Goal: Find specific page/section: Find specific page/section

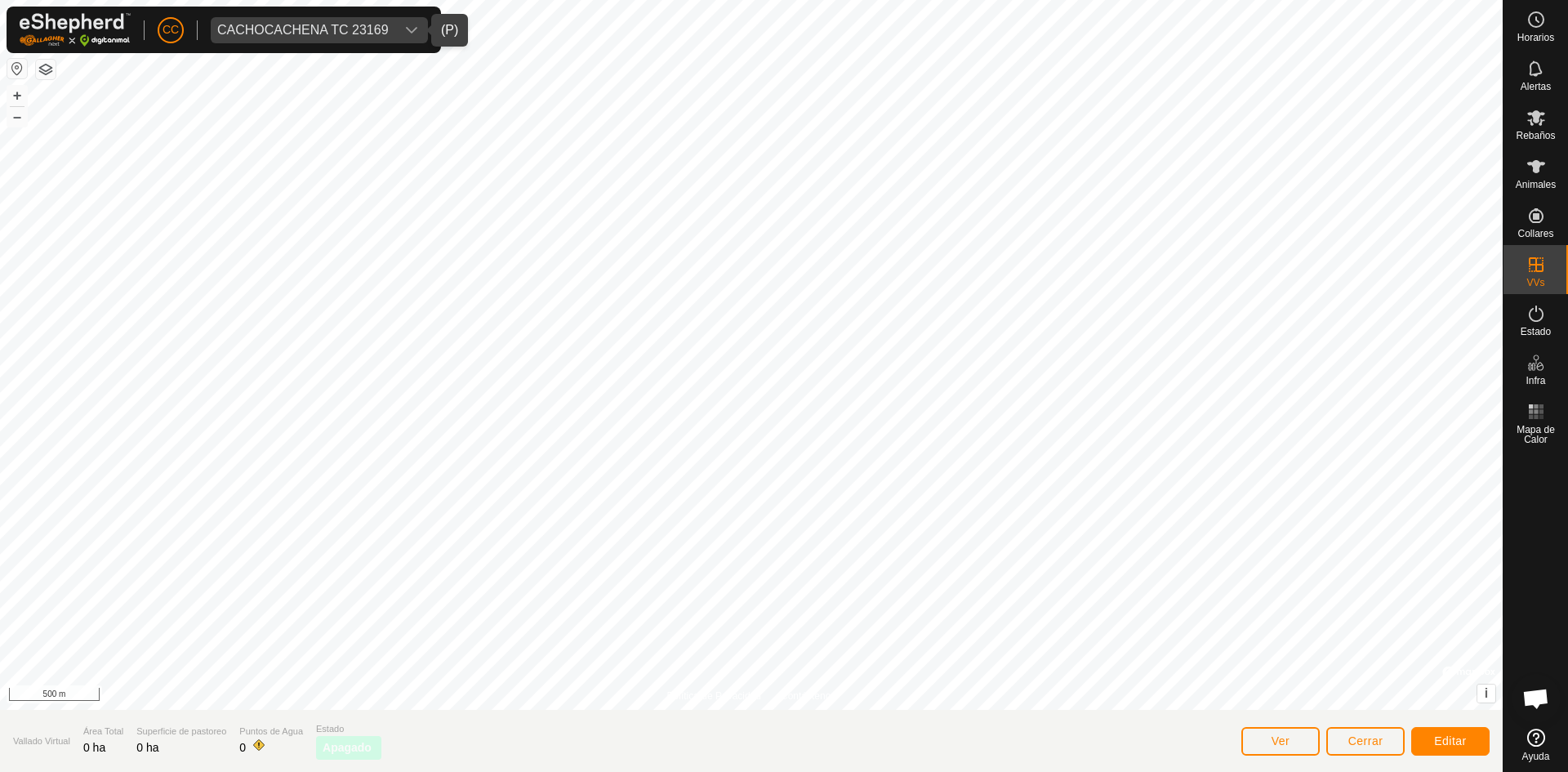
click at [294, 24] on div "CACHOCACHENA TC 23169" at bounding box center [303, 30] width 171 height 13
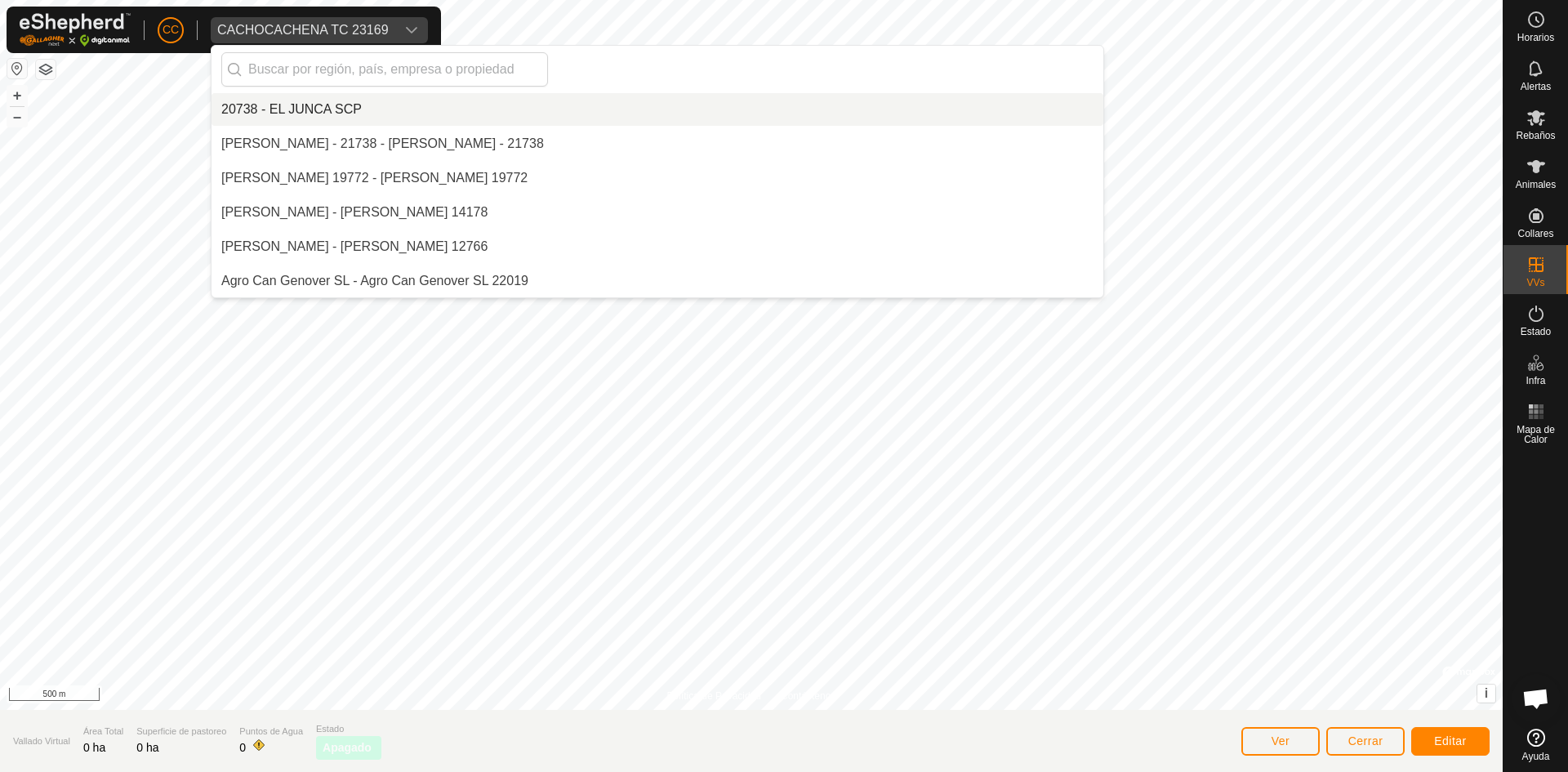
scroll to position [2436, 0]
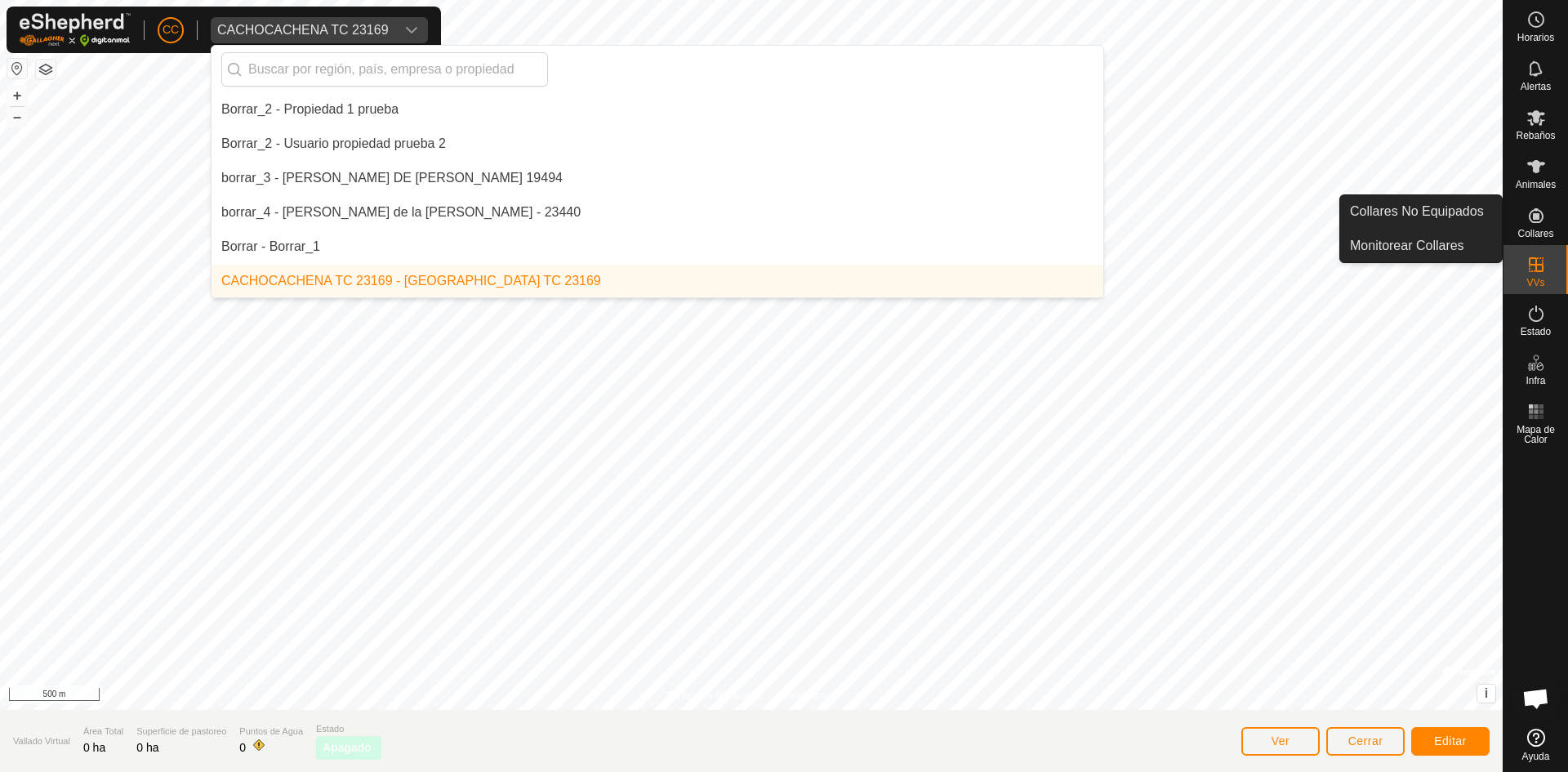
drag, startPoint x: 1505, startPoint y: 197, endPoint x: 1523, endPoint y: 209, distance: 21.6
click at [1523, 209] on es-neckbands-svg-icon at bounding box center [1536, 215] width 29 height 26
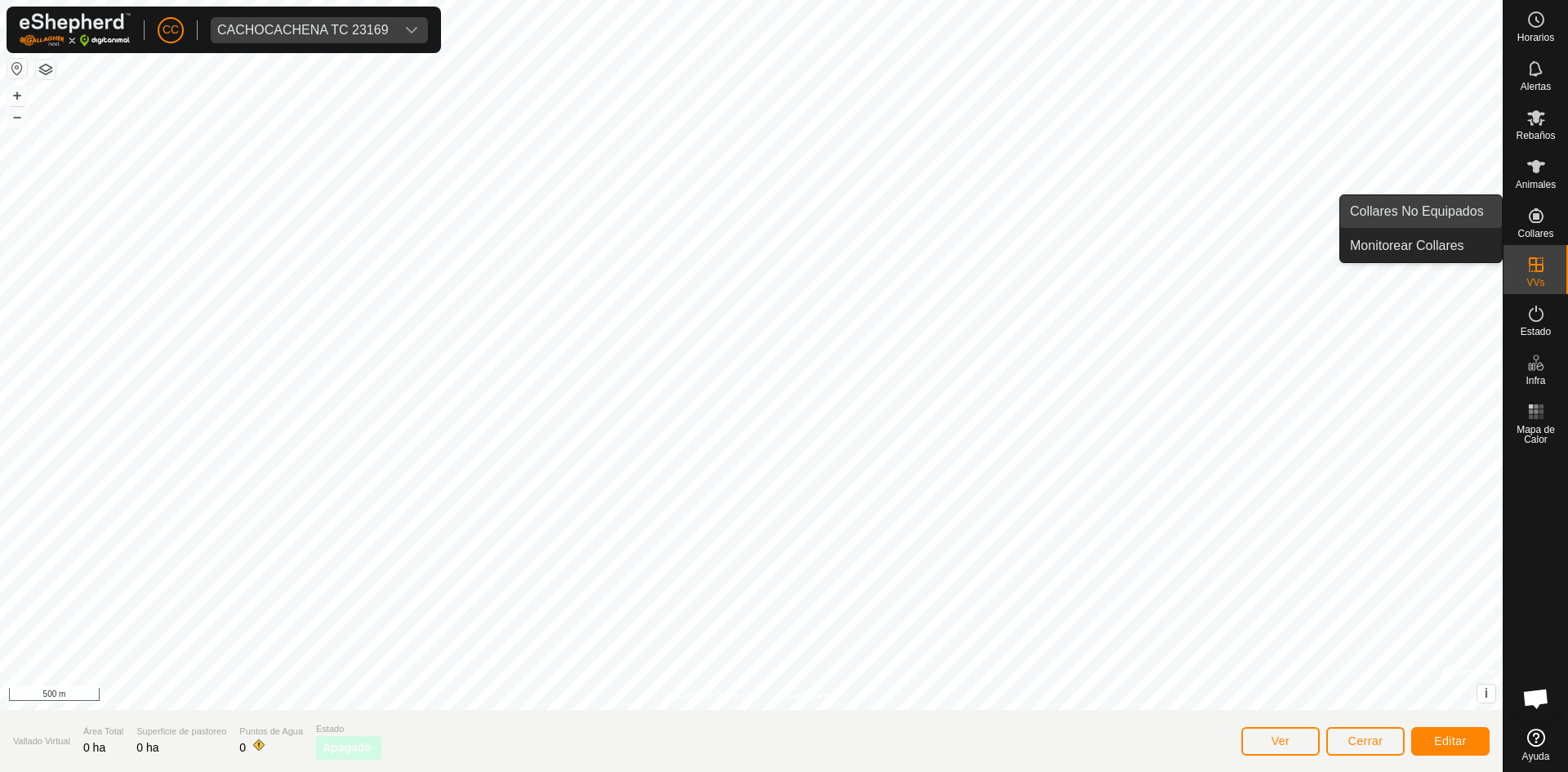
click at [1439, 220] on link "Collares No Equipados" at bounding box center [1421, 212] width 162 height 33
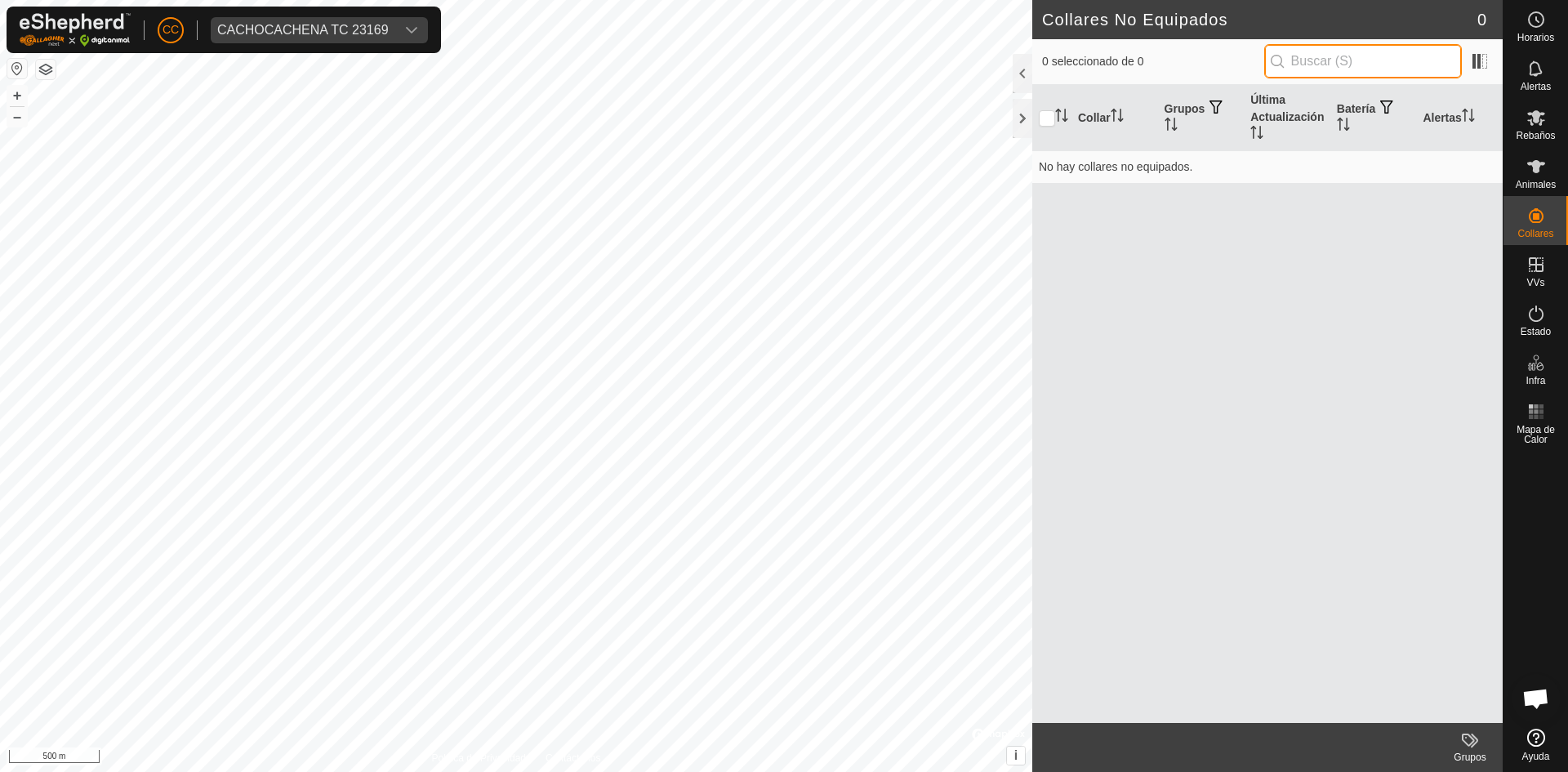
click at [1315, 63] on input "text" at bounding box center [1362, 61] width 197 height 34
paste input "2347858402"
type input "2347858402"
click at [1279, 62] on p-inputicon at bounding box center [1277, 61] width 13 height 13
click at [286, 29] on div "CACHOCACHENA TC 23169" at bounding box center [303, 30] width 171 height 13
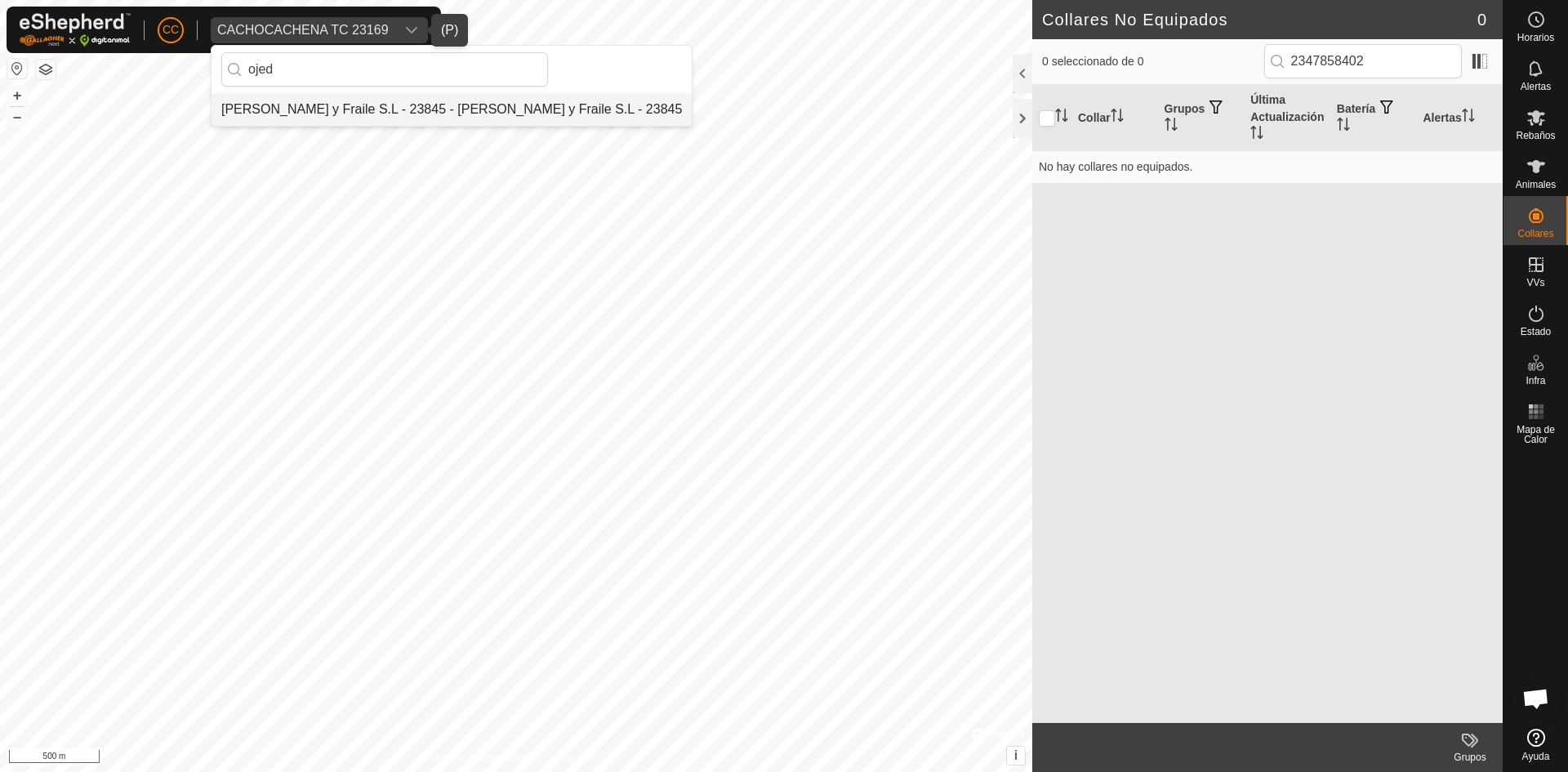
type input "ojed"
click at [475, 110] on li "[PERSON_NAME] y Fraile S.L - 23845 - [PERSON_NAME] y Fraile S.L - 23845" at bounding box center [452, 109] width 480 height 33
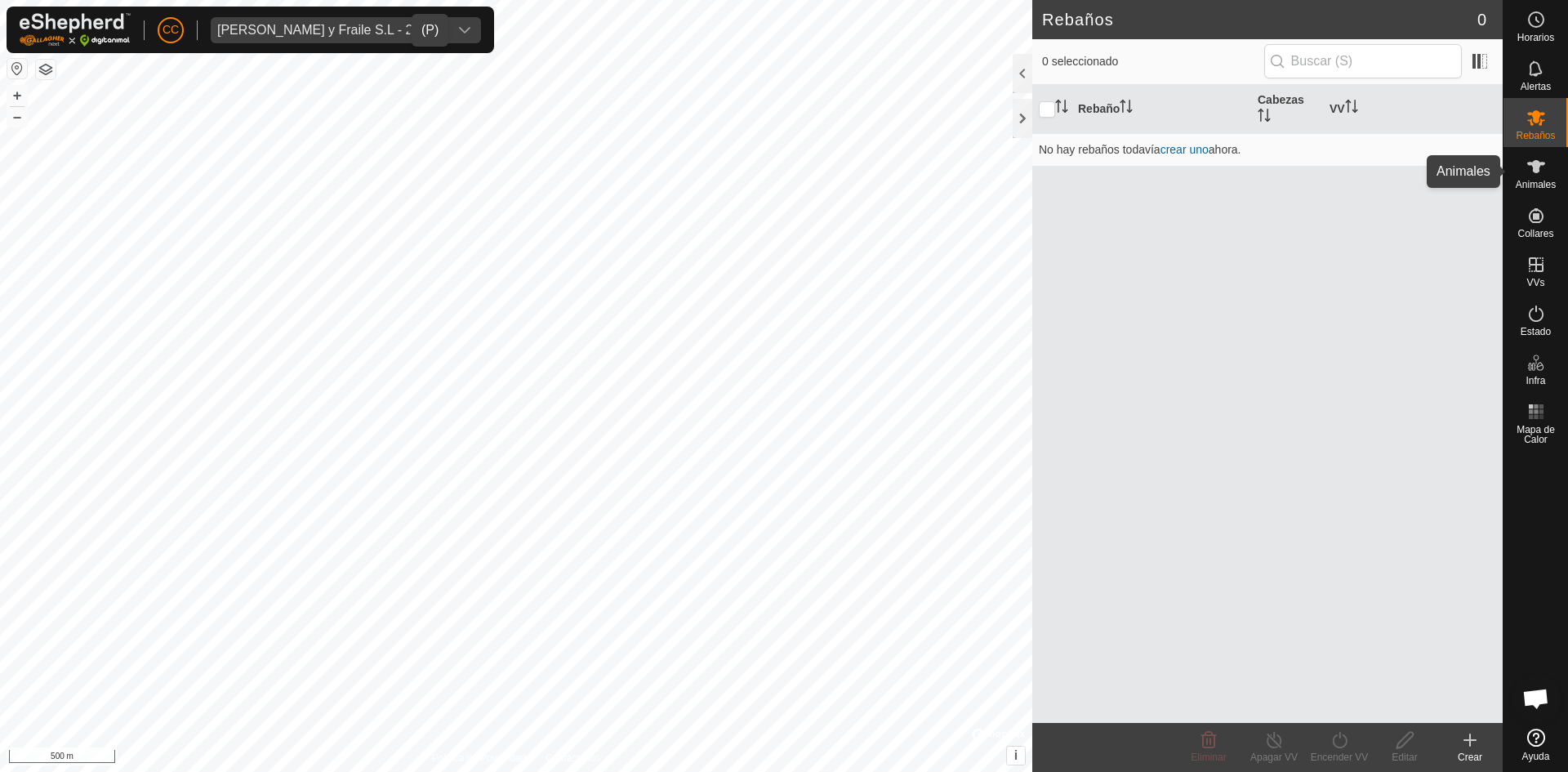
click at [1525, 178] on es-animals-svg-icon at bounding box center [1536, 166] width 29 height 26
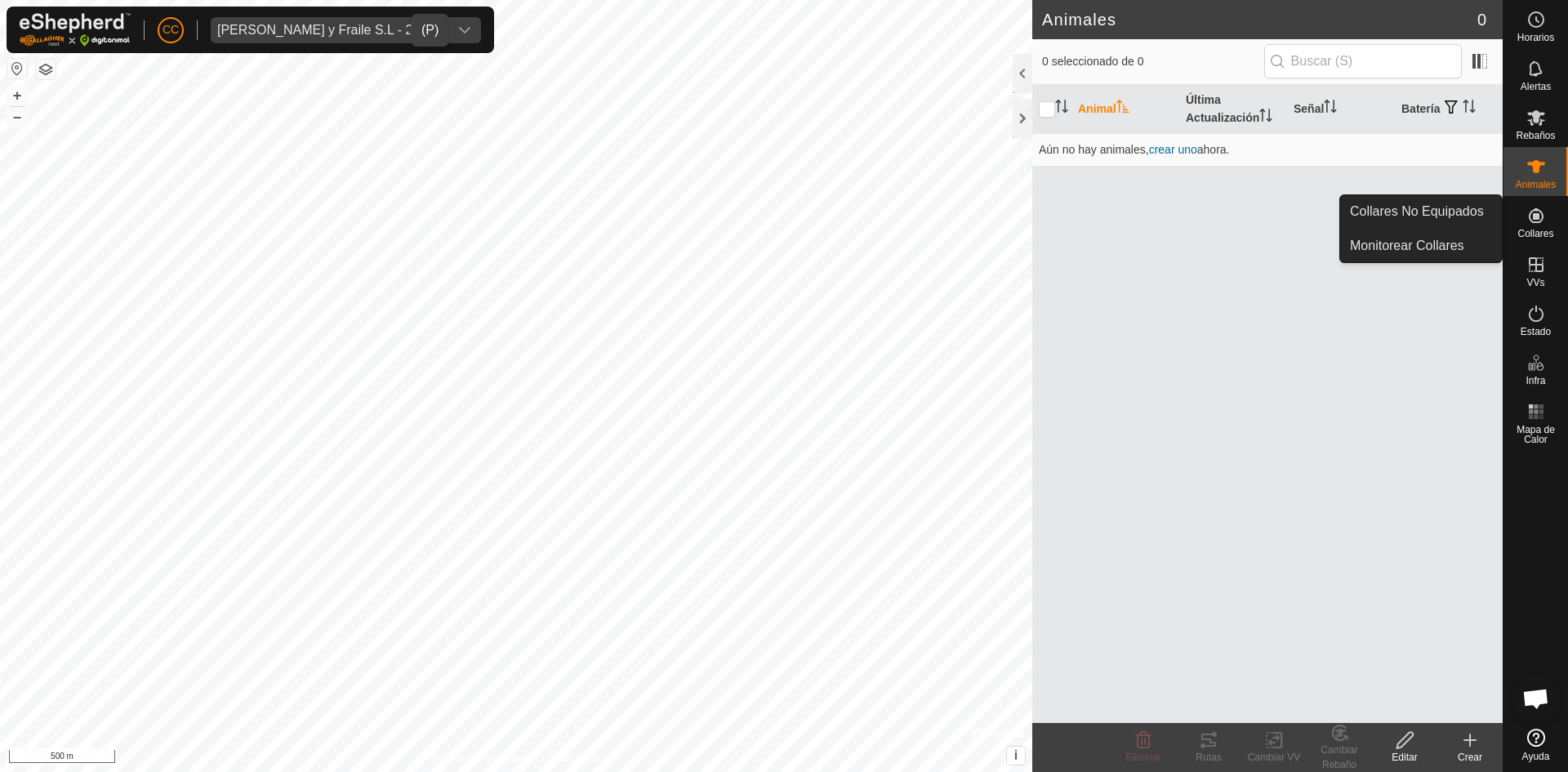
click at [1533, 219] on icon at bounding box center [1536, 215] width 14 height 14
click at [1441, 217] on link "Collares No Equipados" at bounding box center [1421, 212] width 162 height 33
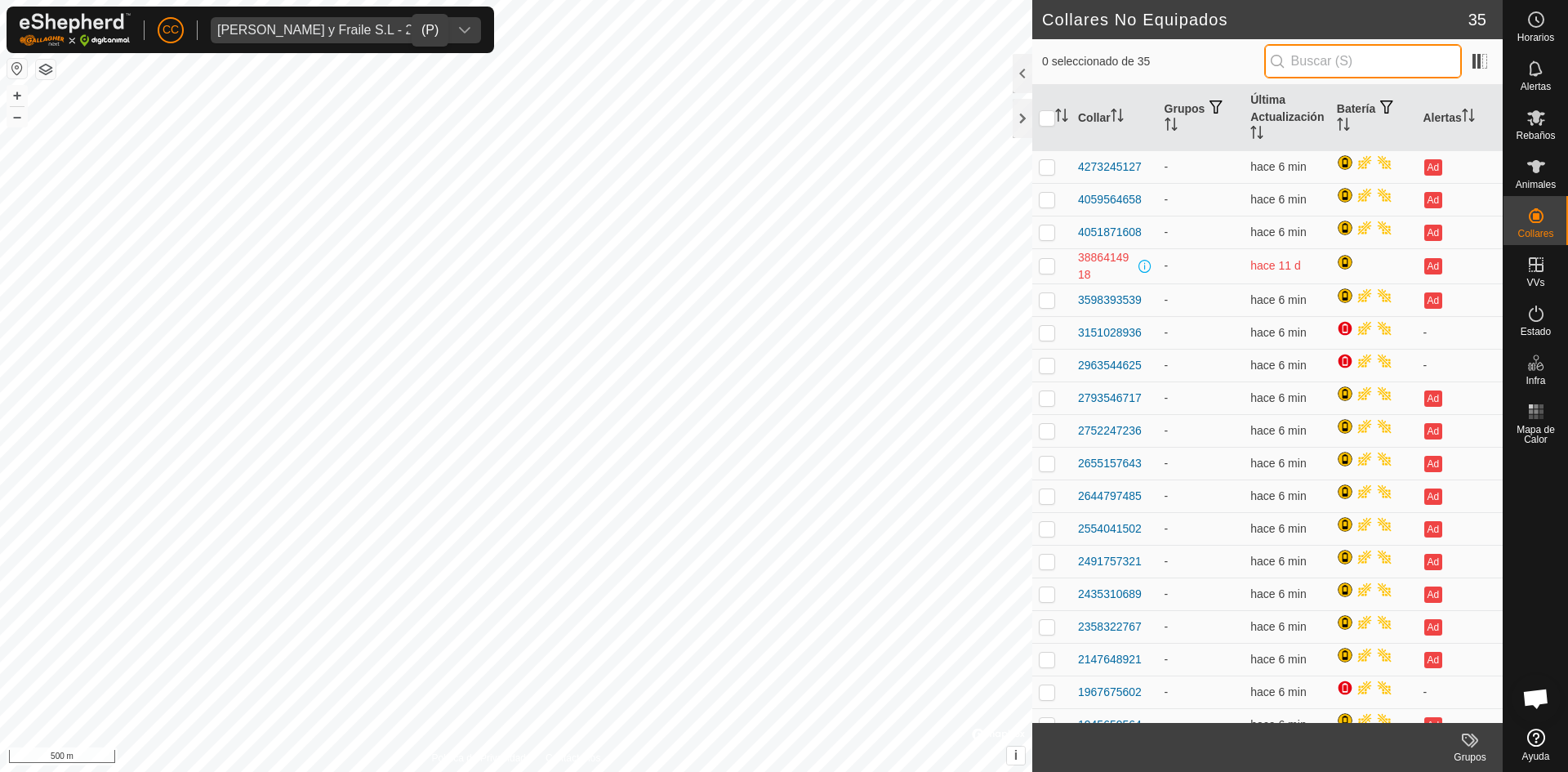
click at [1331, 62] on input "text" at bounding box center [1362, 61] width 197 height 34
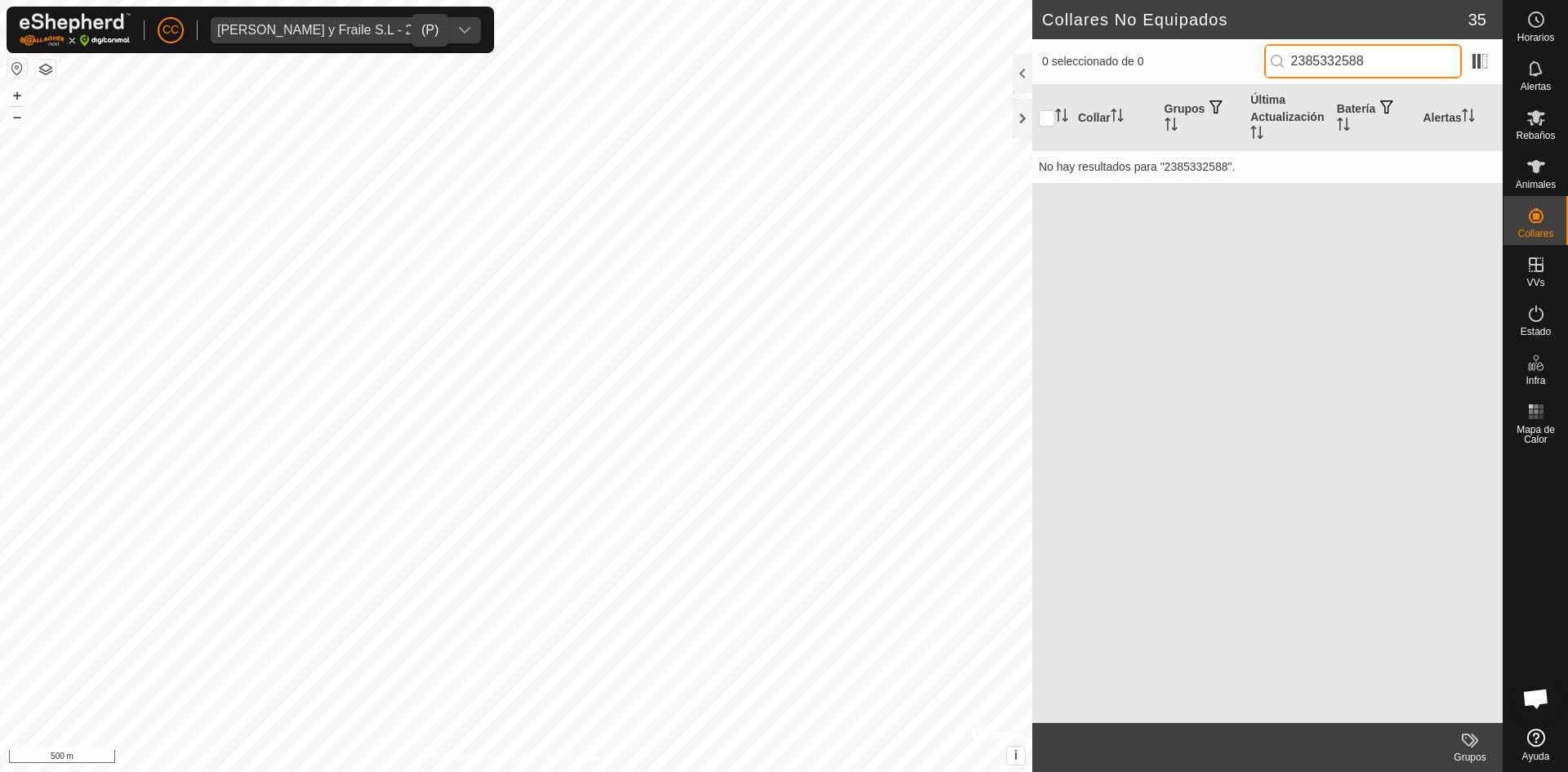
click at [1331, 62] on input "2385332588" at bounding box center [1362, 61] width 197 height 34
type input "2385332588"
click at [348, 21] on span "[PERSON_NAME] y Fraile S.L - 23845" at bounding box center [329, 29] width 237 height 26
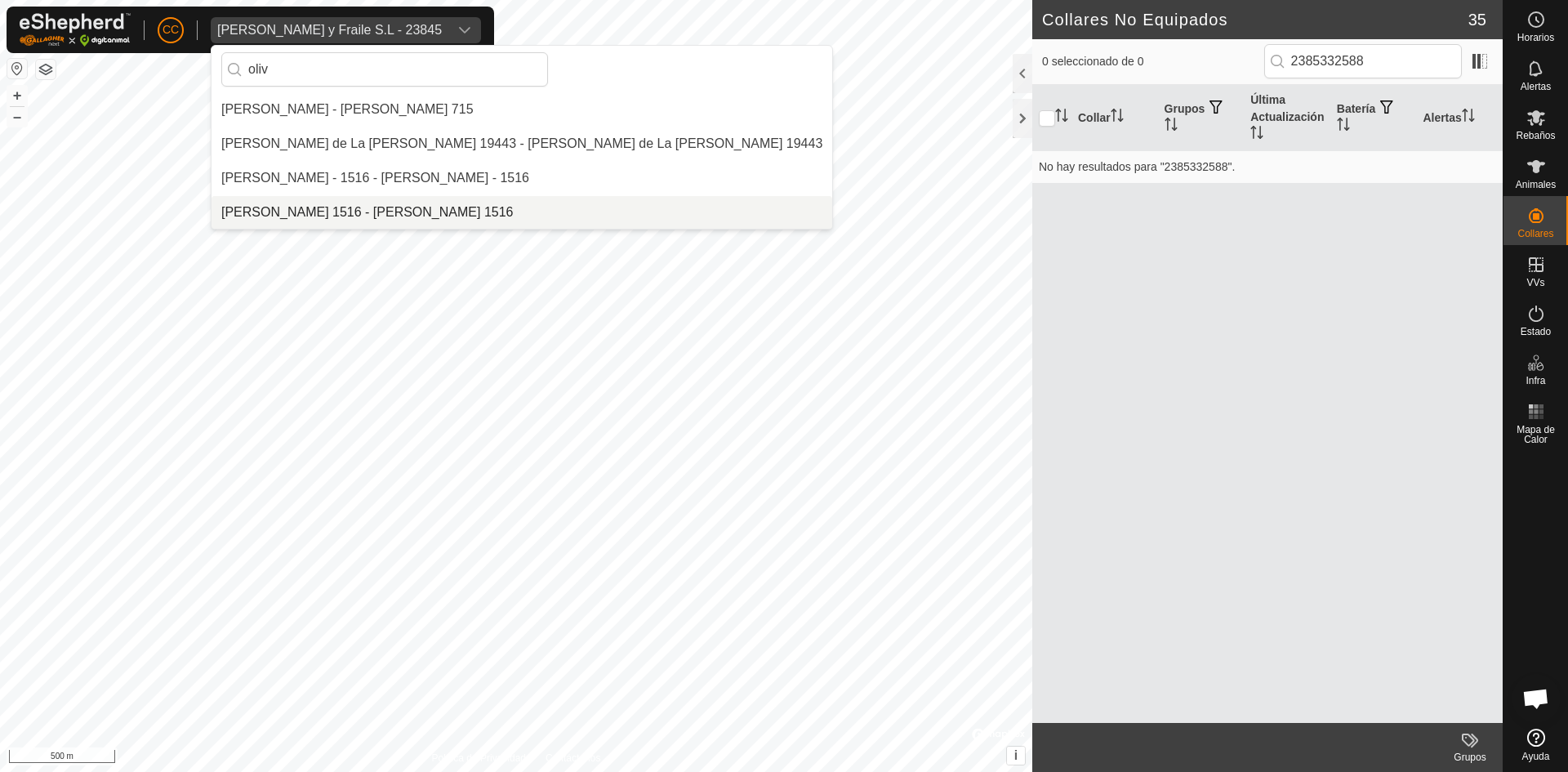
type input "oliv"
click at [375, 210] on li "[PERSON_NAME] 1516 - [PERSON_NAME] 1516" at bounding box center [521, 212] width 620 height 33
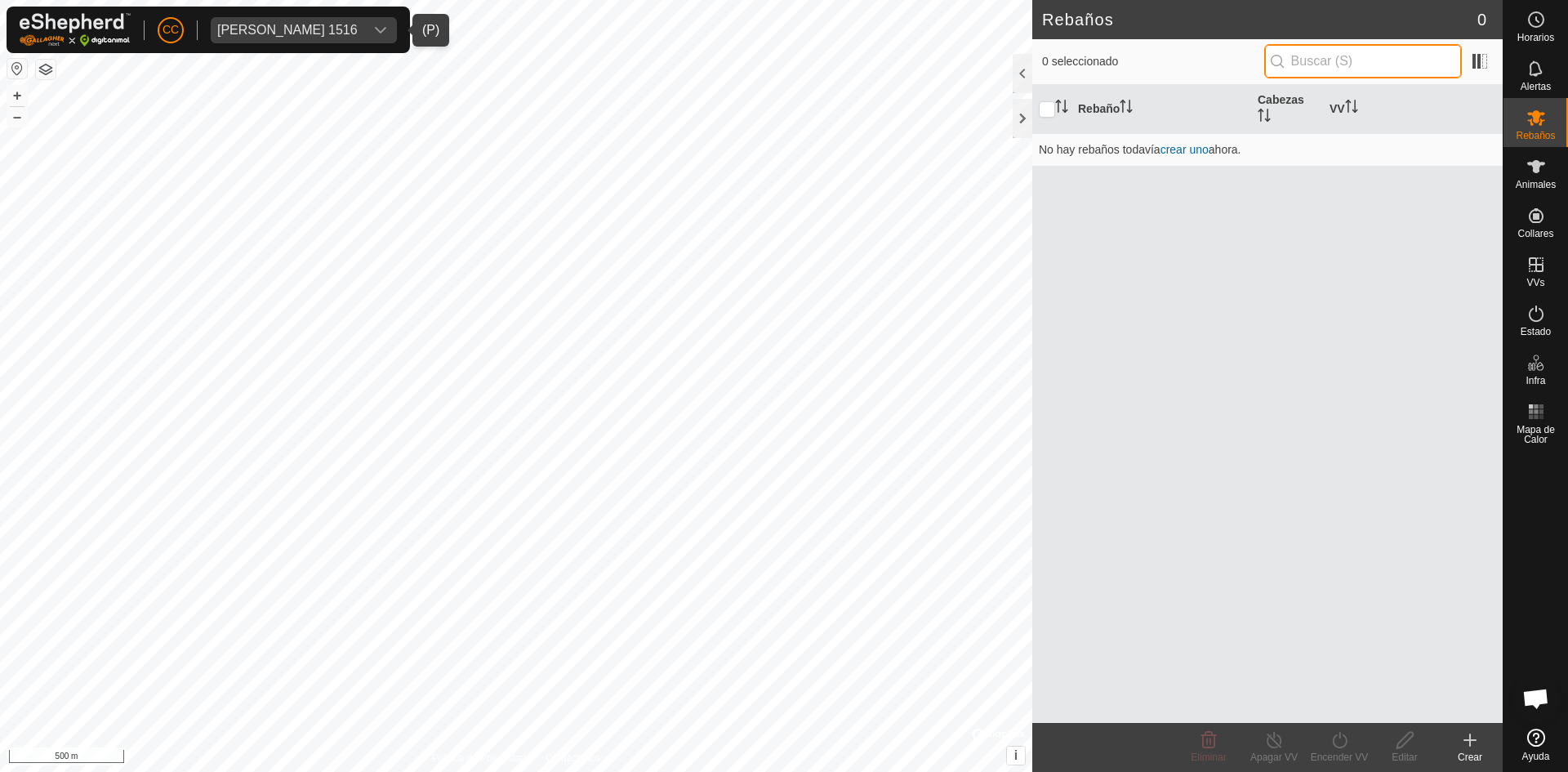
click at [1376, 62] on input "text" at bounding box center [1362, 61] width 197 height 34
paste input "2385332588"
type input "2385332588"
drag, startPoint x: 1398, startPoint y: 55, endPoint x: 1166, endPoint y: 72, distance: 232.6
click at [1166, 72] on div "0 seleccionado 2385332588" at bounding box center [1267, 61] width 451 height 34
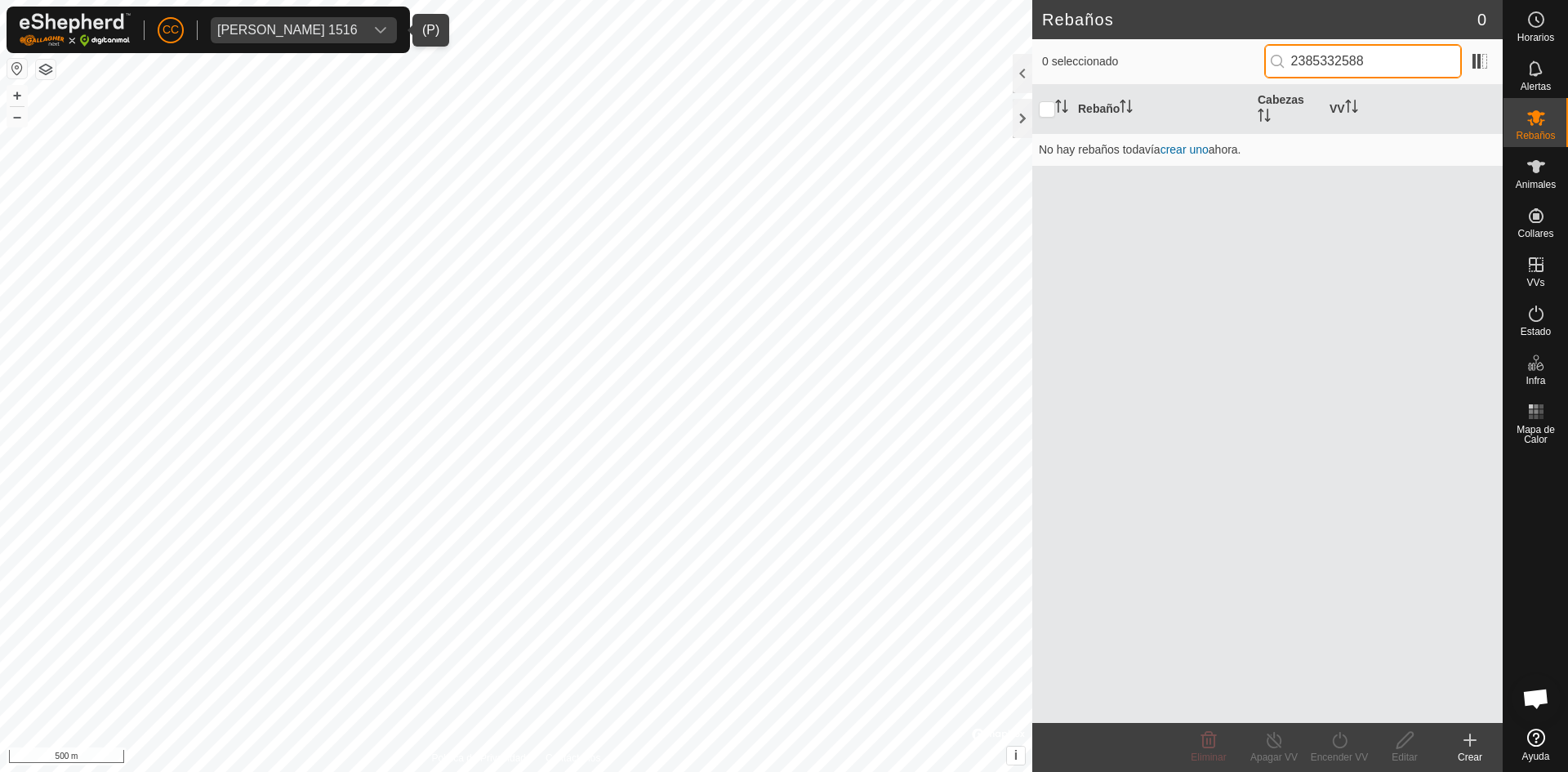
click at [1356, 67] on input "2385332588" at bounding box center [1362, 61] width 197 height 34
type input "2385332588"
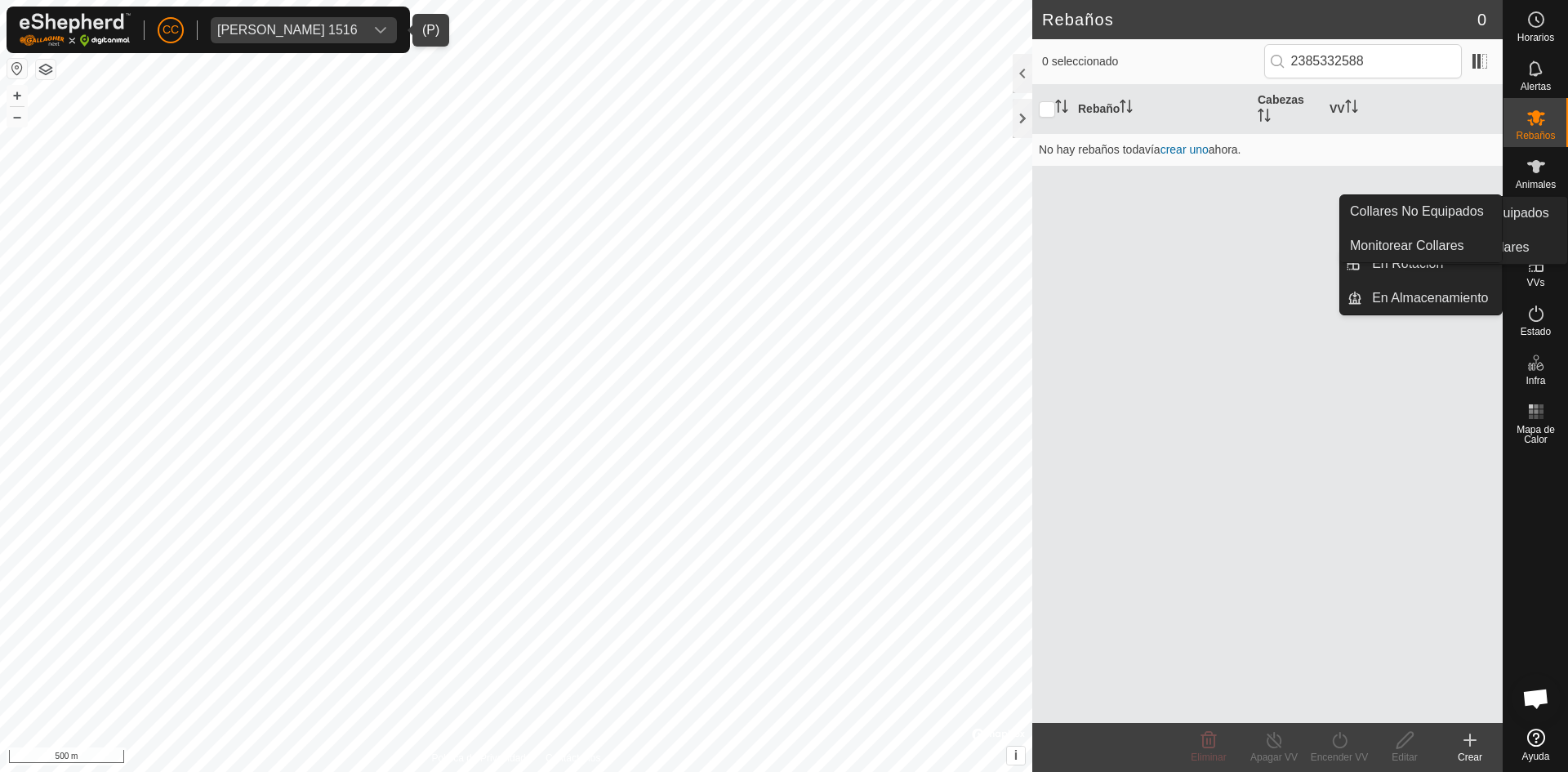
click at [1533, 211] on icon at bounding box center [1536, 215] width 14 height 14
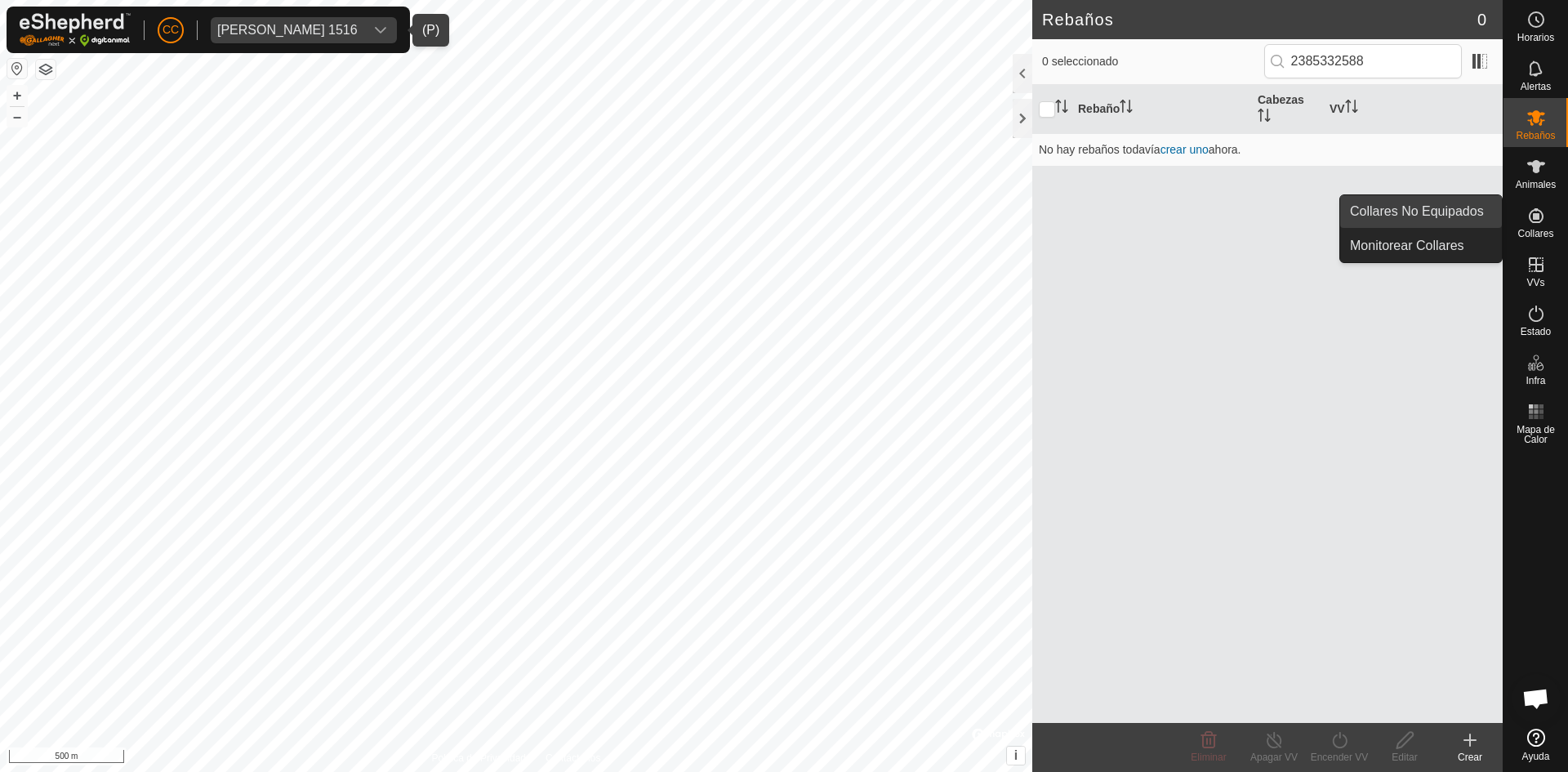
click at [1427, 209] on link "Collares No Equipados" at bounding box center [1421, 212] width 162 height 33
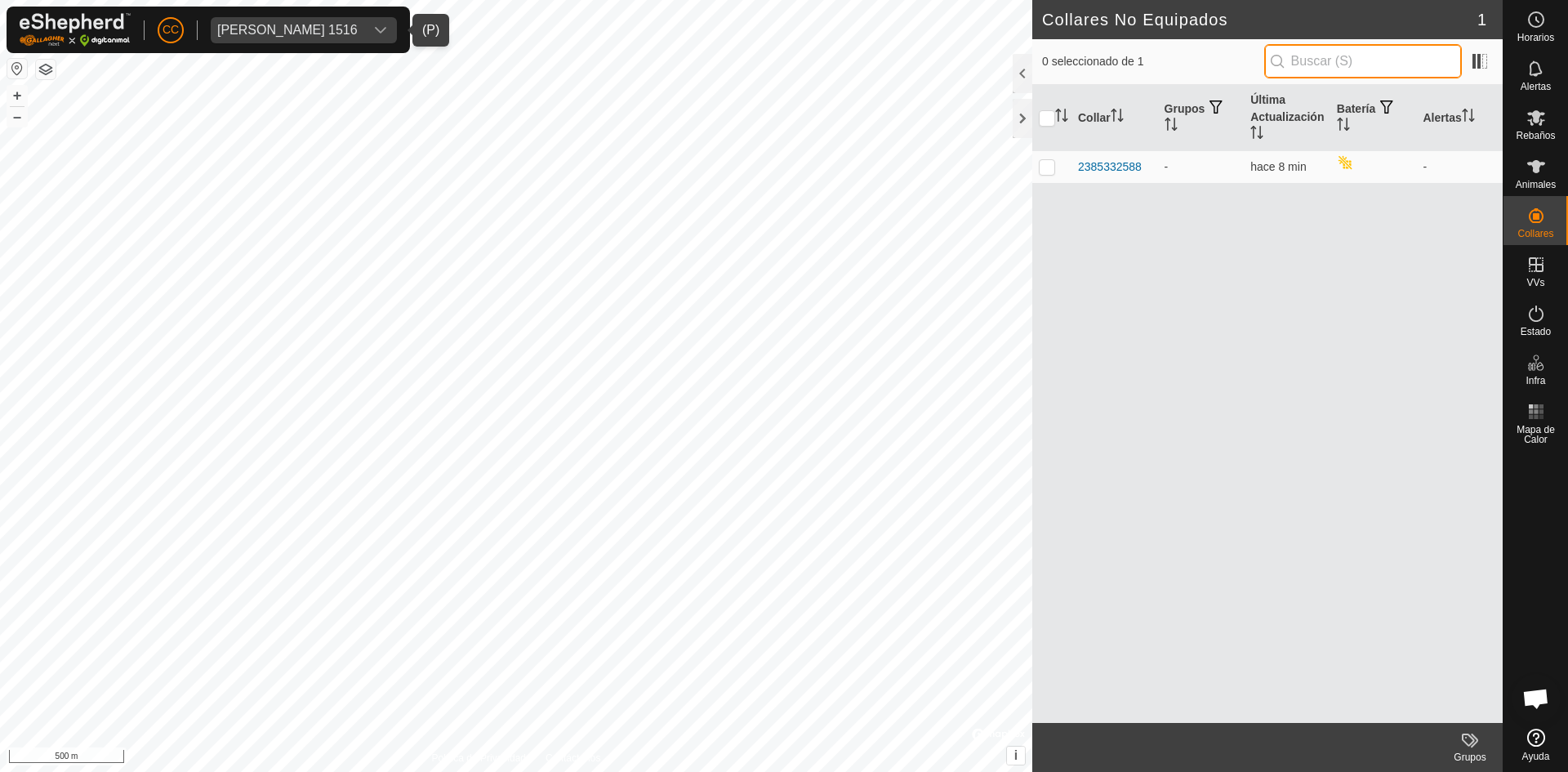
click at [1341, 63] on input "text" at bounding box center [1362, 61] width 197 height 34
paste input "2385332588"
type input "2385332588"
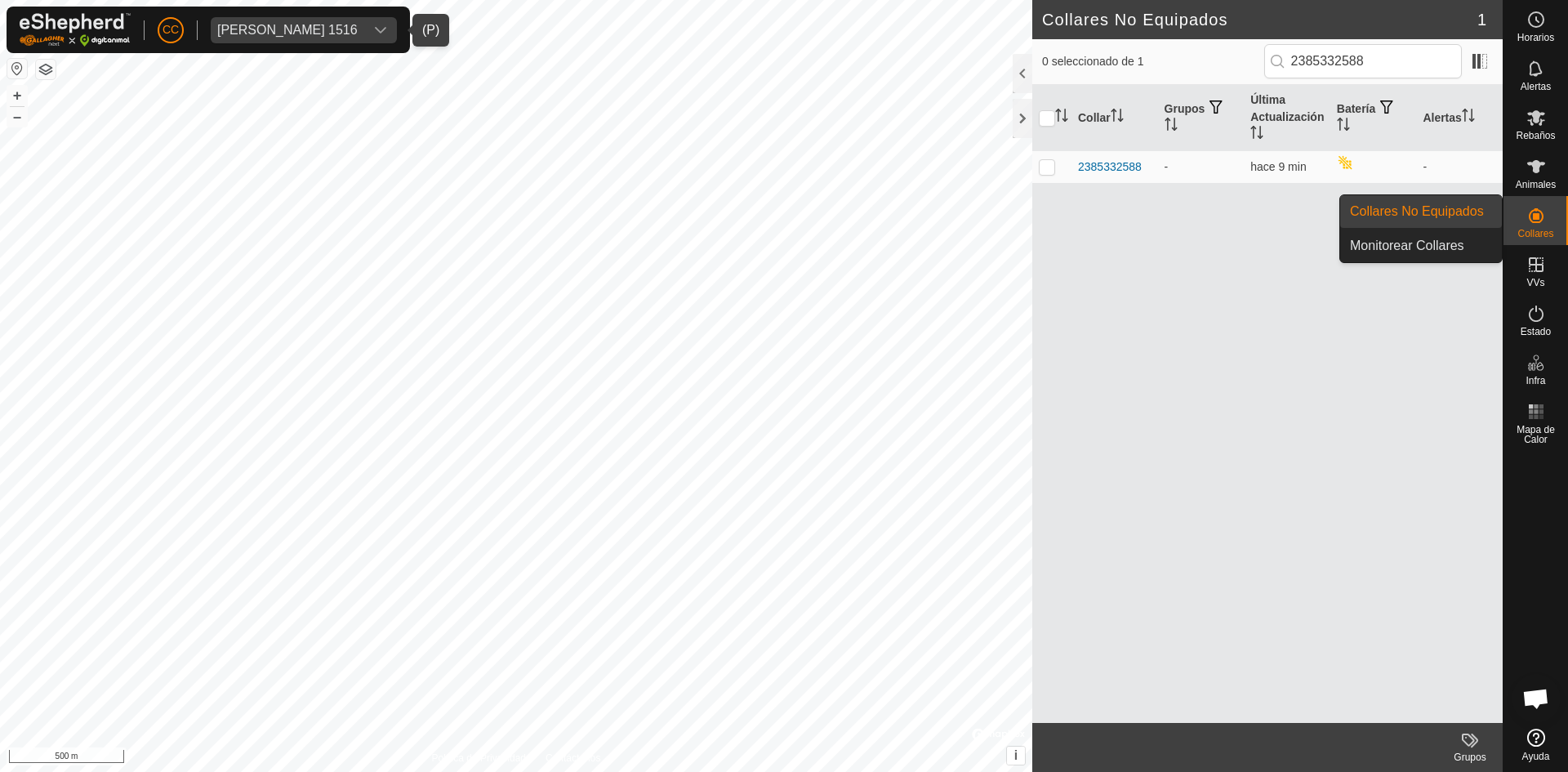
click at [1567, 208] on div "Collares" at bounding box center [1536, 220] width 64 height 49
click at [1448, 243] on link "Monitorear Collares" at bounding box center [1421, 245] width 162 height 33
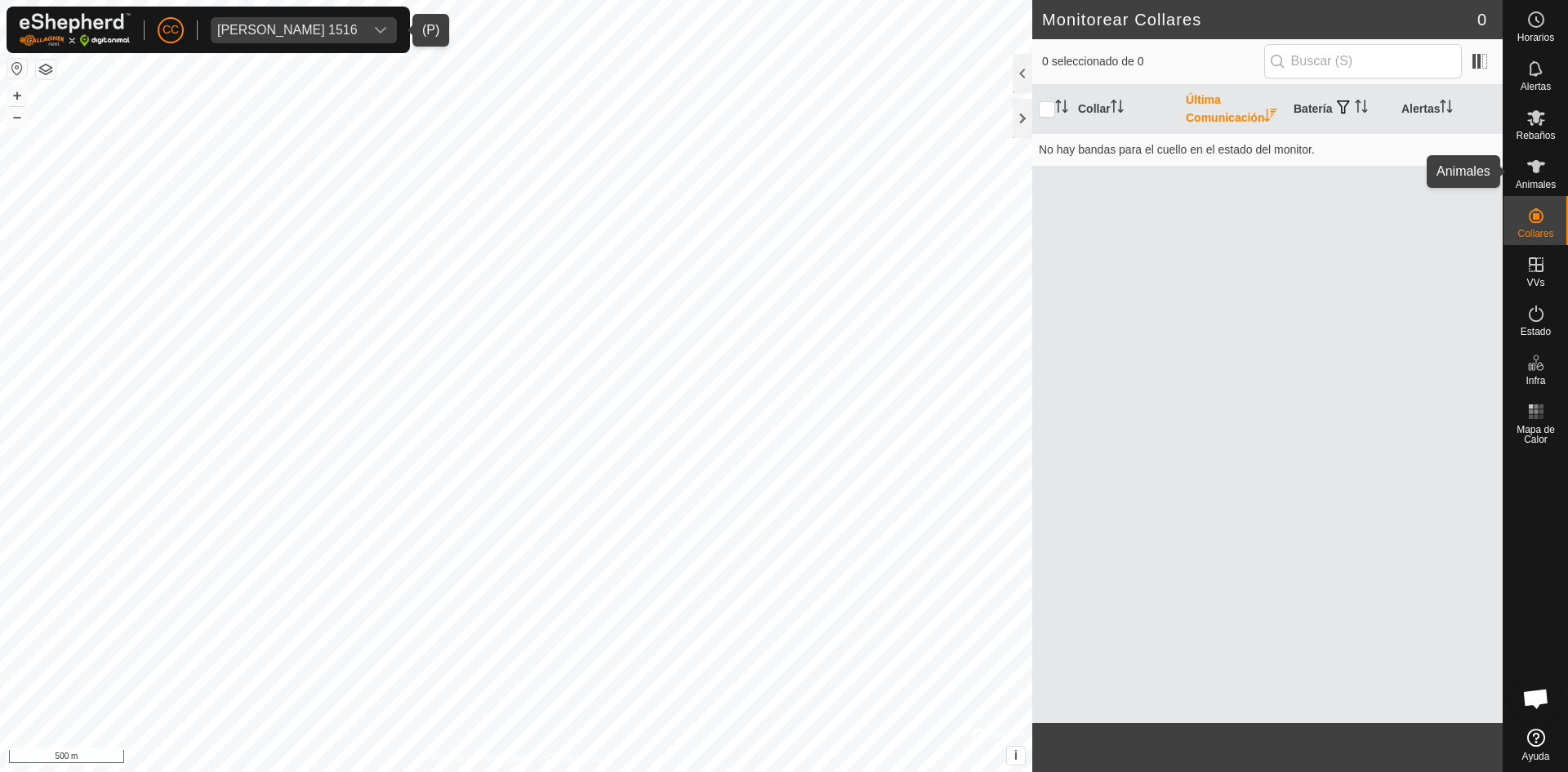
click at [1536, 170] on icon at bounding box center [1536, 166] width 18 height 13
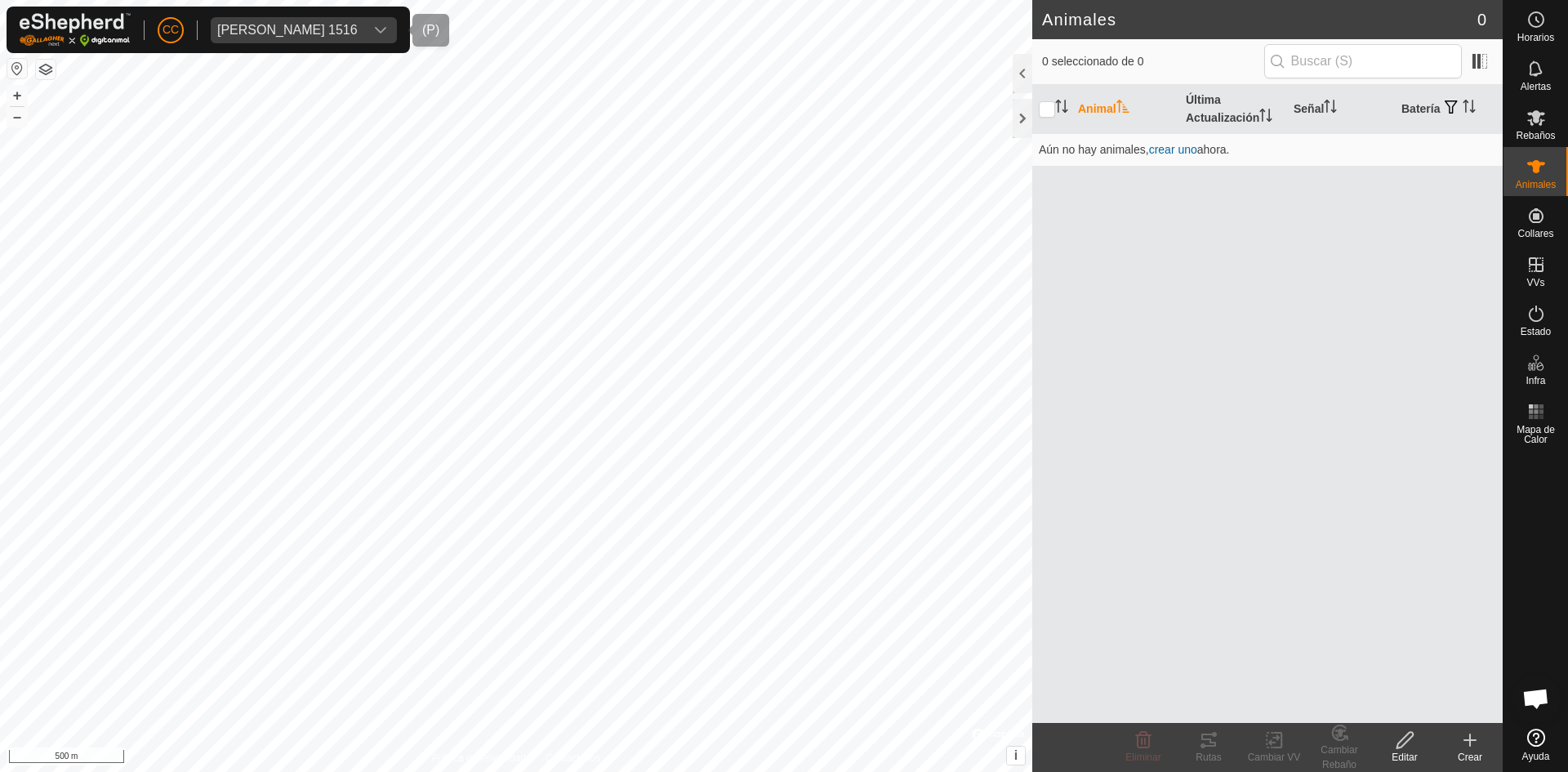
click at [357, 27] on div "[PERSON_NAME] 1516" at bounding box center [286, 30] width 140 height 13
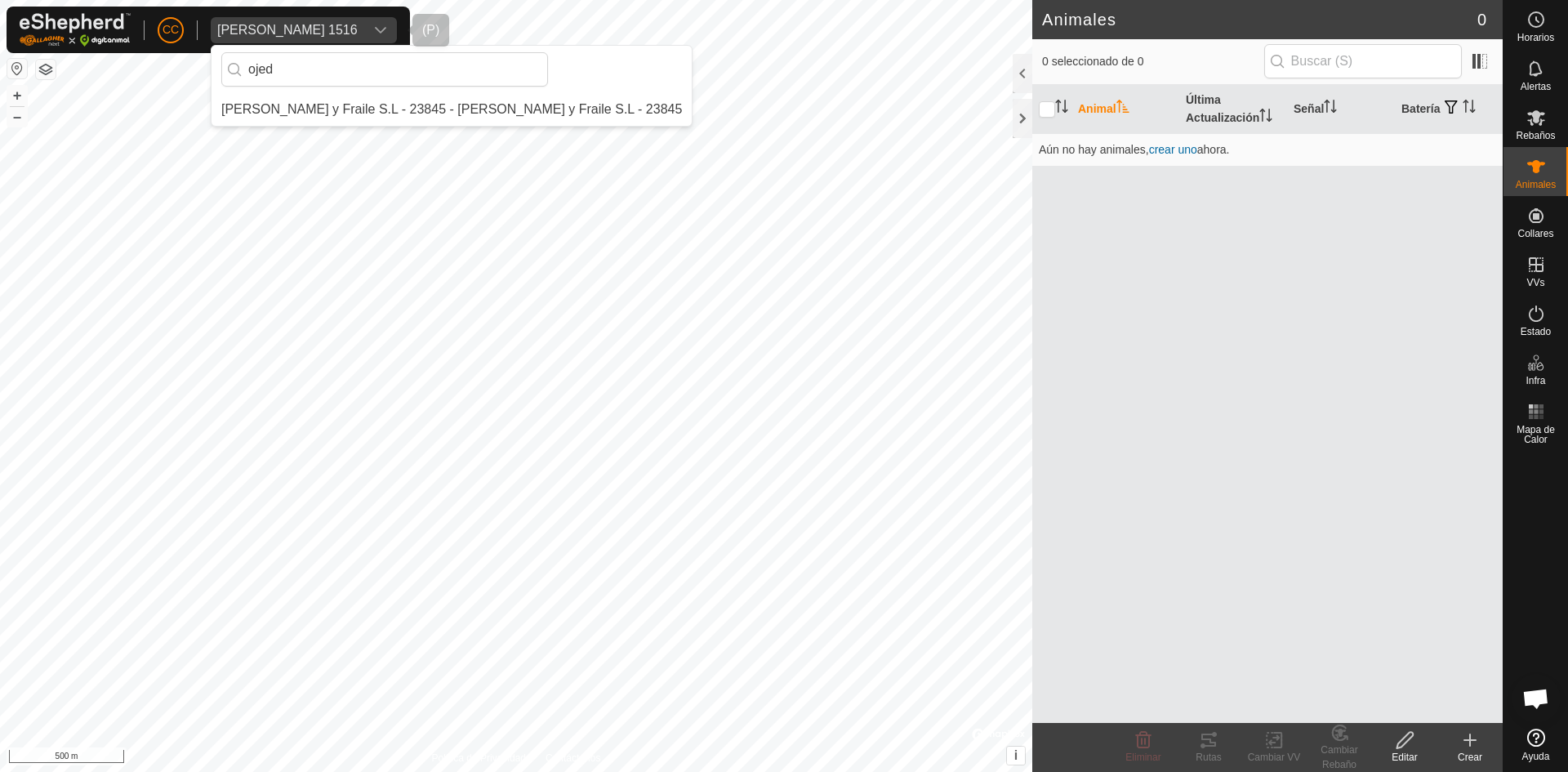
type input "ojed"
click at [343, 101] on li "[PERSON_NAME] y Fraile S.L - 23845 - [PERSON_NAME] y Fraile S.L - 23845" at bounding box center [452, 109] width 480 height 33
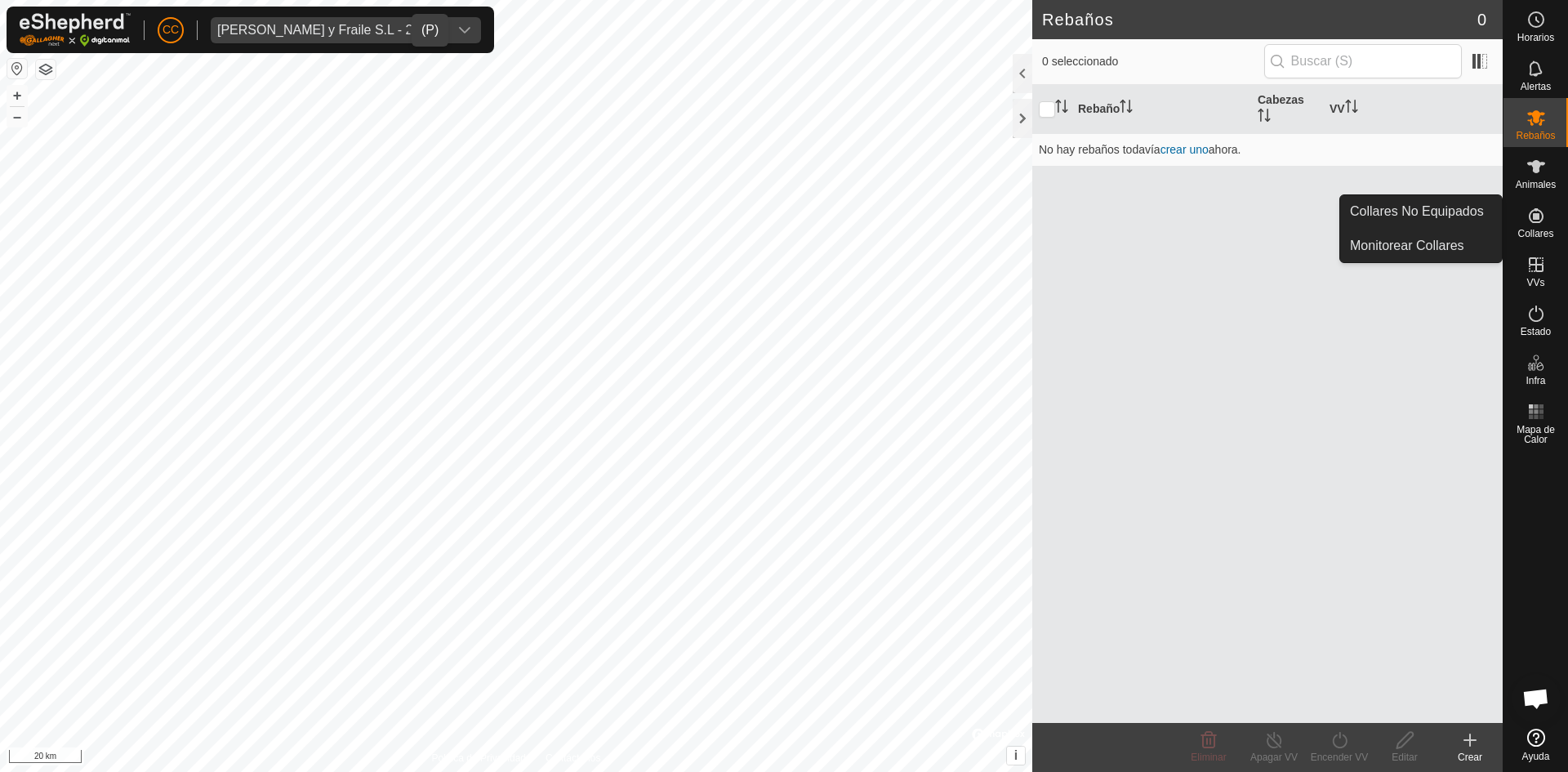
click at [1542, 218] on icon at bounding box center [1536, 215] width 14 height 14
click at [1452, 216] on link "Collares No Equipados" at bounding box center [1421, 212] width 162 height 33
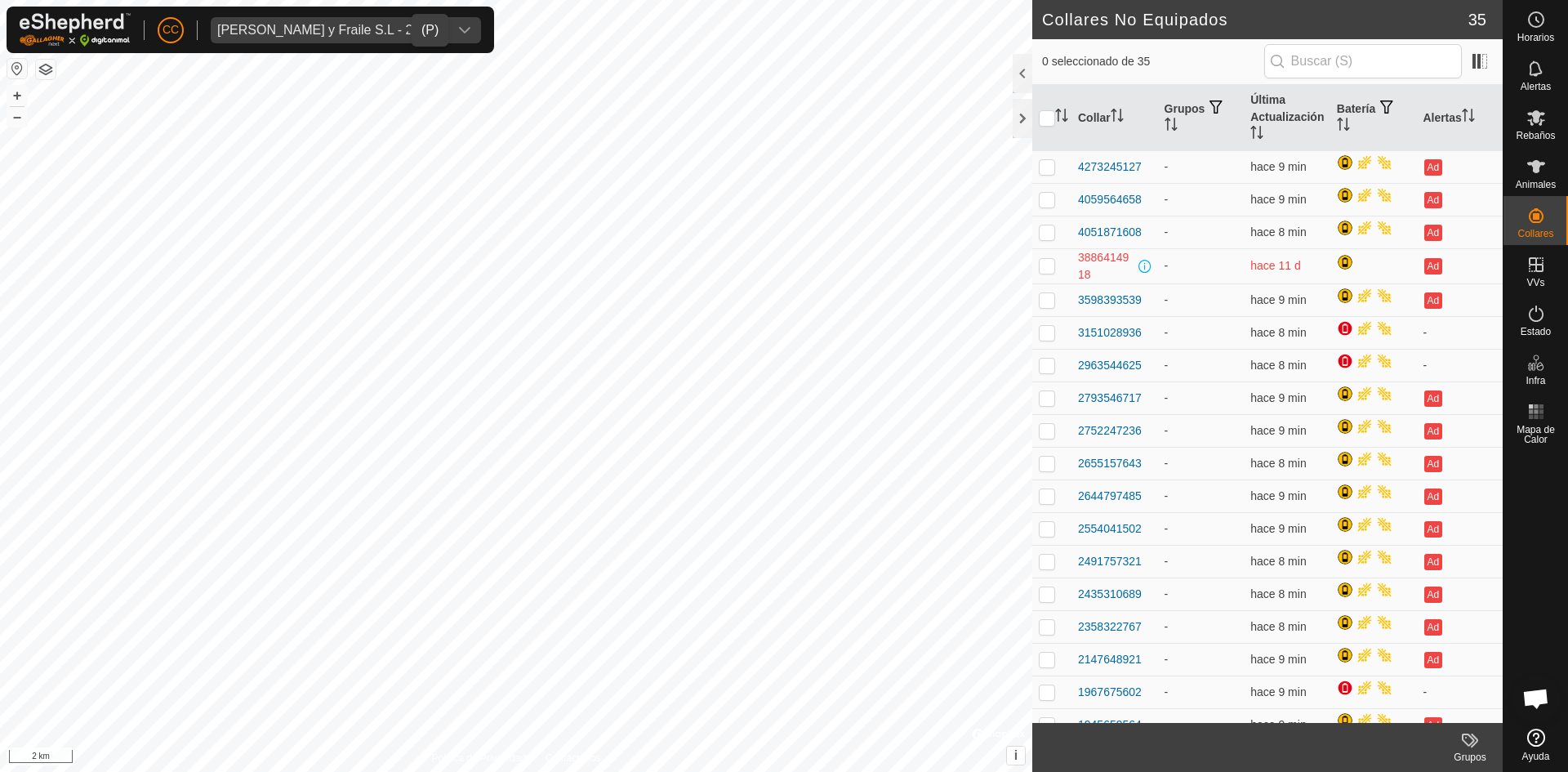
click at [357, 29] on div "[PERSON_NAME] y Fraile S.L - 23845" at bounding box center [329, 30] width 225 height 13
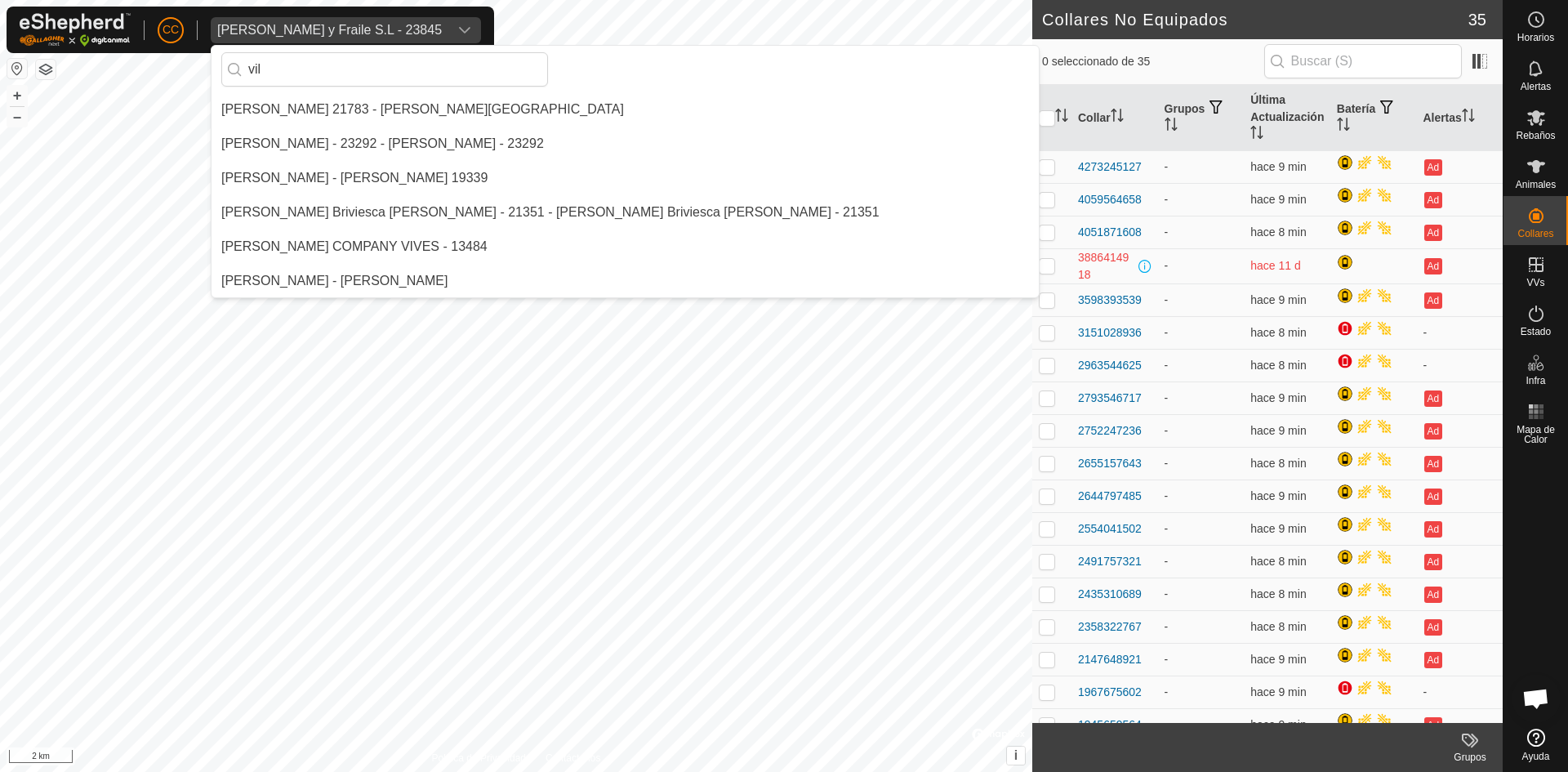
scroll to position [103, 0]
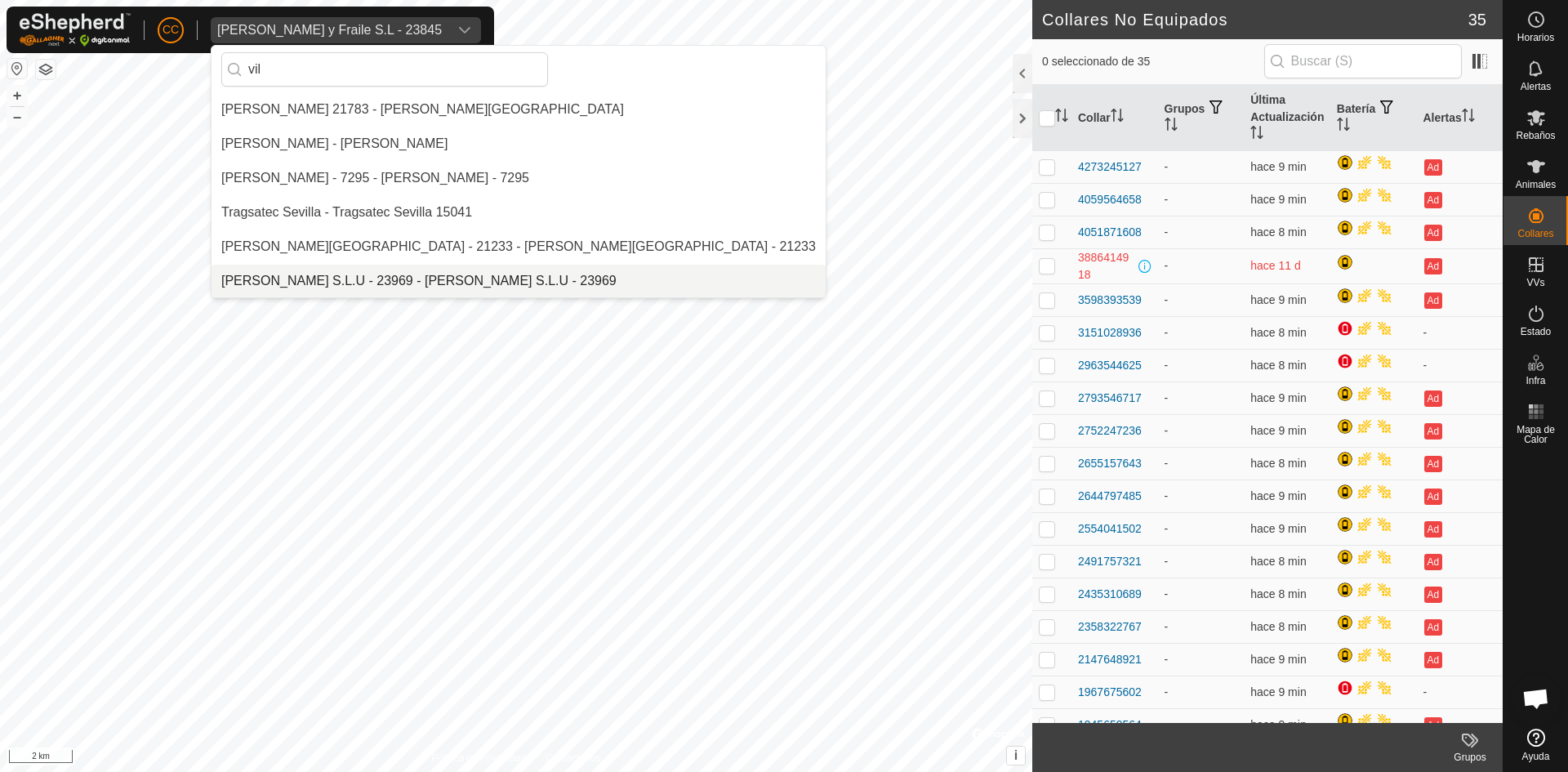
type input "vil"
click at [345, 275] on li "[PERSON_NAME] S.L.U - 23969 - [PERSON_NAME] S.L.U - 23969" at bounding box center [519, 280] width 614 height 33
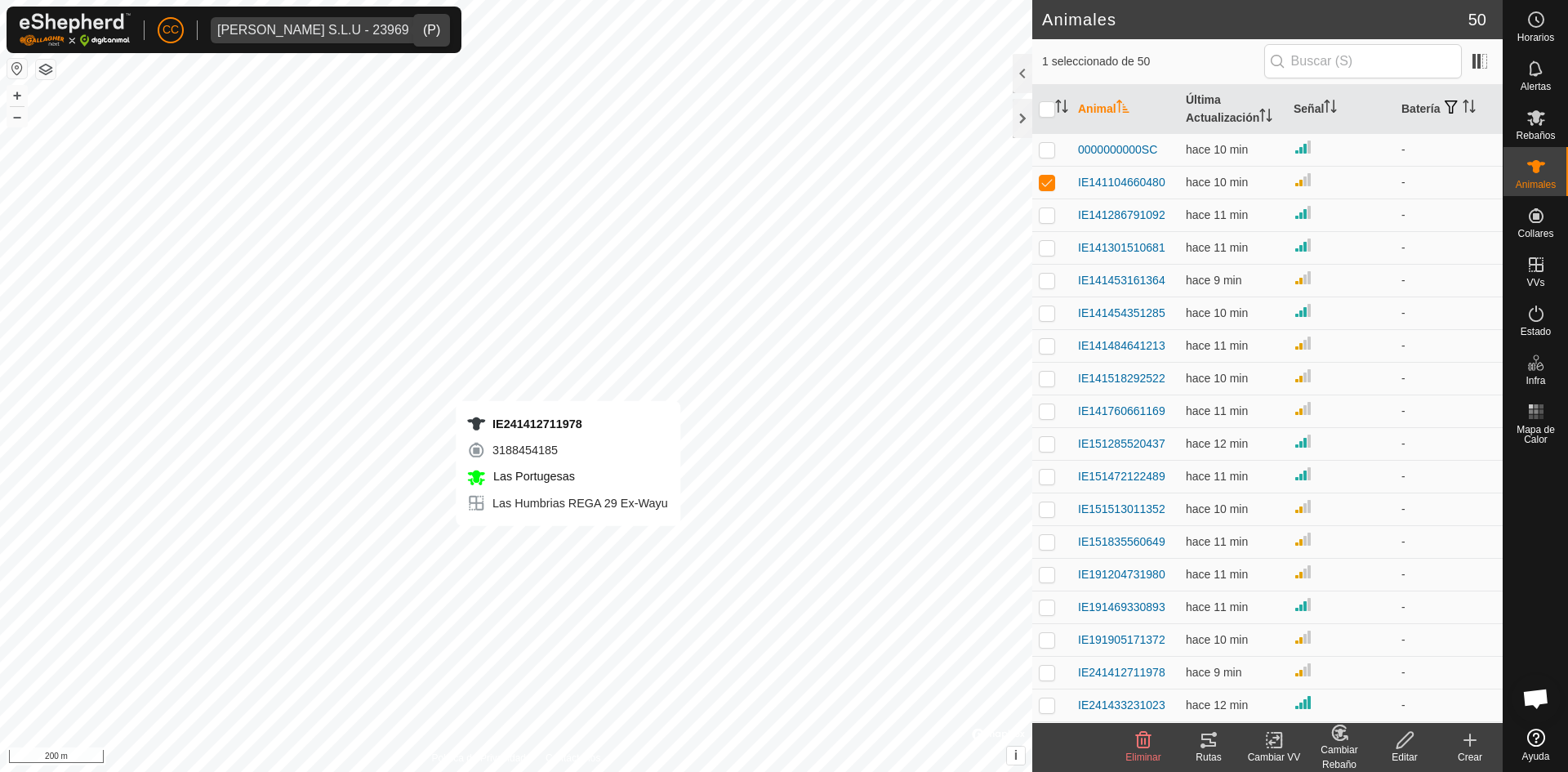
checkbox input "false"
checkbox input "true"
checkbox input "false"
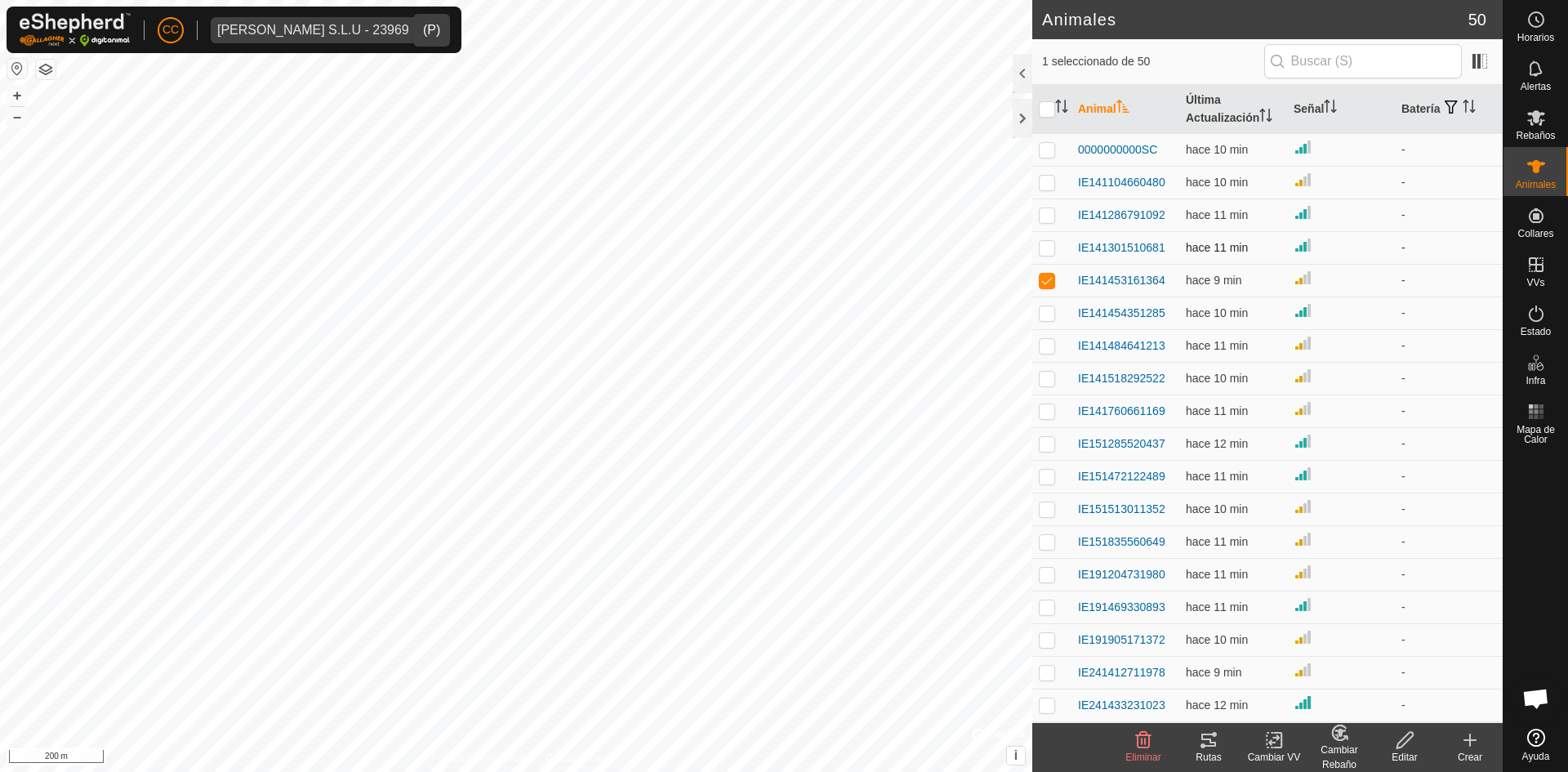
click at [1042, 236] on td at bounding box center [1052, 247] width 39 height 33
checkbox input "true"
click at [1049, 222] on td at bounding box center [1052, 214] width 39 height 33
checkbox input "true"
click at [1049, 188] on td at bounding box center [1052, 182] width 39 height 33
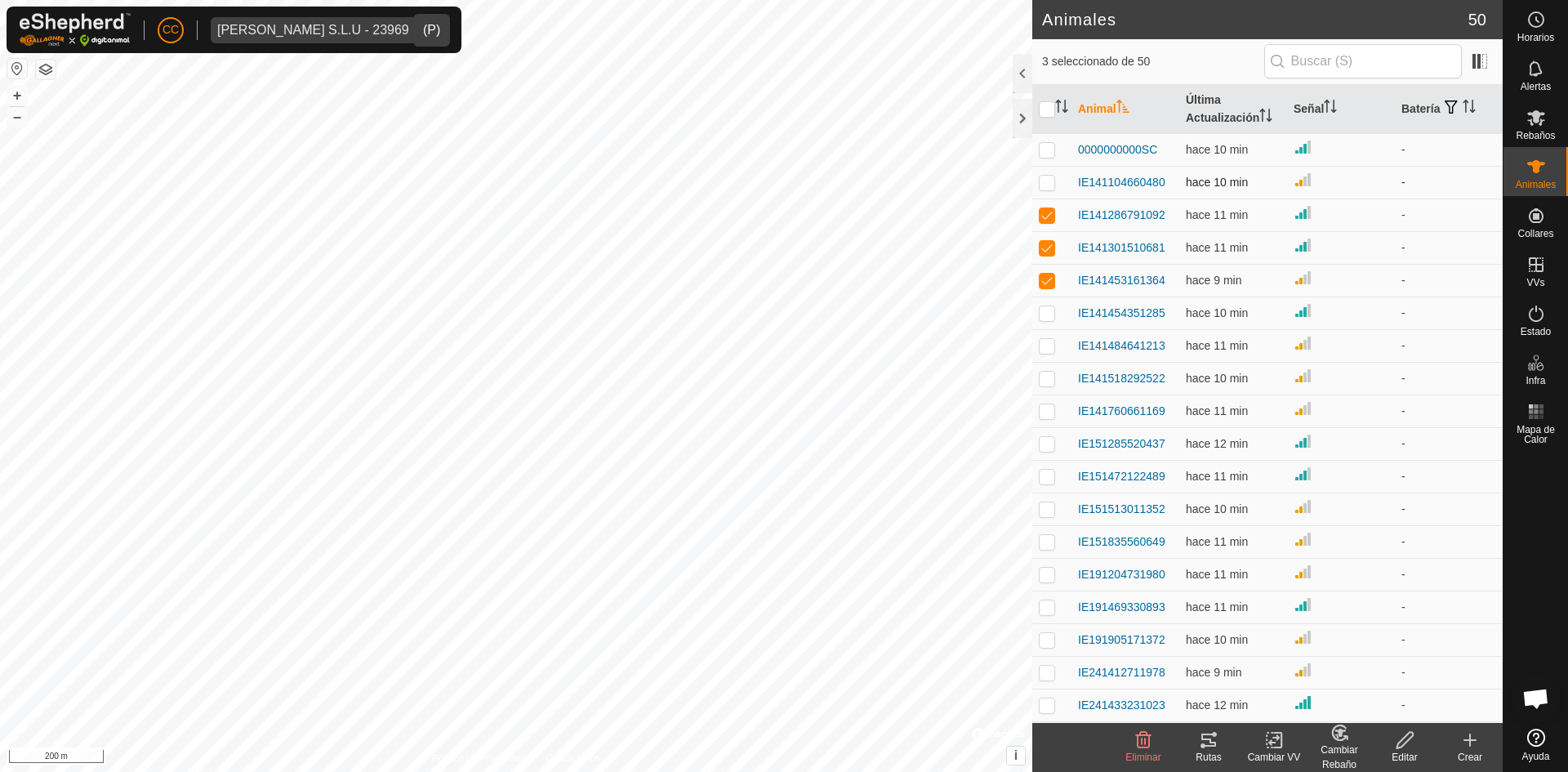
checkbox input "true"
click at [1053, 327] on td at bounding box center [1052, 312] width 39 height 33
checkbox input "true"
click at [1211, 755] on div "Rutas" at bounding box center [1208, 757] width 65 height 14
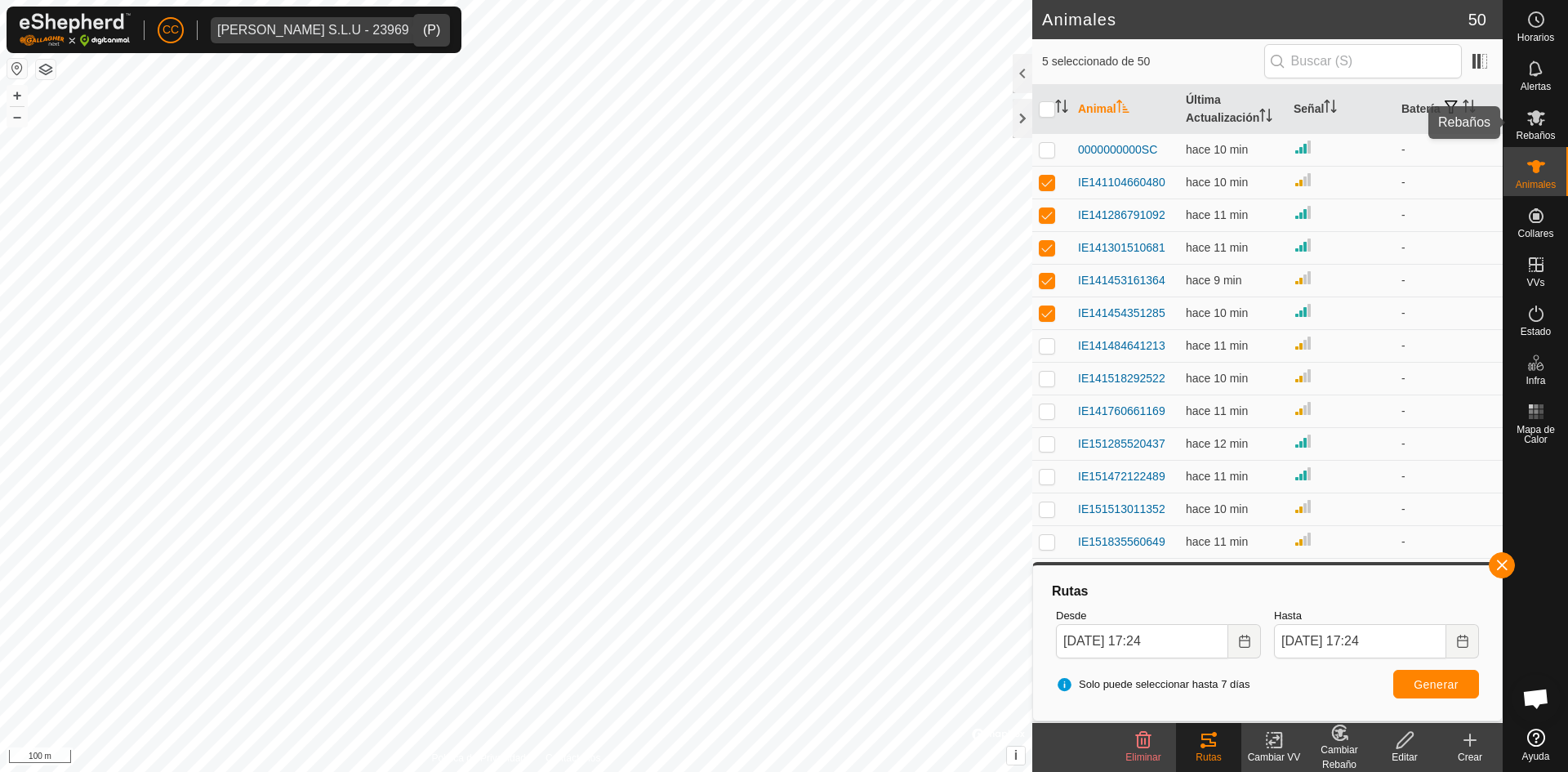
click at [1533, 126] on icon at bounding box center [1536, 118] width 20 height 20
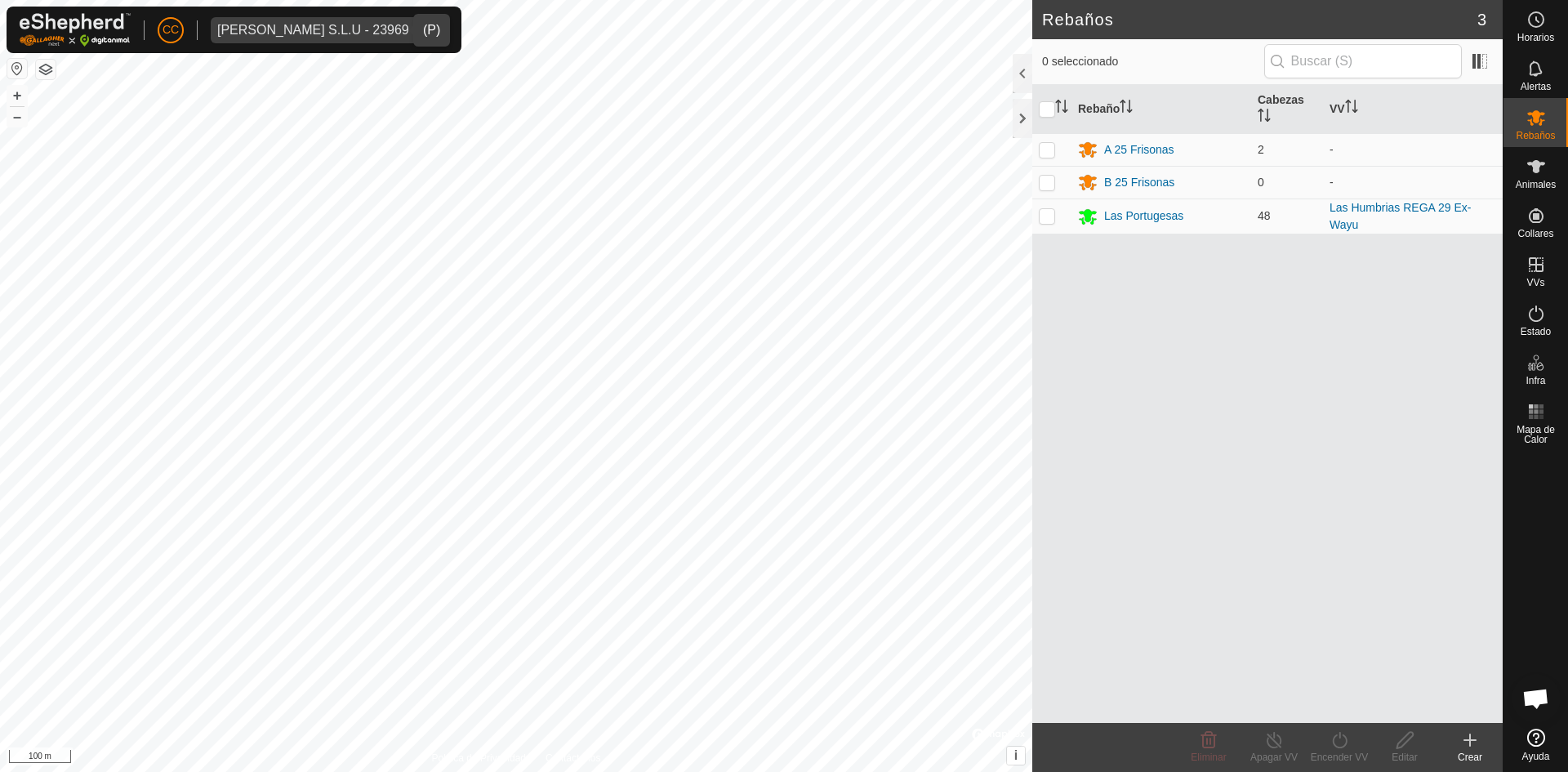
click at [416, 30] on div "dropdown trigger" at bounding box center [432, 29] width 33 height 26
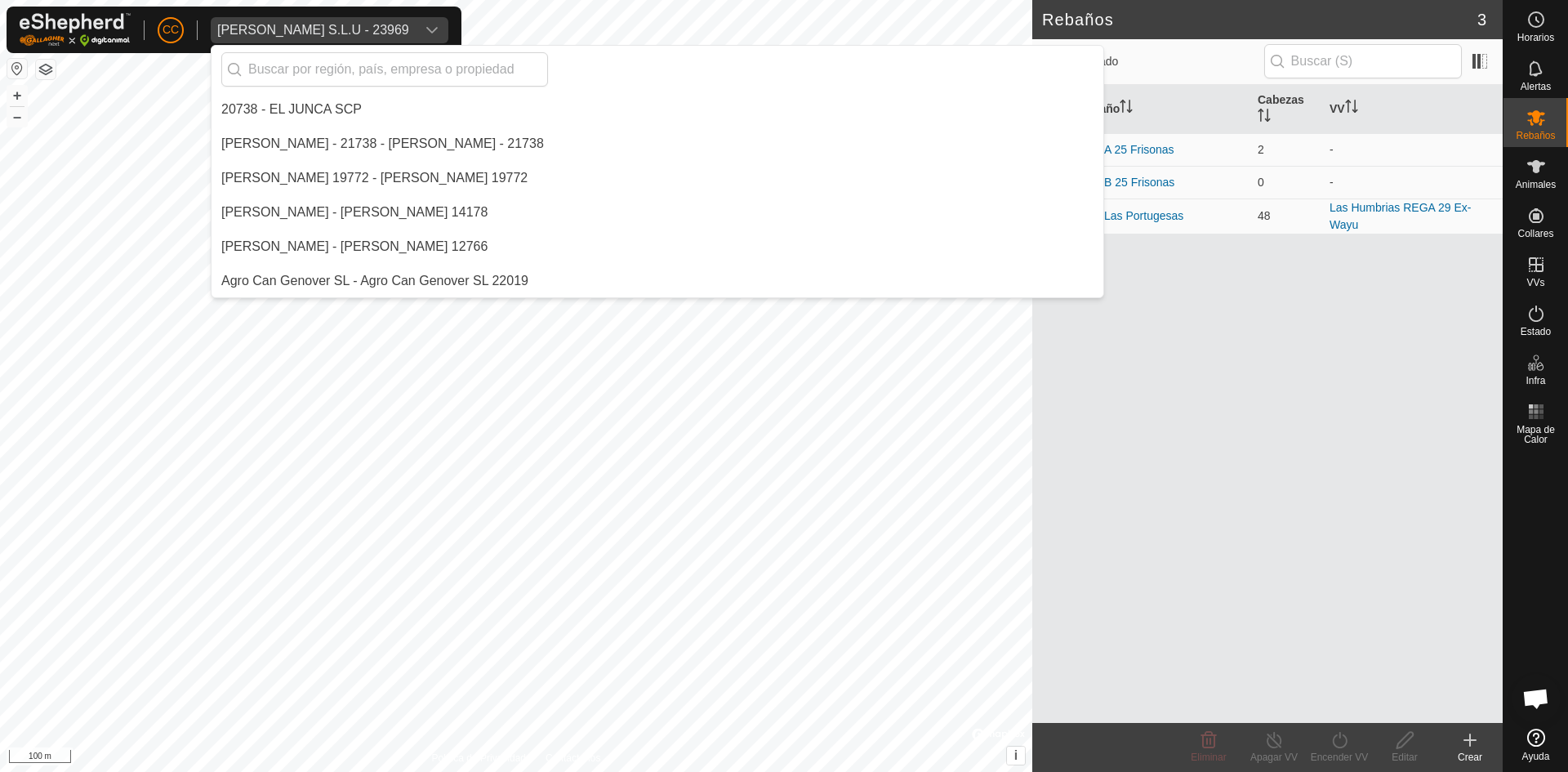
scroll to position [13925, 0]
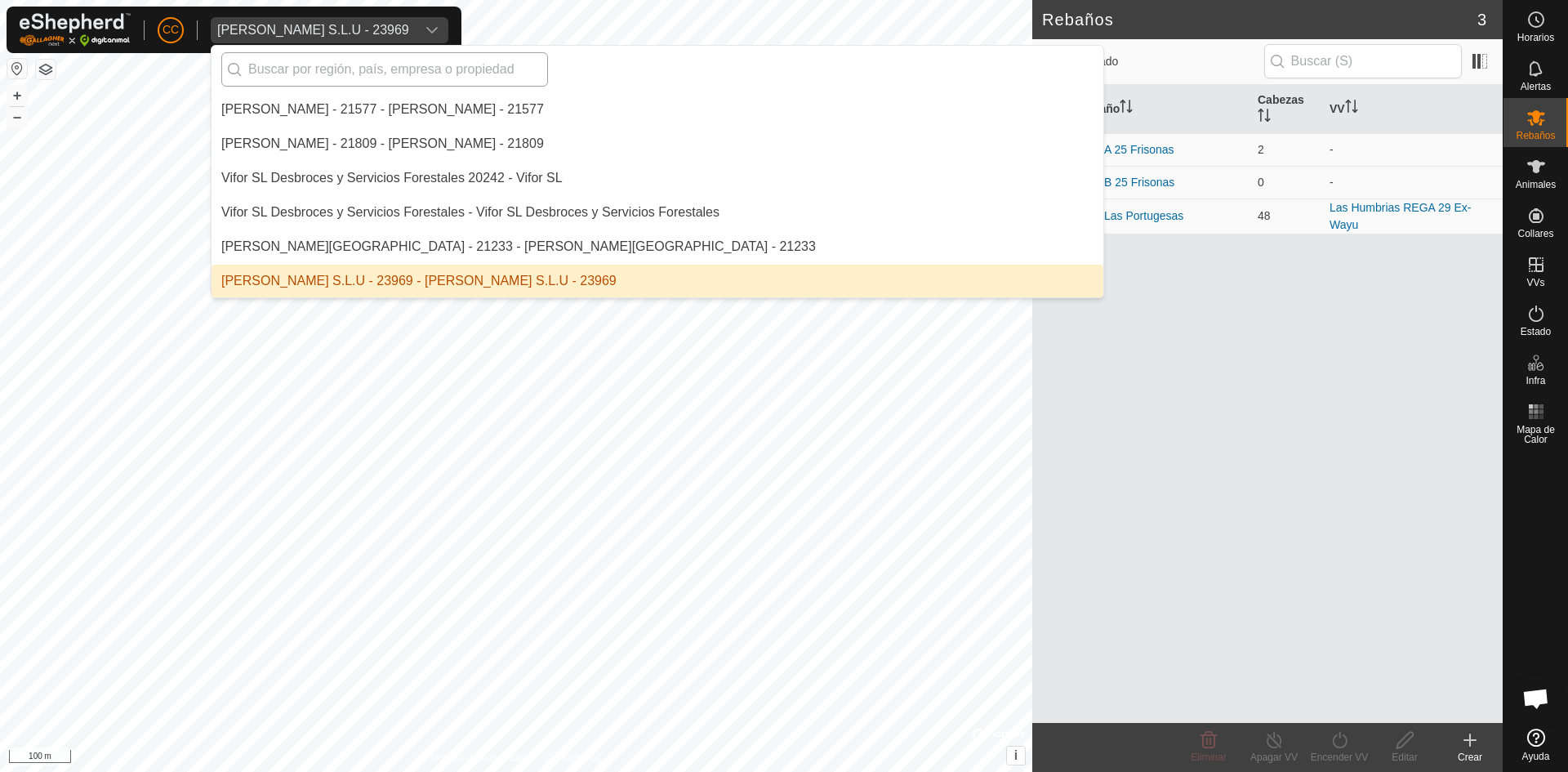
click at [401, 78] on input "text" at bounding box center [385, 70] width 327 height 34
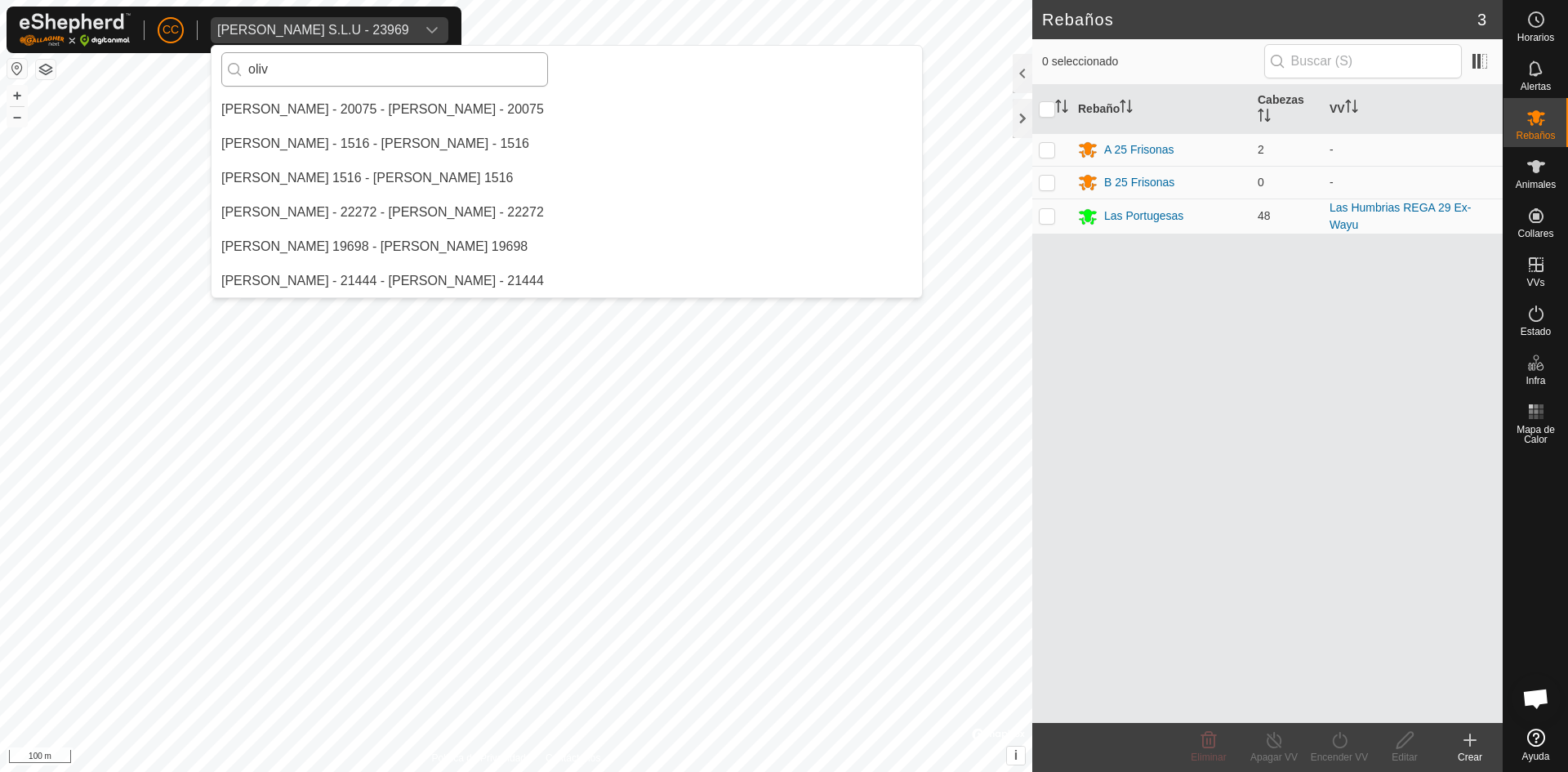
scroll to position [0, 0]
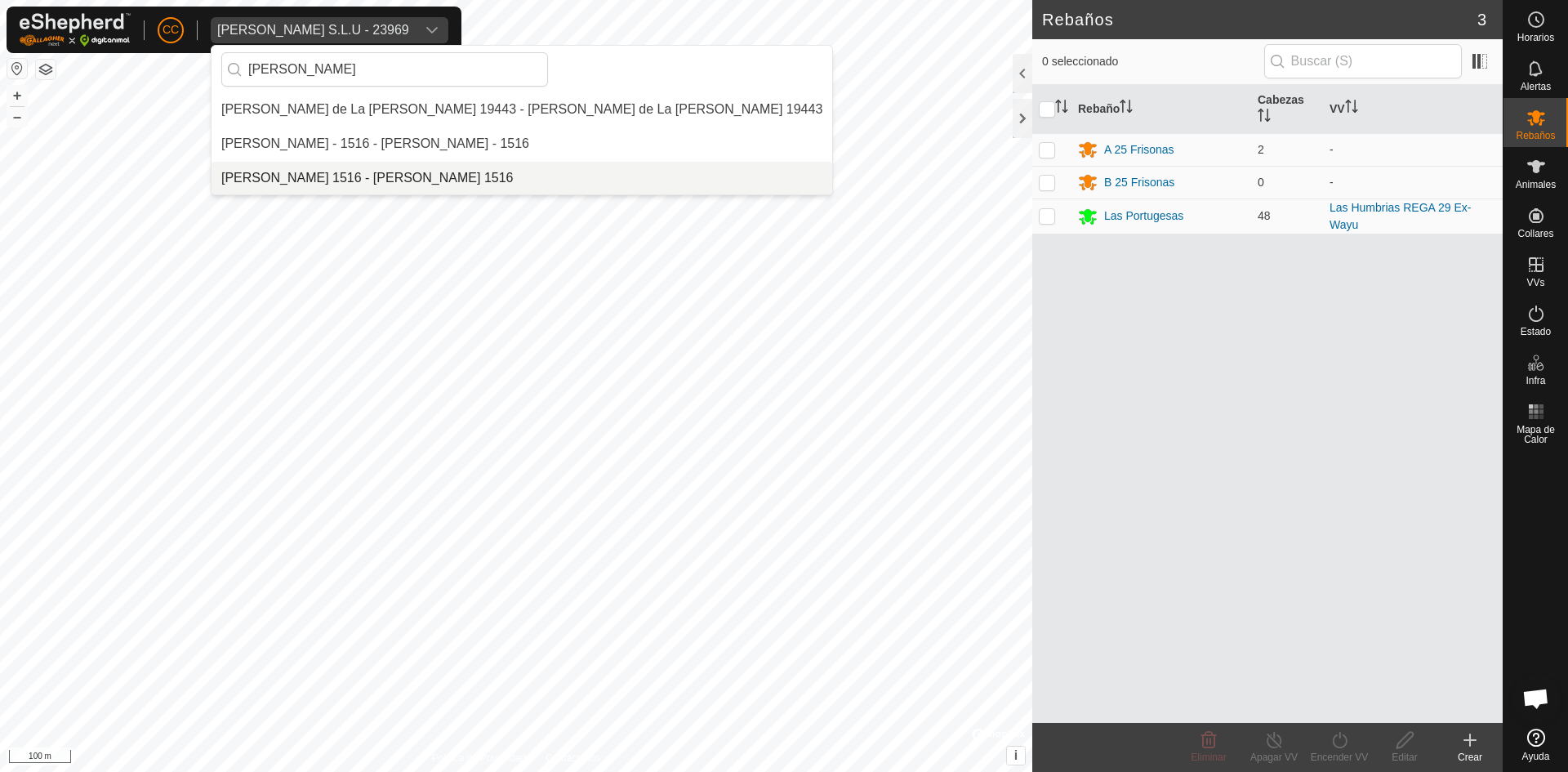
type input "[PERSON_NAME]"
click at [373, 158] on li "[PERSON_NAME] - 1516 - [PERSON_NAME] - 1516" at bounding box center [521, 144] width 620 height 33
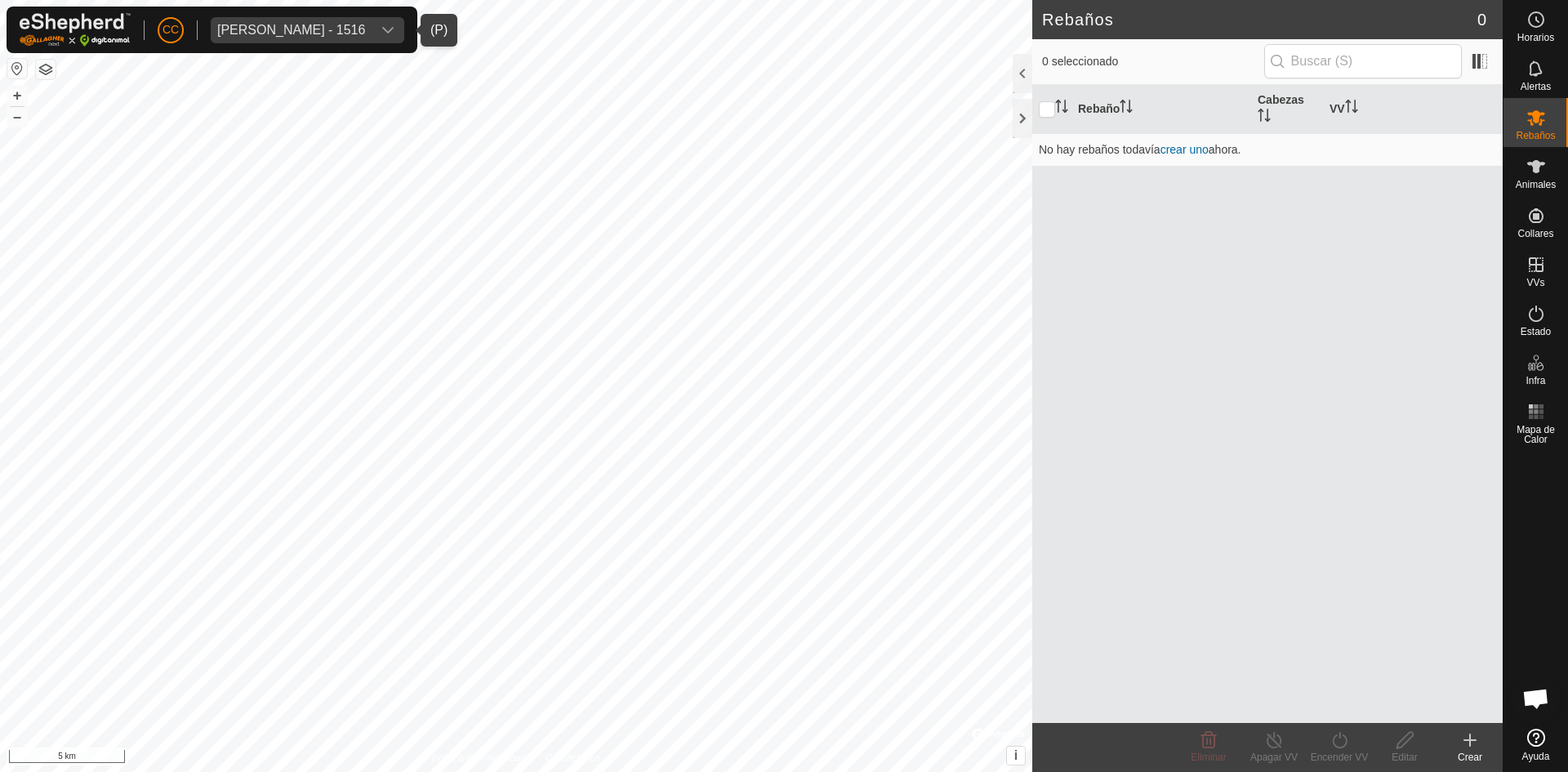
click at [359, 39] on span "[PERSON_NAME] - 1516" at bounding box center [291, 29] width 161 height 26
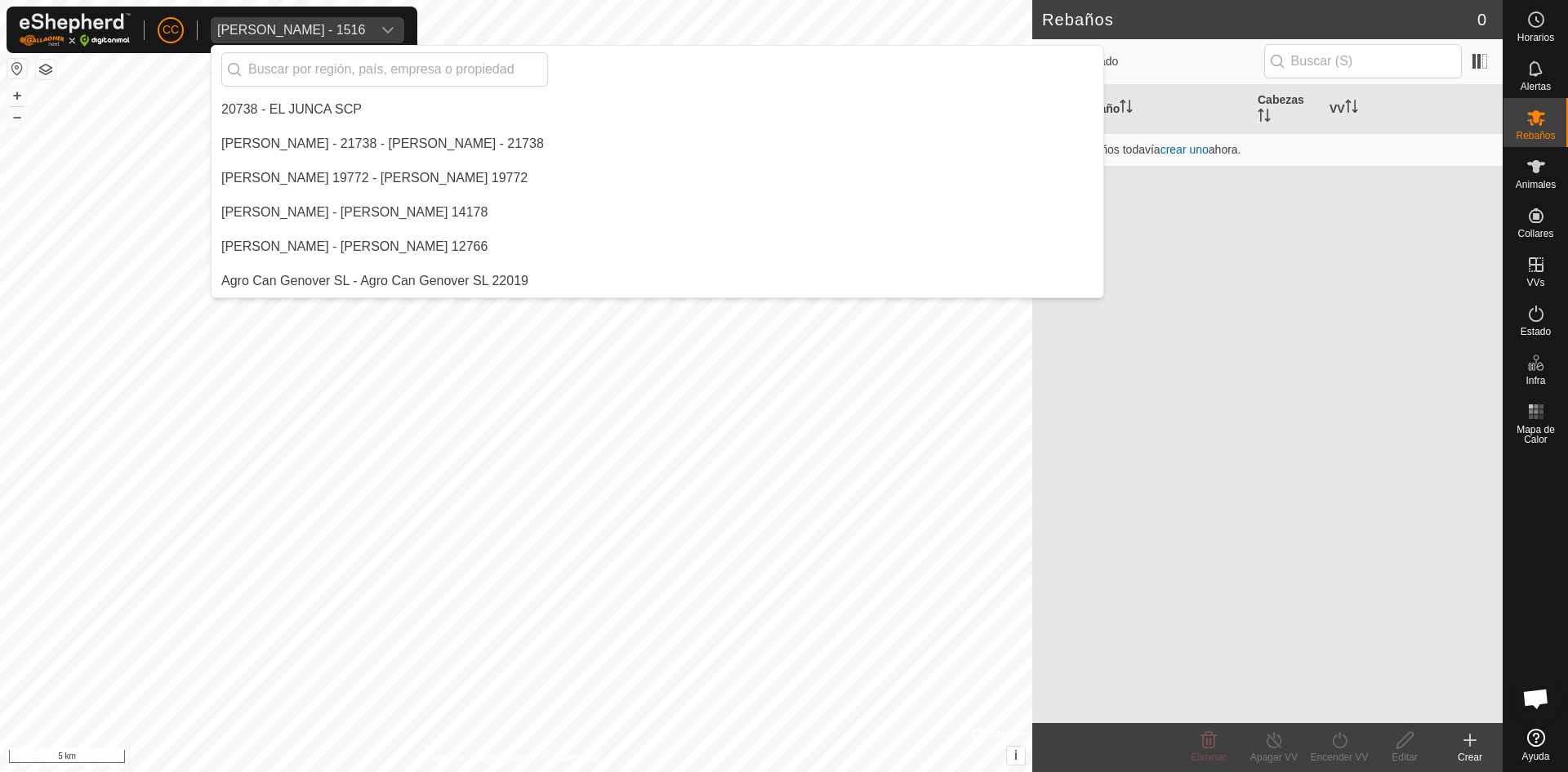
scroll to position [10907, 0]
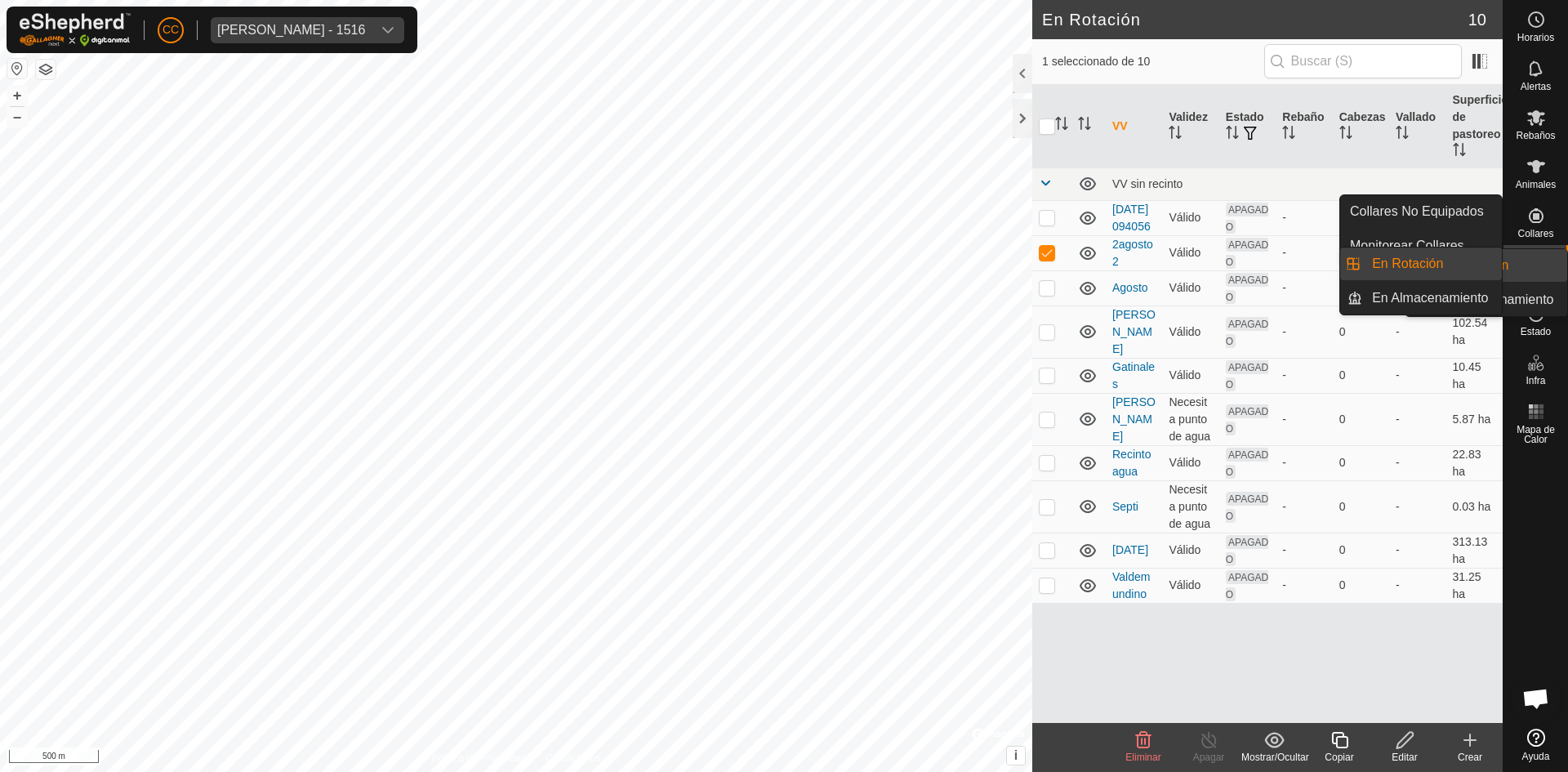
drag, startPoint x: 1528, startPoint y: 239, endPoint x: 1526, endPoint y: 228, distance: 11.2
click at [1526, 228] on span "Collares" at bounding box center [1535, 233] width 36 height 10
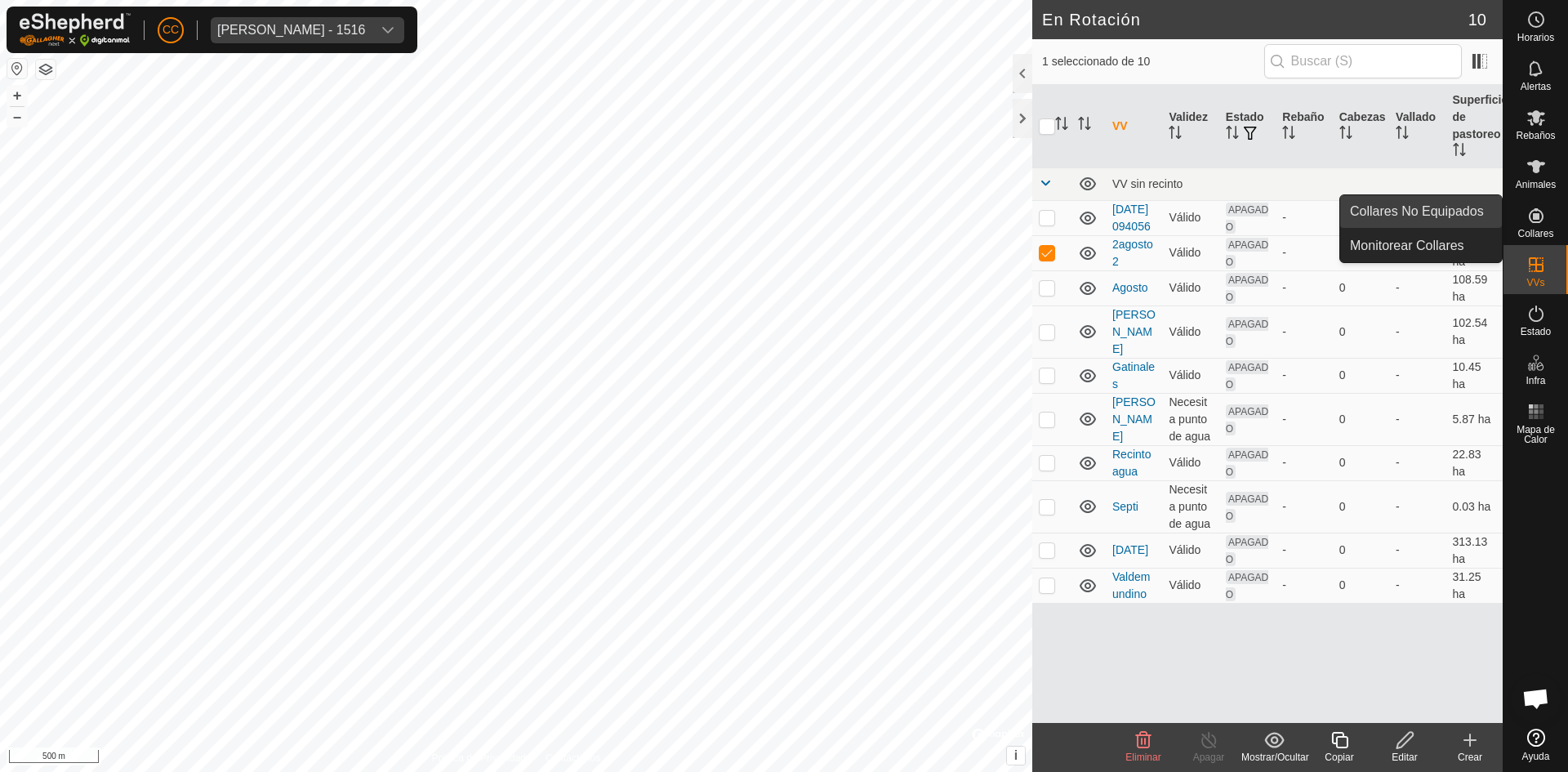
click at [1420, 210] on link "Collares No Equipados" at bounding box center [1421, 212] width 162 height 33
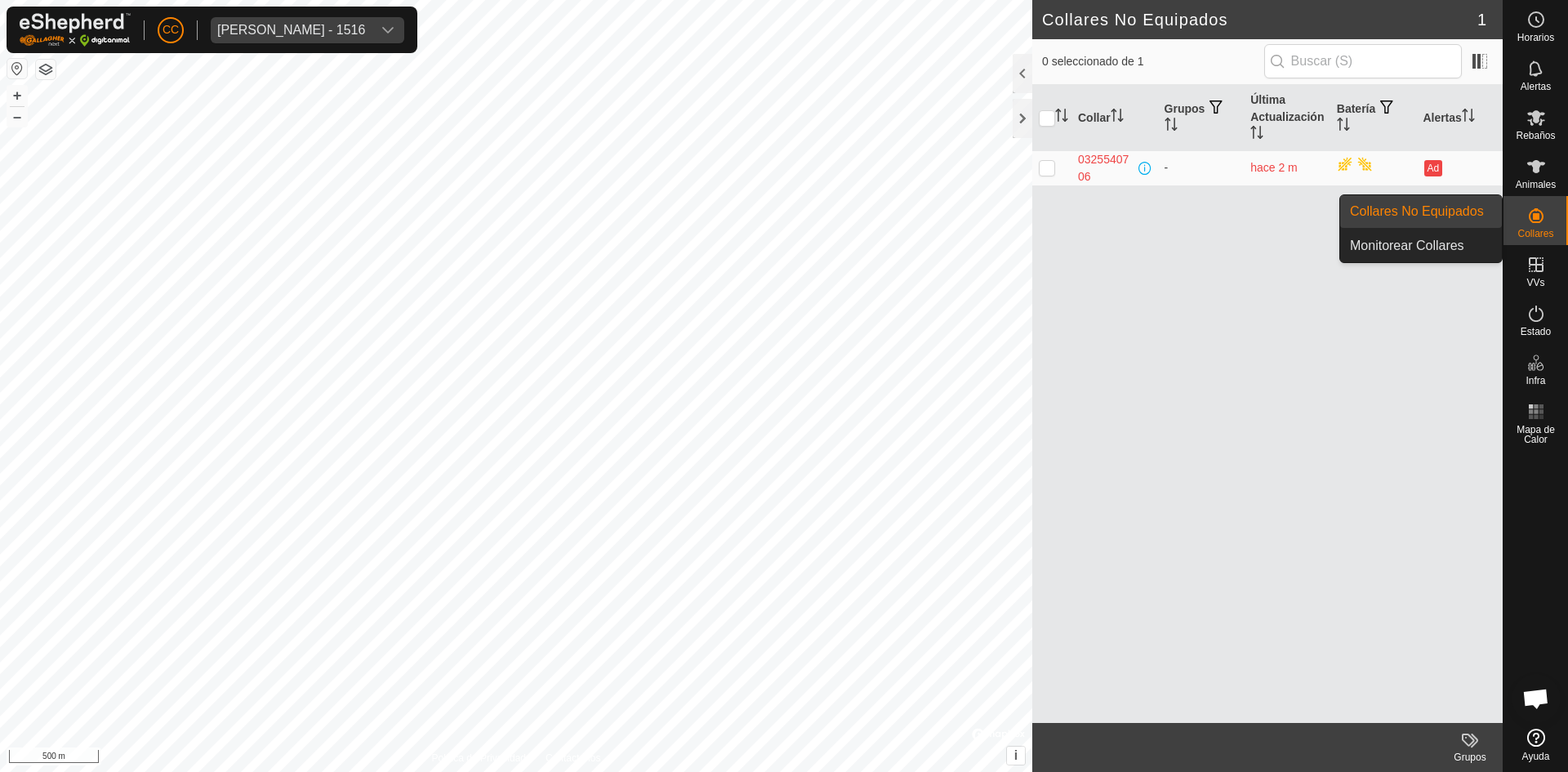
click at [1551, 224] on div "Collares" at bounding box center [1536, 220] width 64 height 49
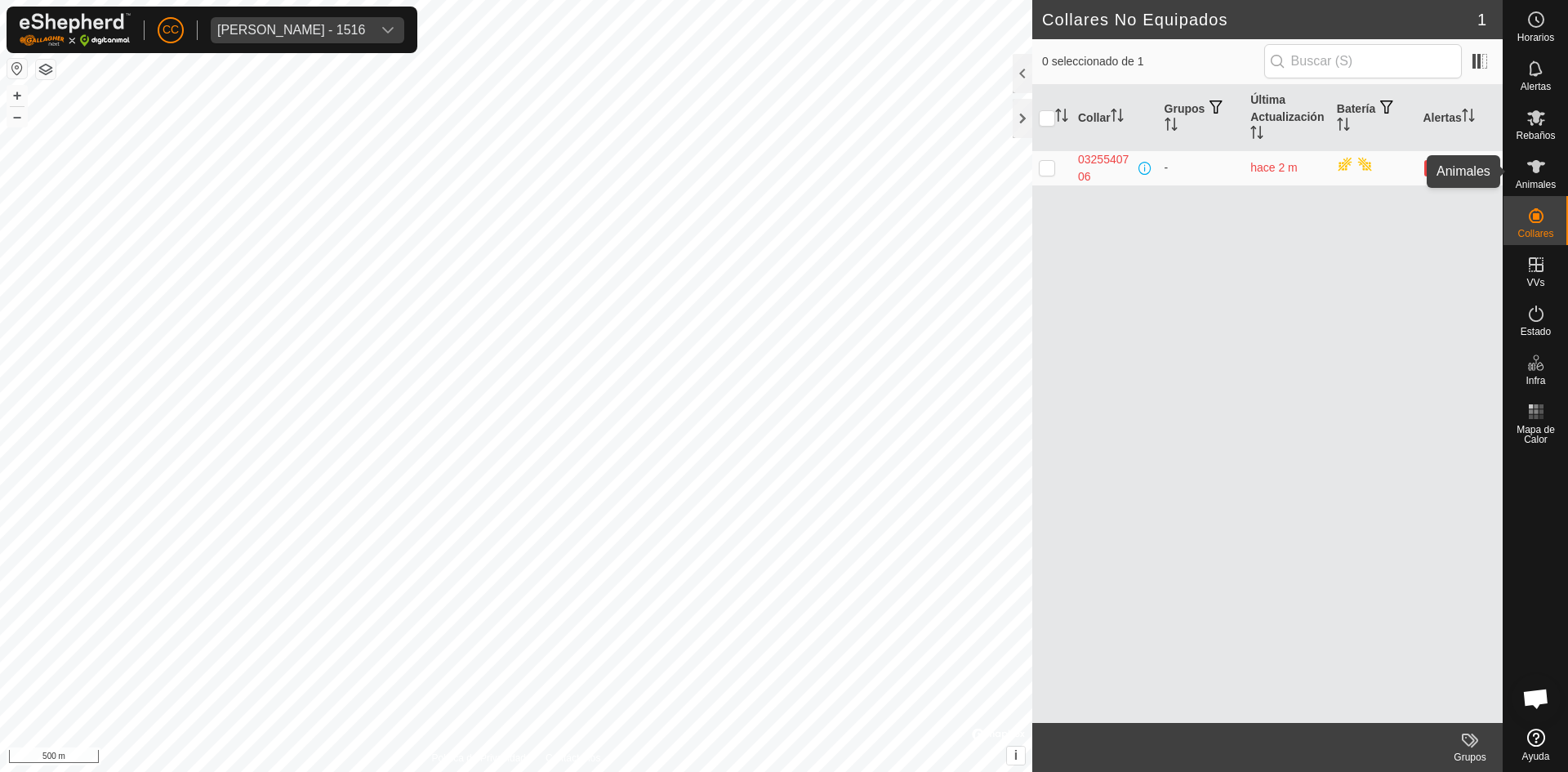
click at [1532, 176] on icon at bounding box center [1536, 167] width 20 height 20
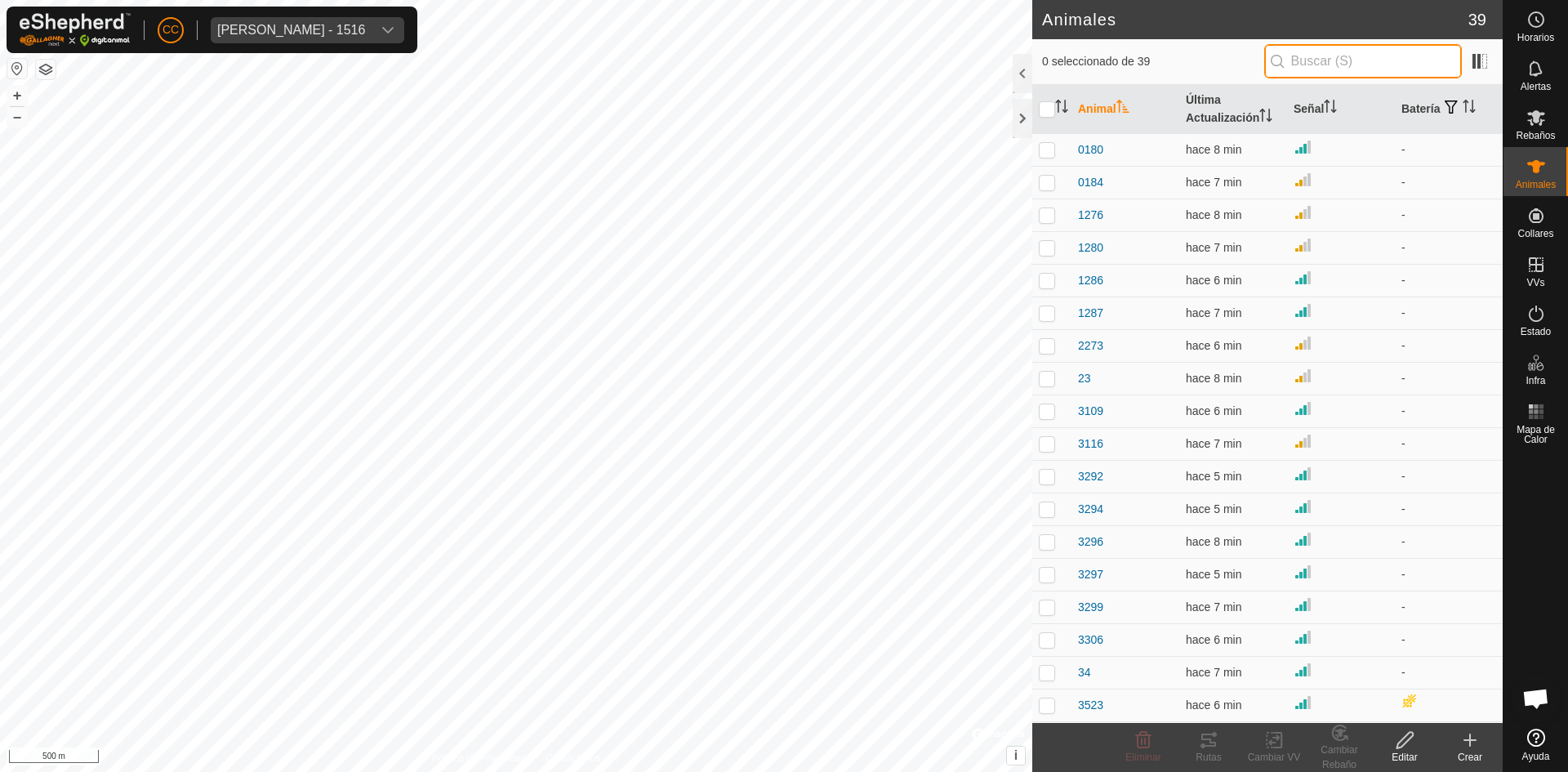
click at [1333, 62] on input "text" at bounding box center [1362, 61] width 197 height 34
paste input "2385332588"
type input "2385332588"
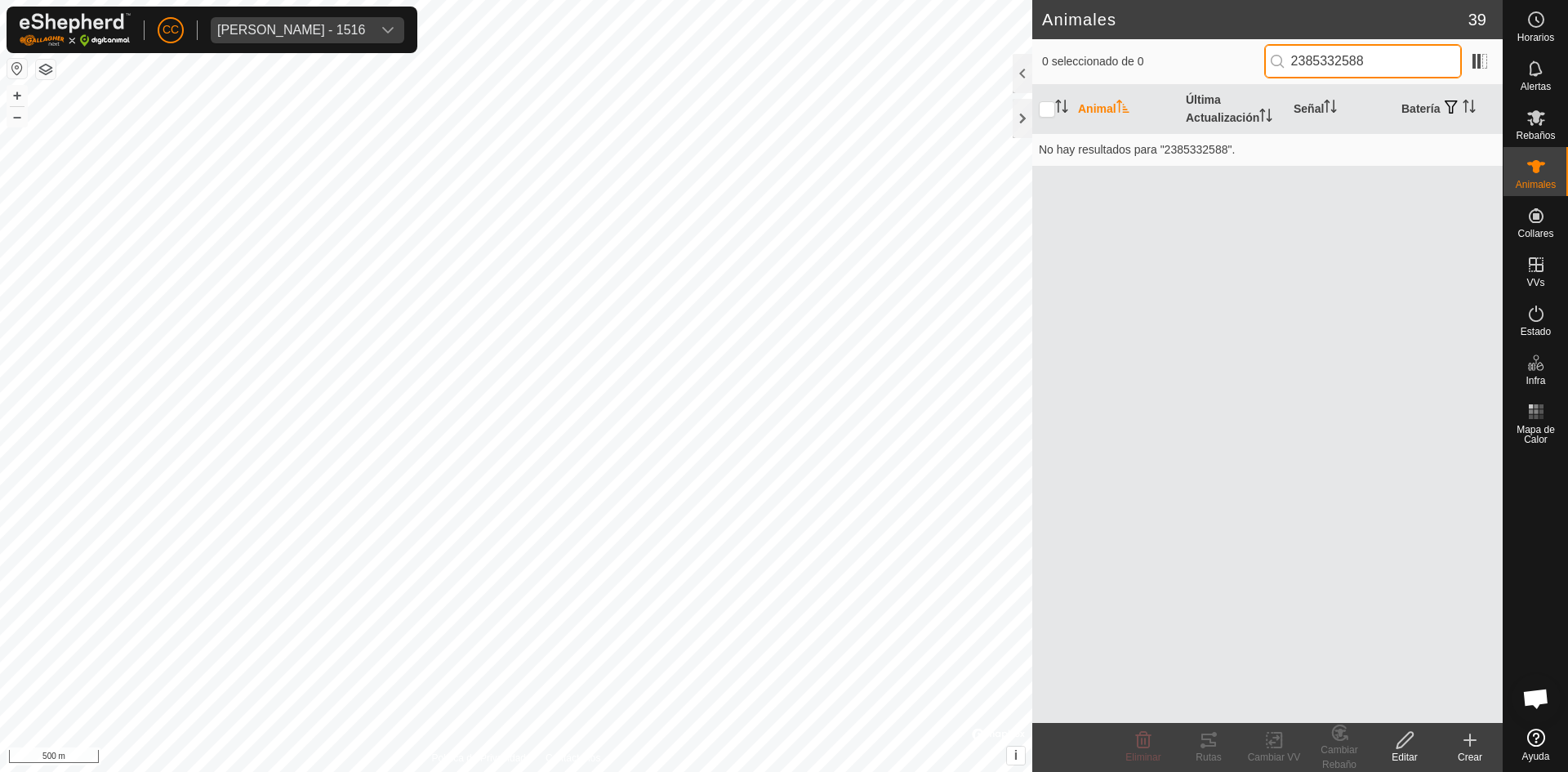
drag, startPoint x: 1413, startPoint y: 70, endPoint x: 1240, endPoint y: 73, distance: 173.0
click at [1240, 73] on div "0 seleccionado de 0 2385332588" at bounding box center [1267, 61] width 451 height 34
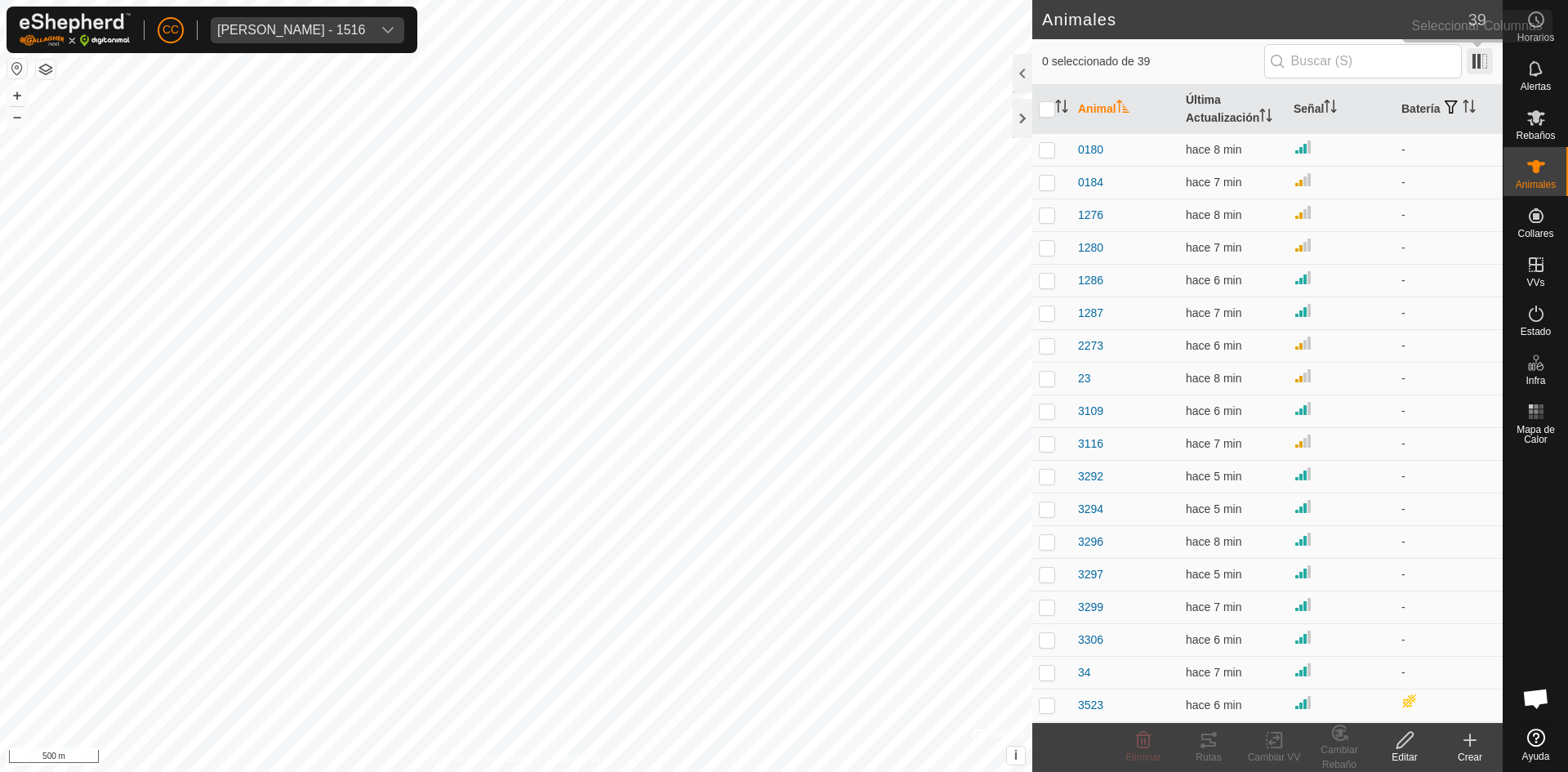
click at [1475, 61] on span at bounding box center [1479, 61] width 26 height 26
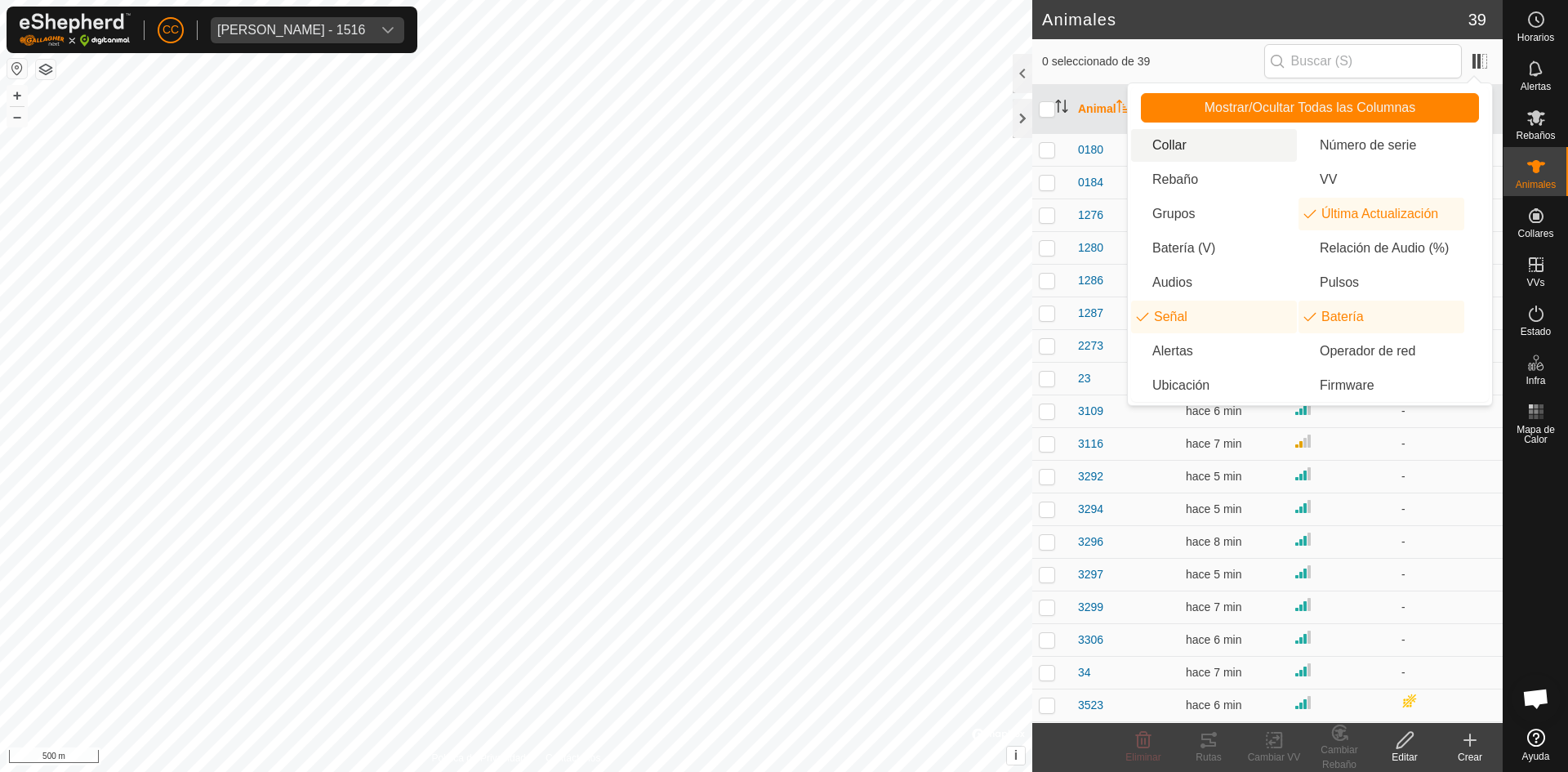
click at [1199, 149] on li "Collar" at bounding box center [1214, 145] width 166 height 33
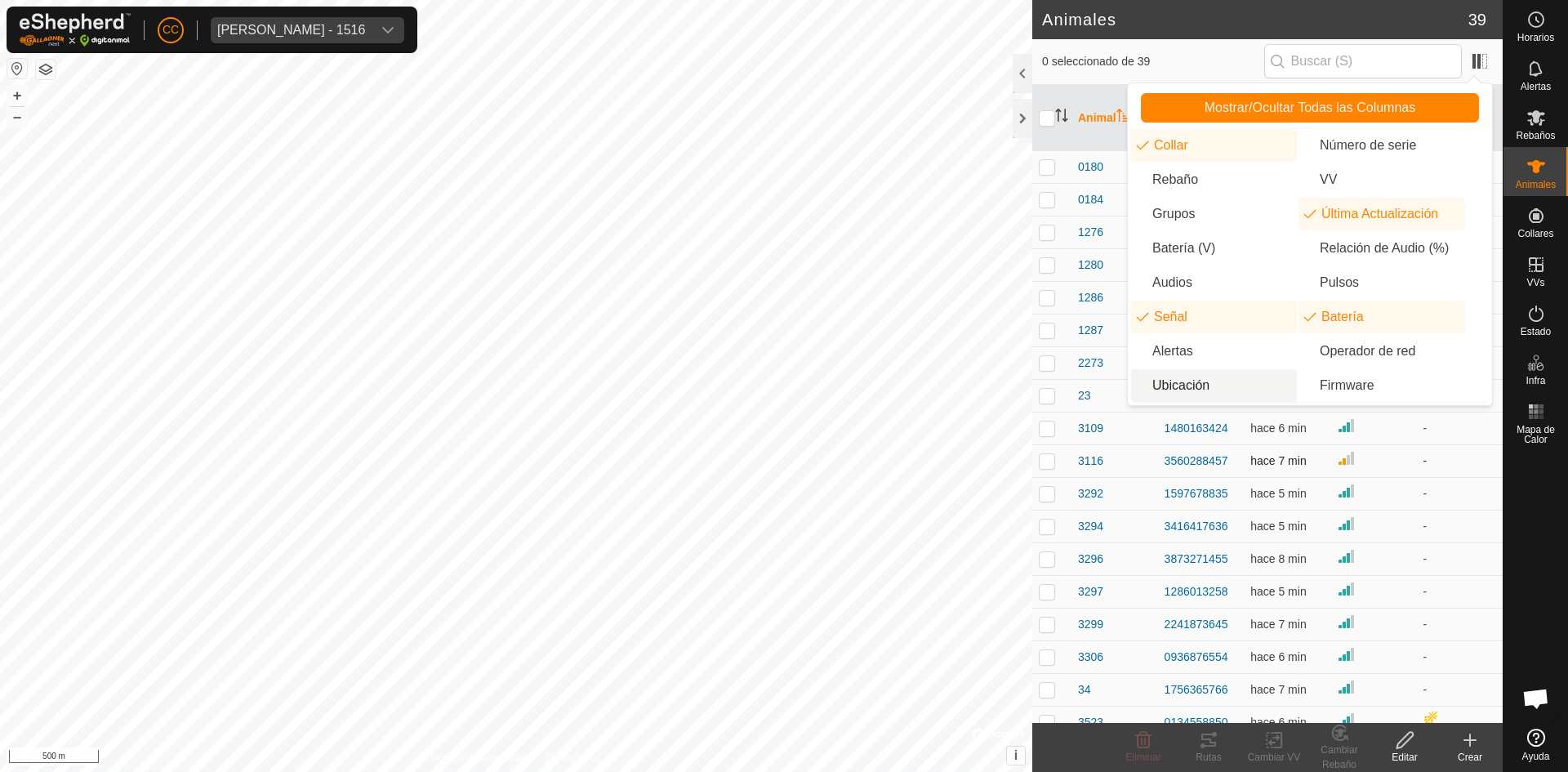
click at [1439, 472] on td "-" at bounding box center [1459, 461] width 87 height 33
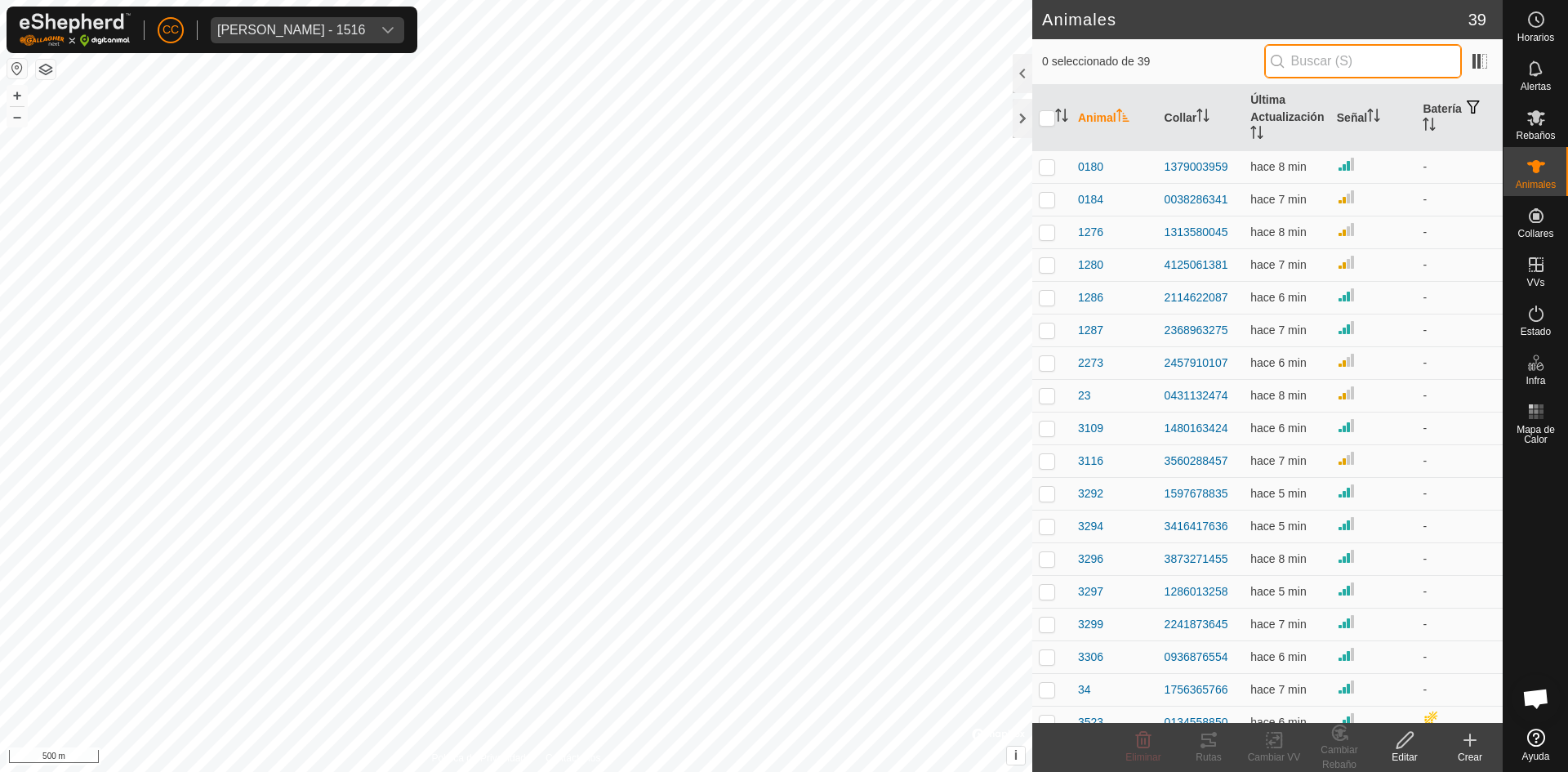
click at [1325, 63] on input "text" at bounding box center [1362, 61] width 197 height 34
paste input "2385332588"
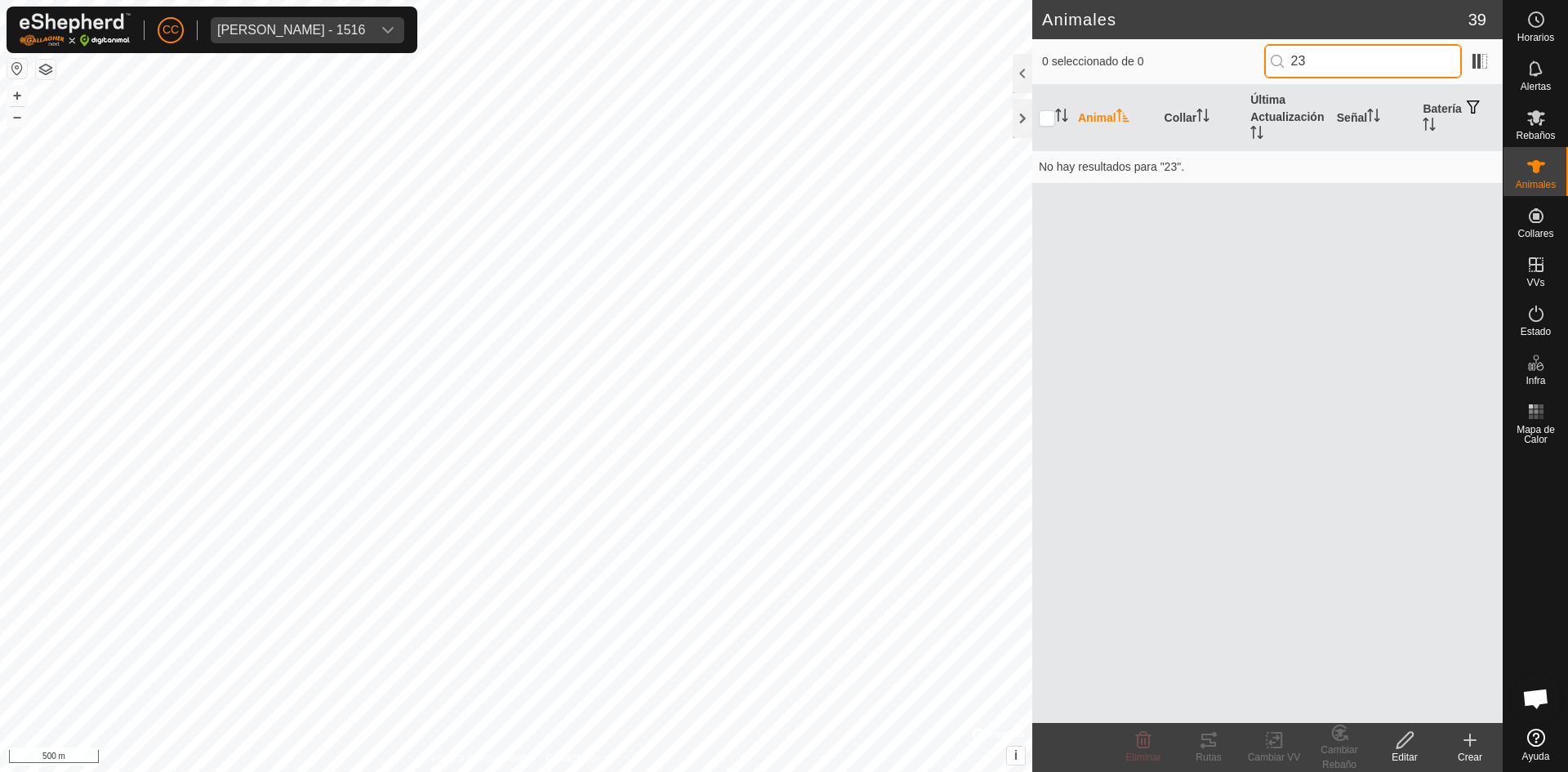
type input "2"
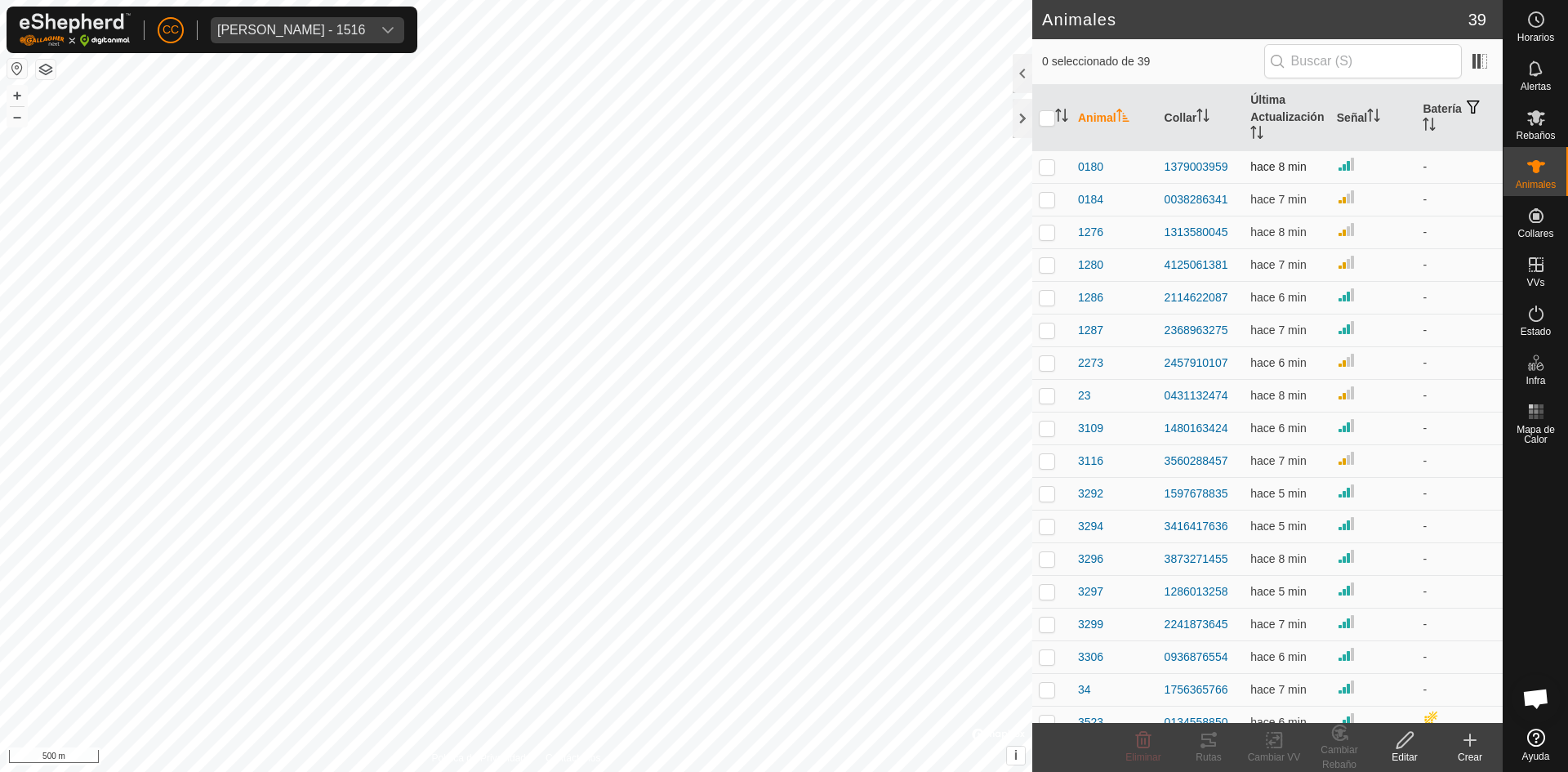
drag, startPoint x: 1235, startPoint y: 167, endPoint x: 1157, endPoint y: 152, distance: 79.4
click at [1158, 152] on td "1379003959" at bounding box center [1201, 166] width 87 height 33
copy div "1379003959"
click at [1313, 63] on input "text" at bounding box center [1362, 61] width 197 height 34
paste input "1379003959"
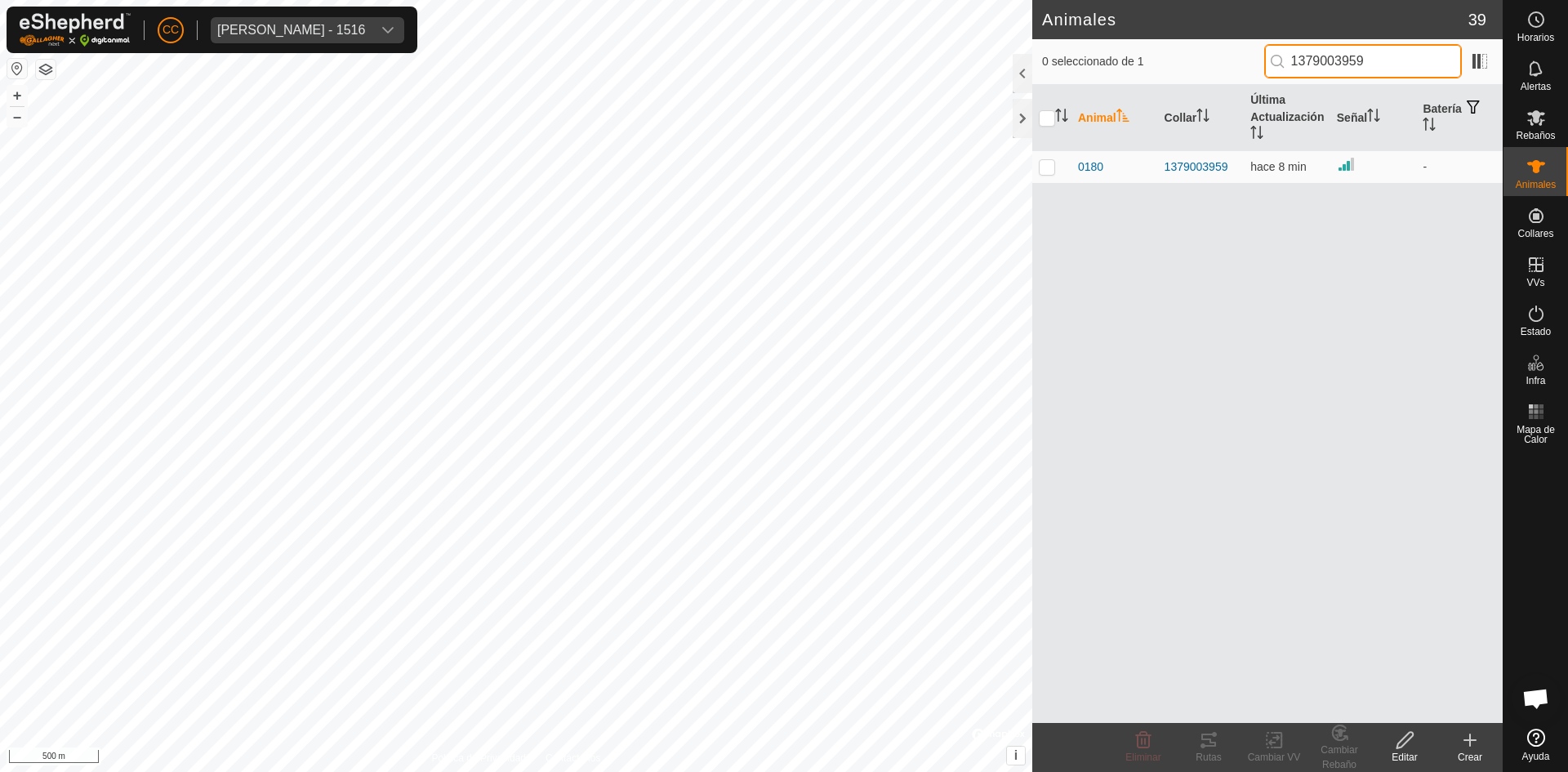
type input "1379003959"
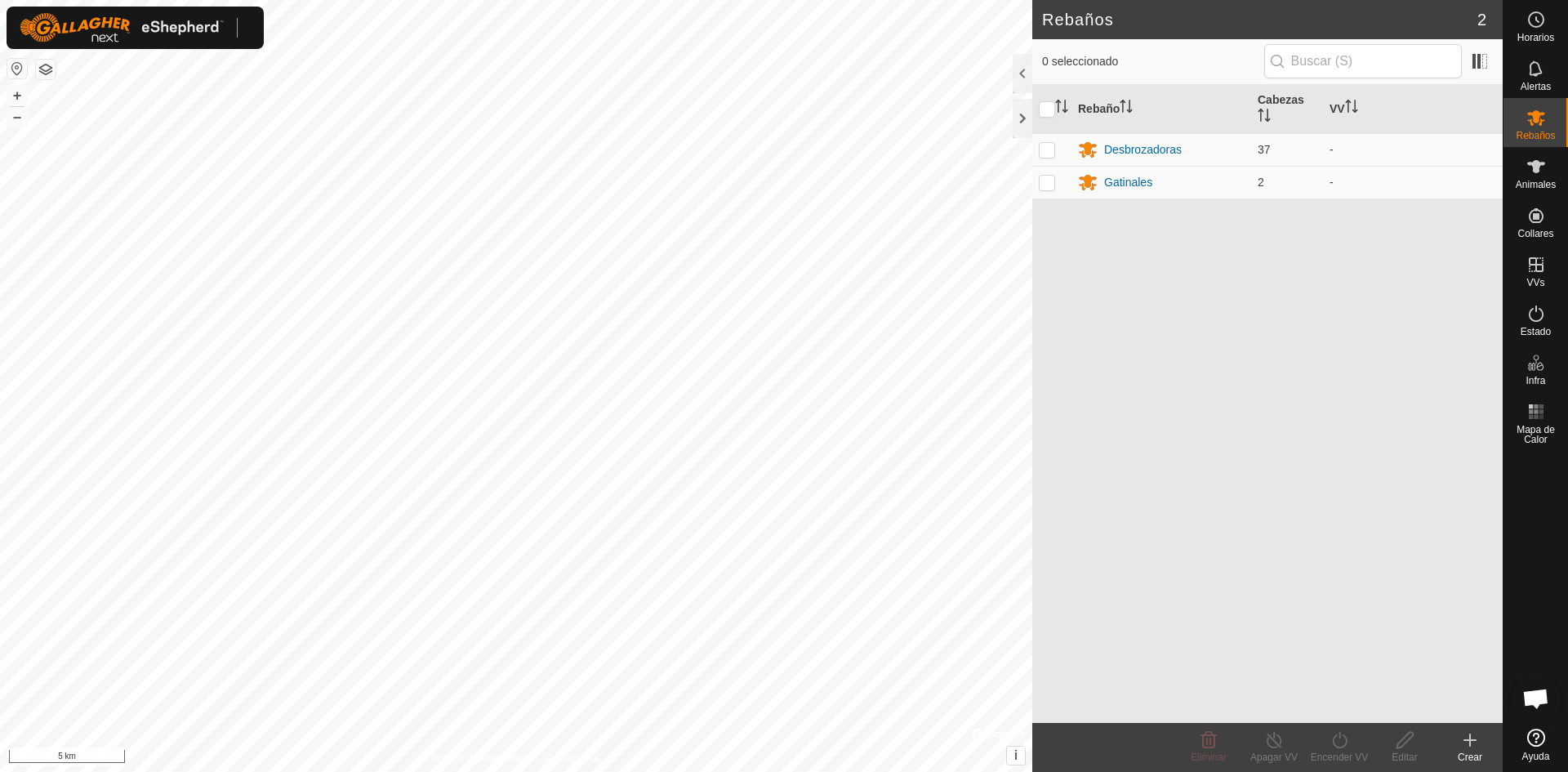
click at [204, 31] on img at bounding box center [121, 28] width 204 height 29
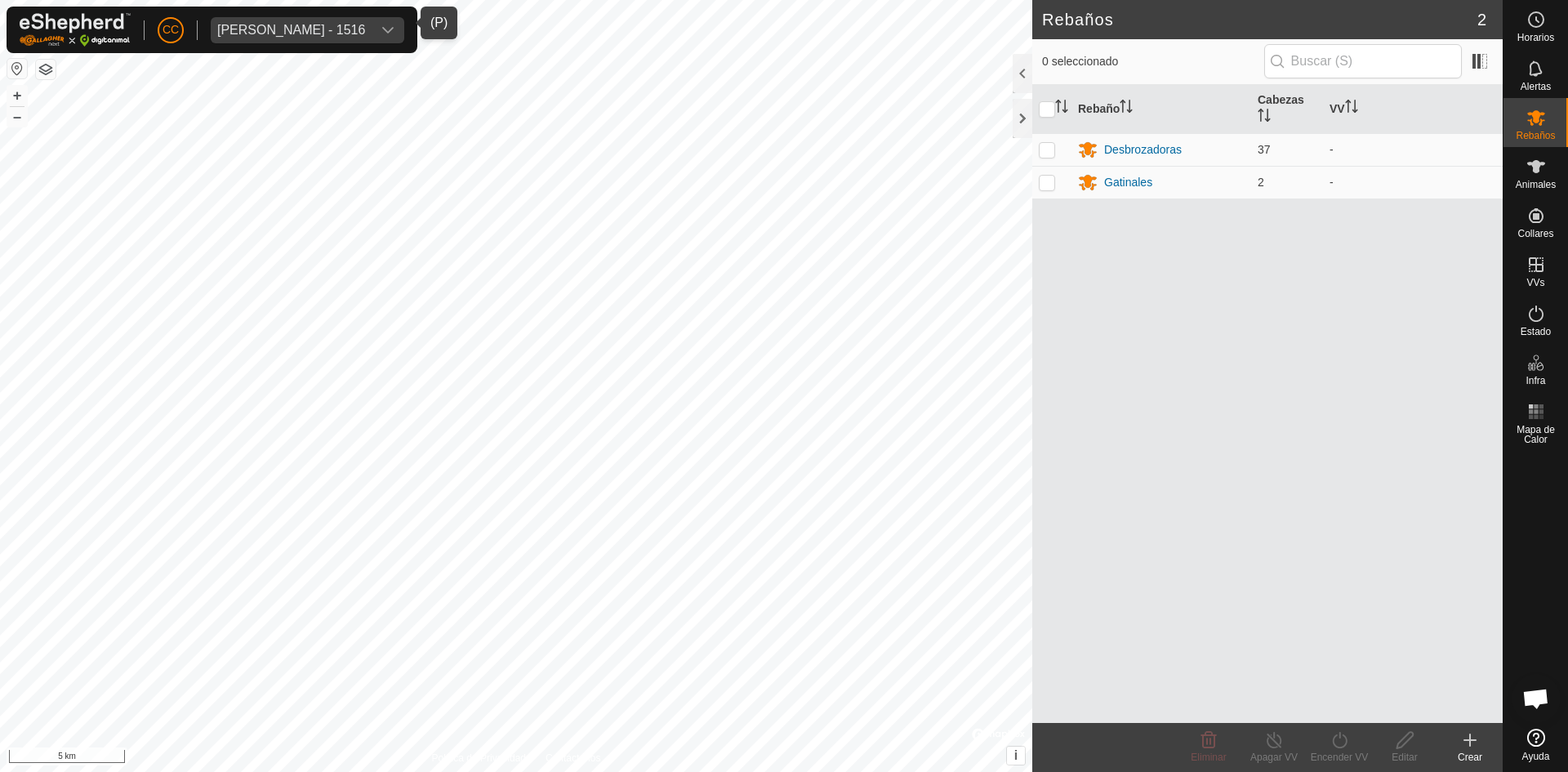
click at [285, 29] on div "[PERSON_NAME] - 1516" at bounding box center [291, 30] width 148 height 13
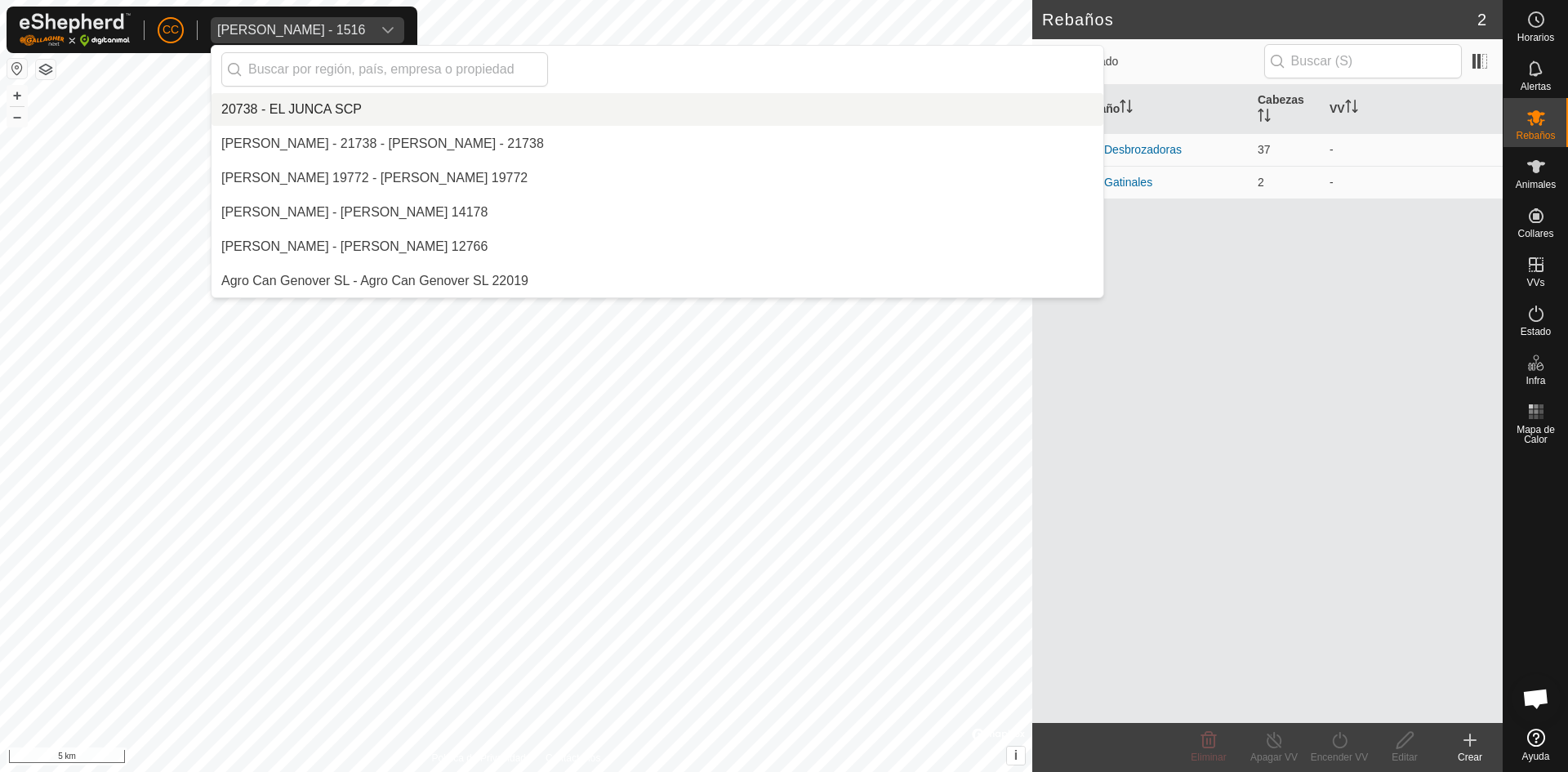
scroll to position [10907, 0]
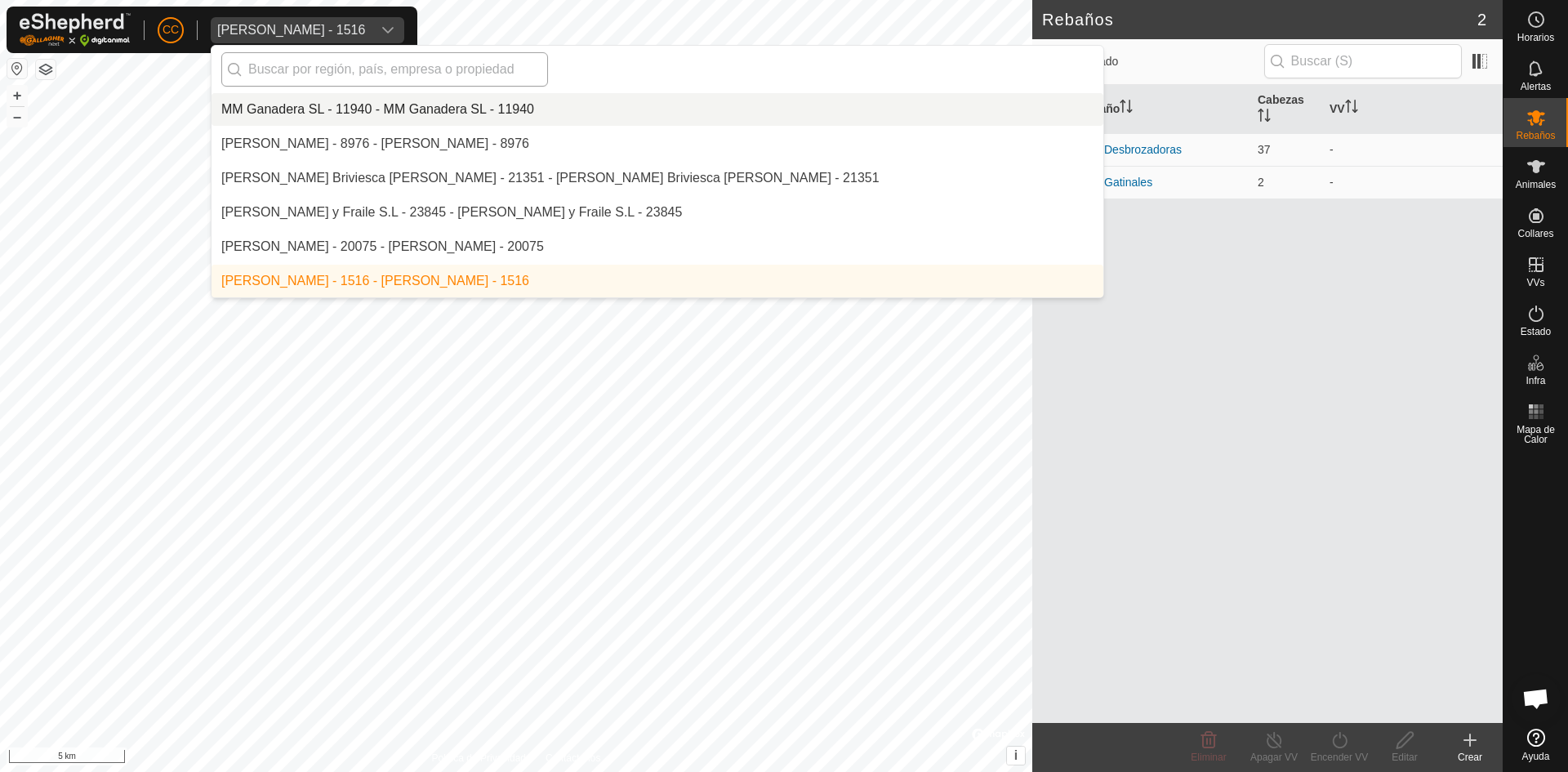
click at [370, 64] on input "text" at bounding box center [385, 70] width 327 height 34
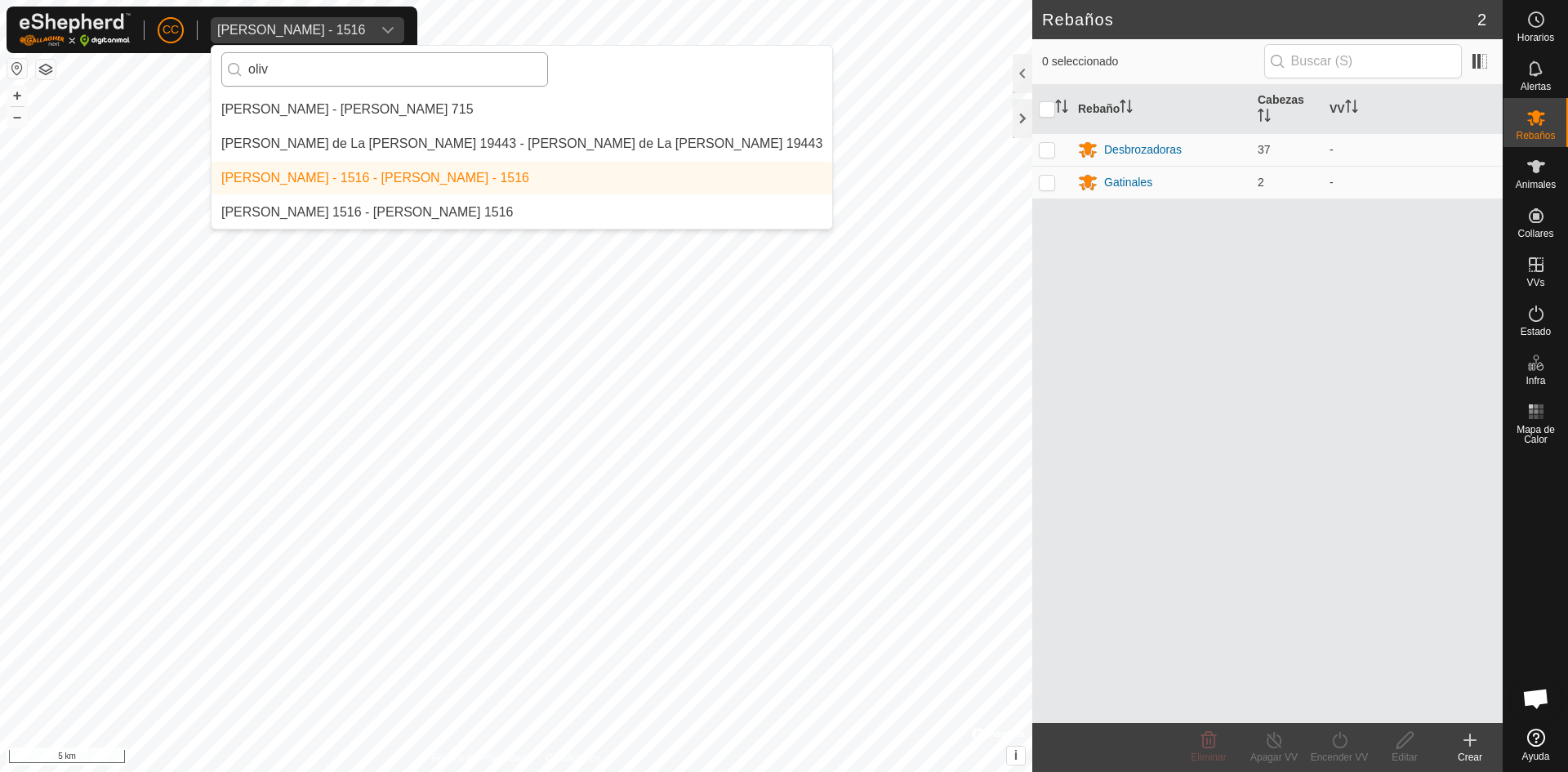
scroll to position [0, 0]
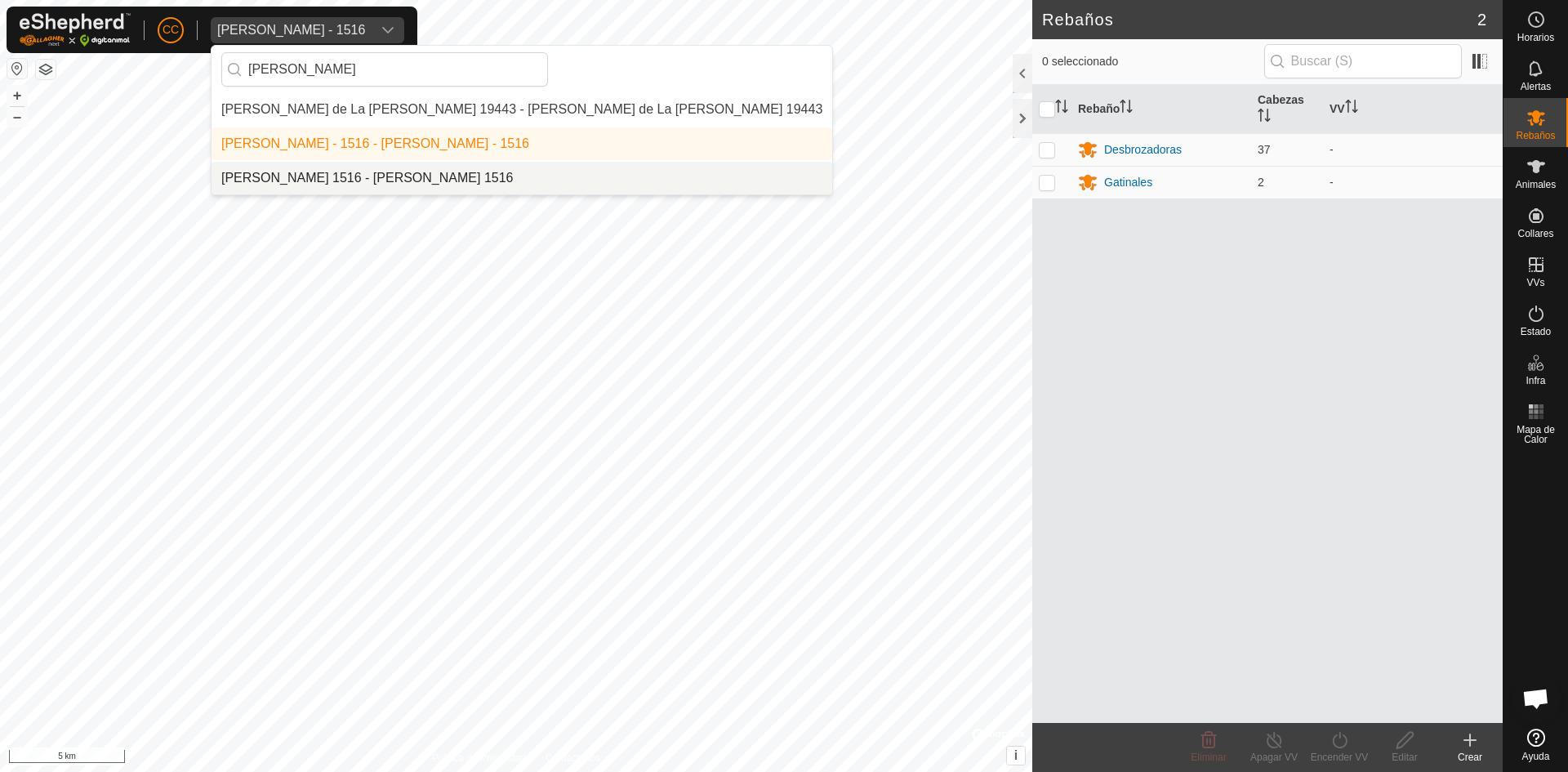
type input "[PERSON_NAME]"
click at [376, 177] on li "[PERSON_NAME] 1516 - [PERSON_NAME] 1516" at bounding box center [521, 178] width 620 height 33
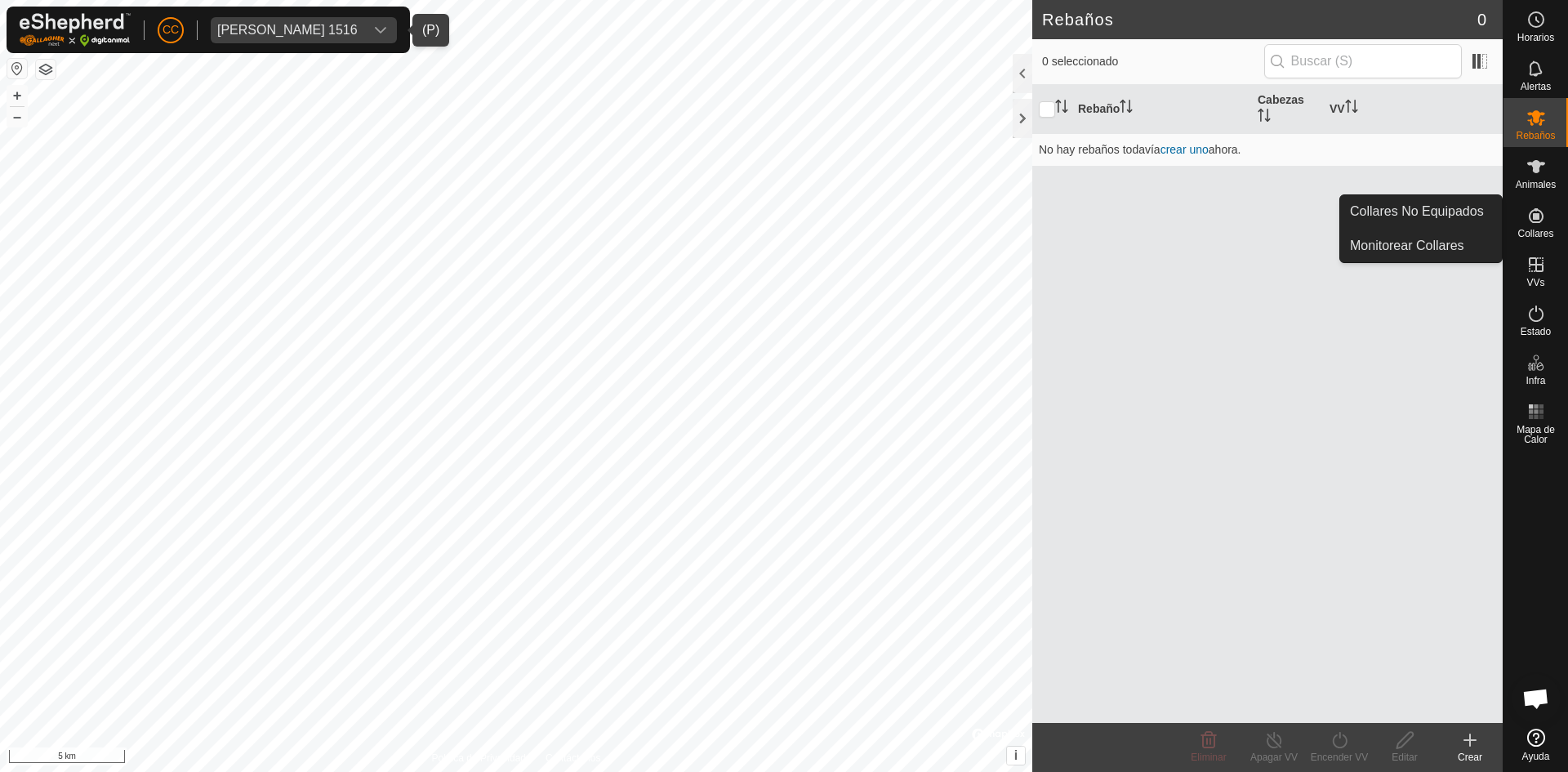
click at [1543, 226] on es-neckbands-svg-icon at bounding box center [1536, 215] width 29 height 26
click at [1471, 216] on link "Collares No Equipados" at bounding box center [1421, 212] width 162 height 33
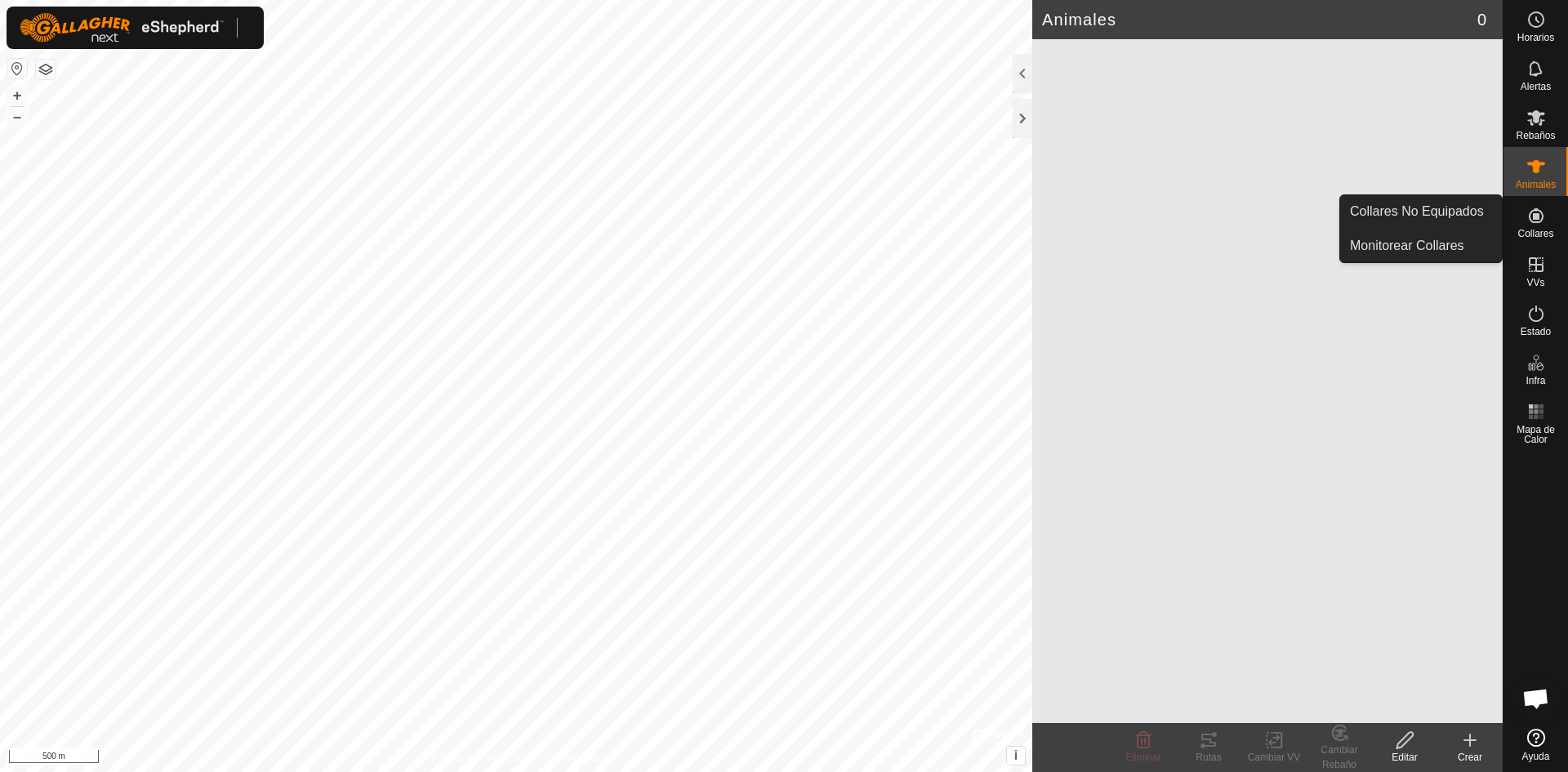
drag, startPoint x: 1508, startPoint y: 208, endPoint x: 1530, endPoint y: 224, distance: 27.2
click at [1530, 224] on icon at bounding box center [1536, 216] width 20 height 20
click at [1459, 215] on link "Collares No Equipados" at bounding box center [1421, 212] width 162 height 33
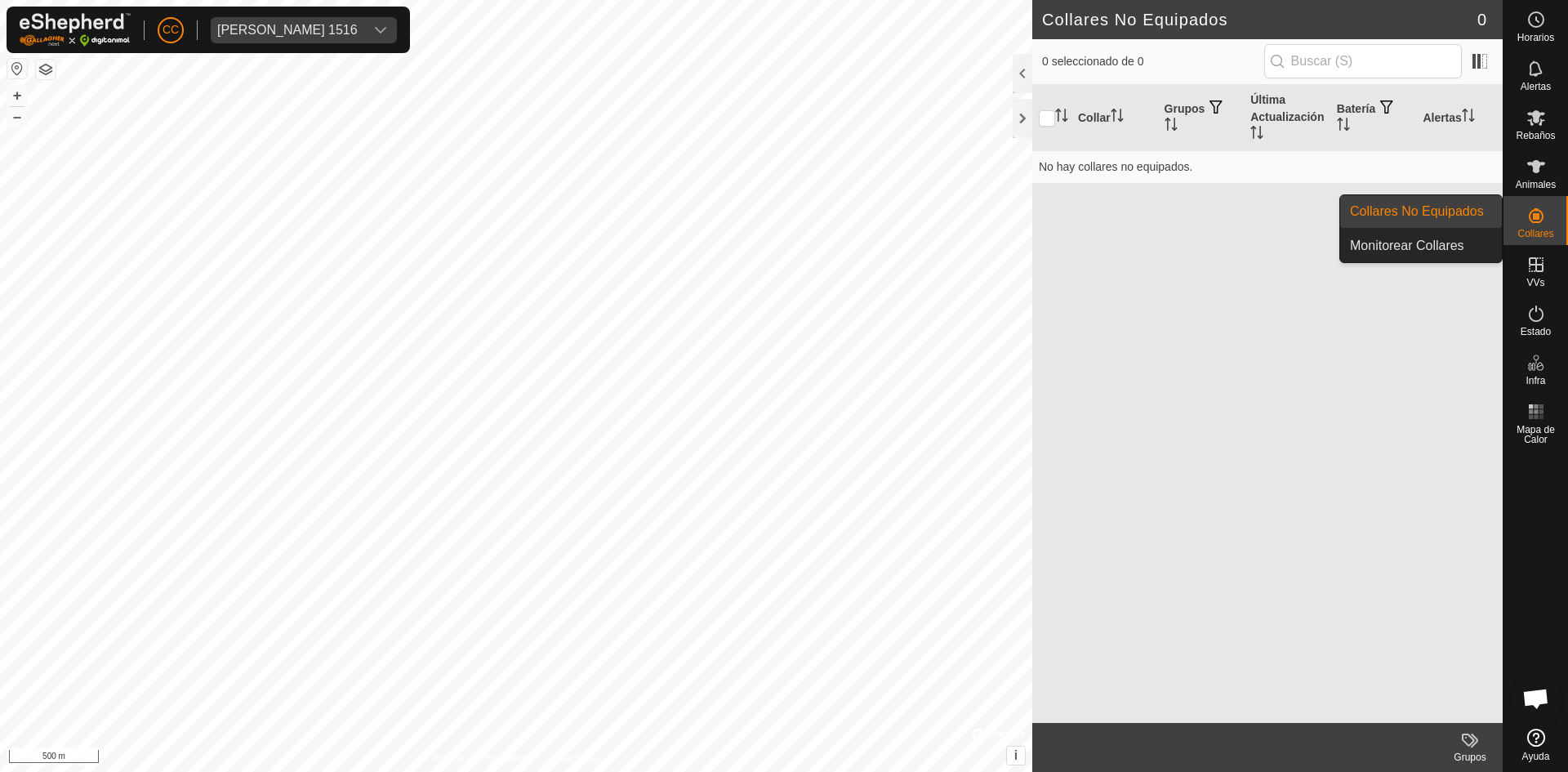
click at [1456, 215] on link "Collares No Equipados" at bounding box center [1421, 212] width 162 height 33
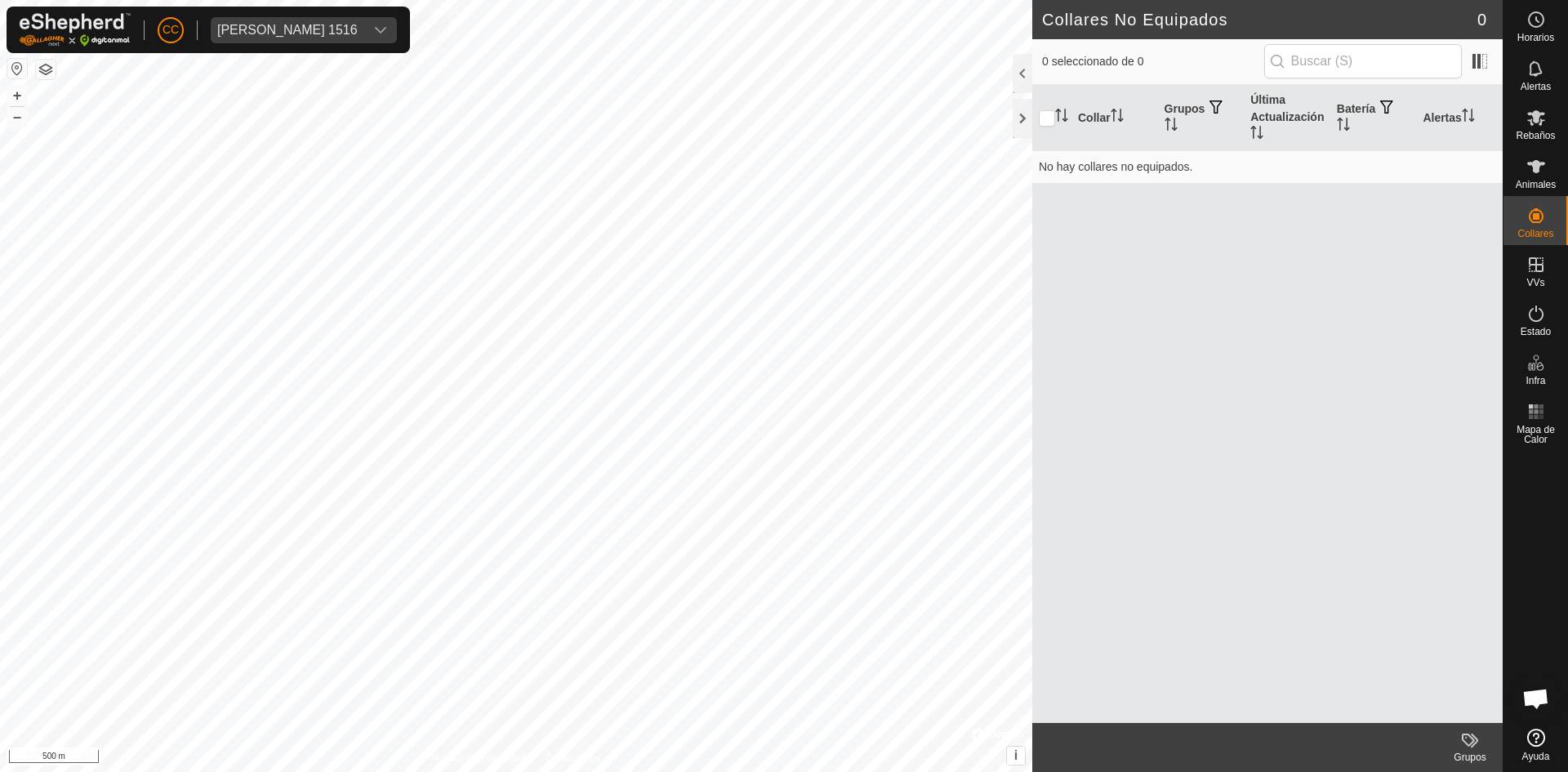
click at [338, 24] on div "Oliver Castedo Vega 1516" at bounding box center [286, 30] width 140 height 13
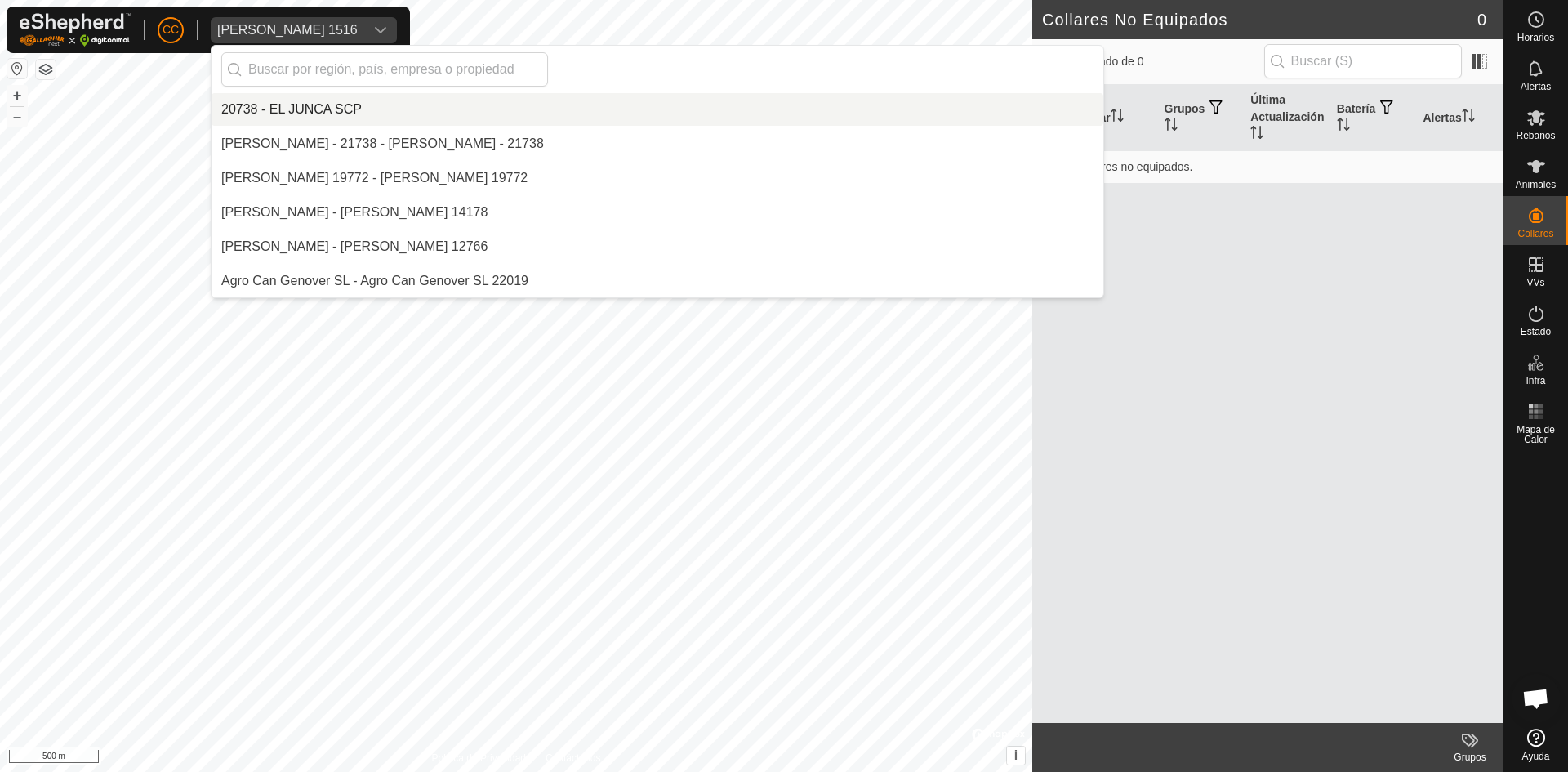
scroll to position [10942, 0]
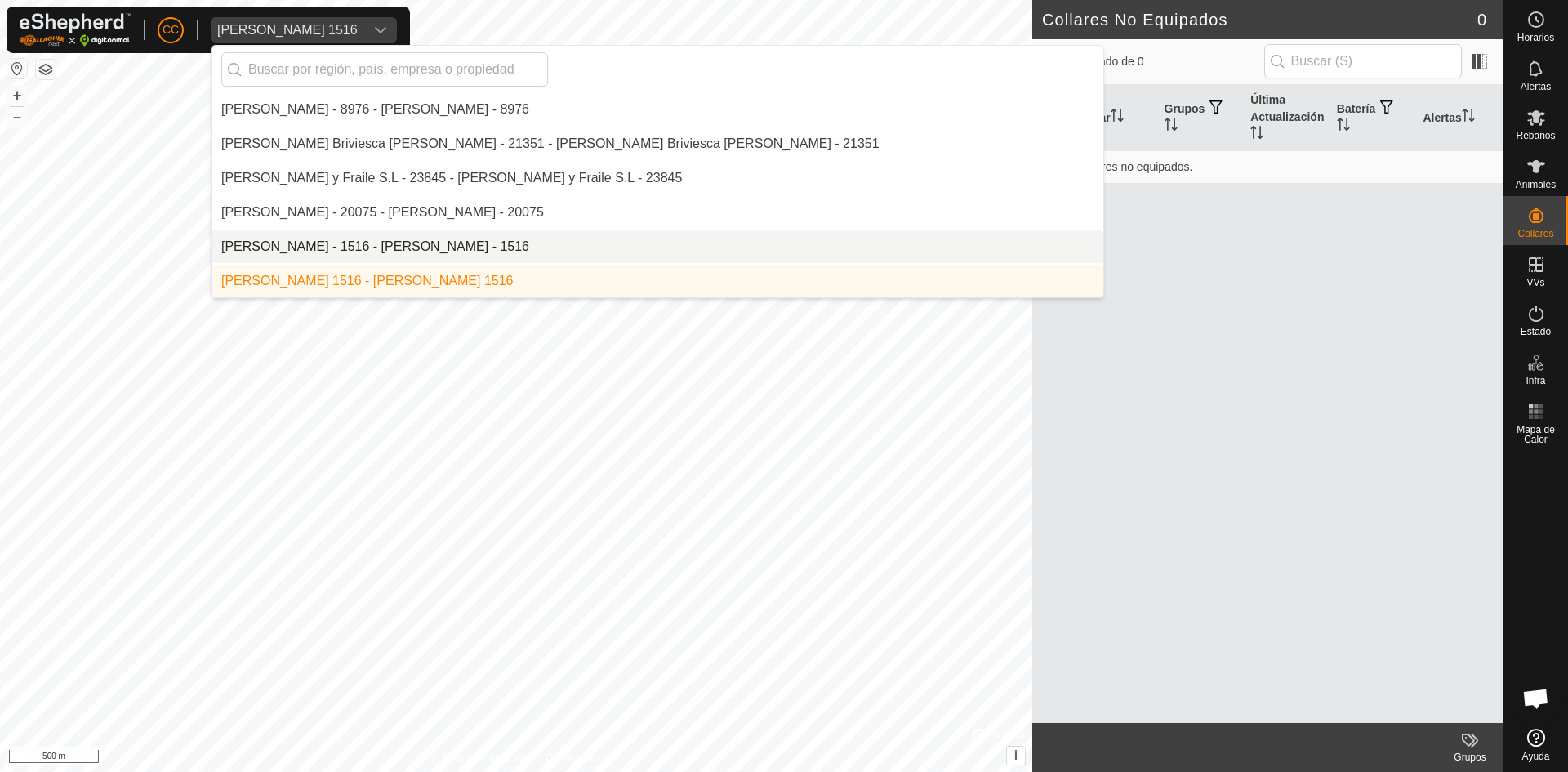
click at [351, 235] on li "Oliver Castedo Vega - 1516 - Oliver Castedo Vega - 1516" at bounding box center [657, 246] width 892 height 33
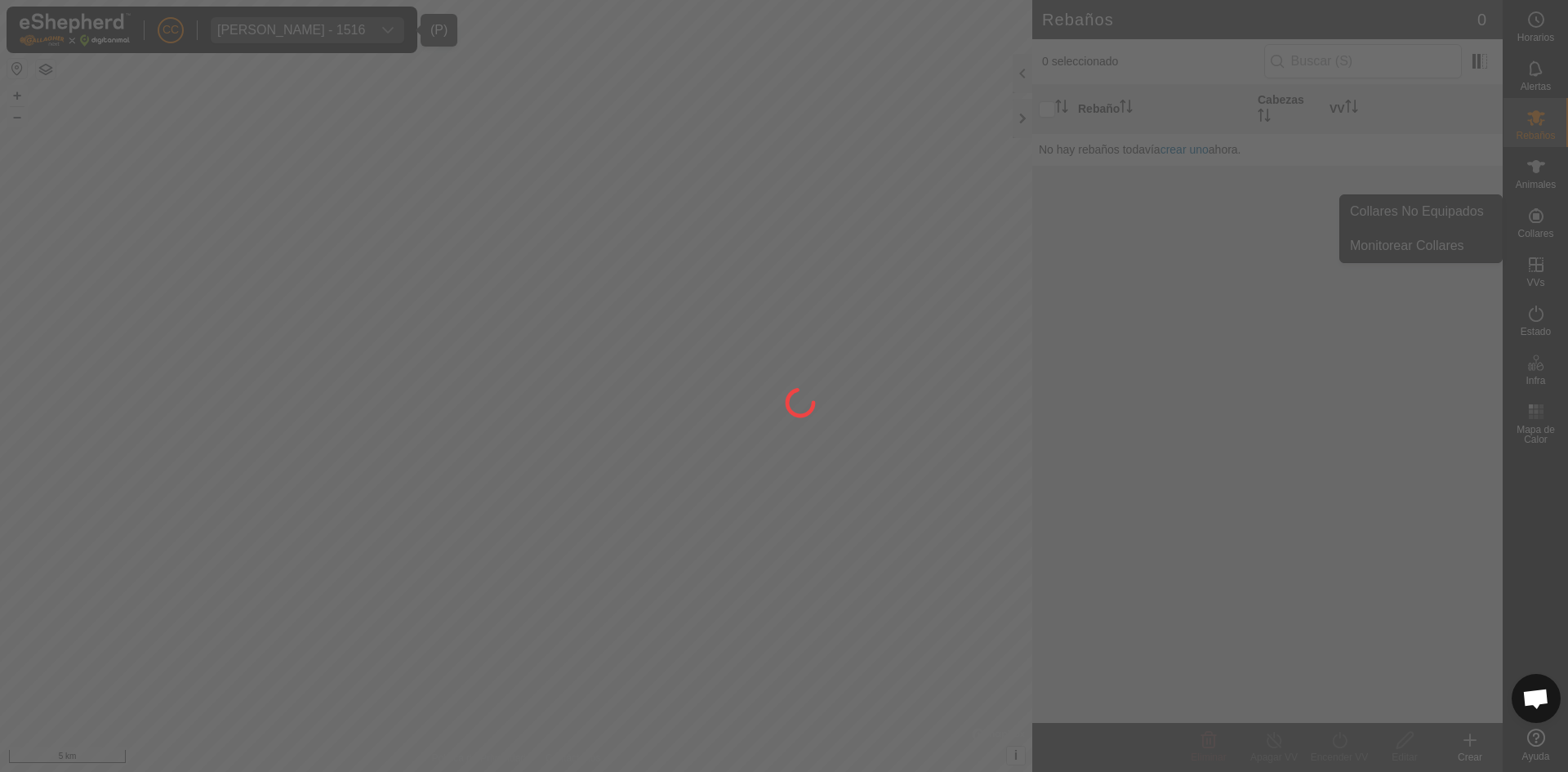
click at [1445, 216] on div at bounding box center [784, 386] width 1568 height 772
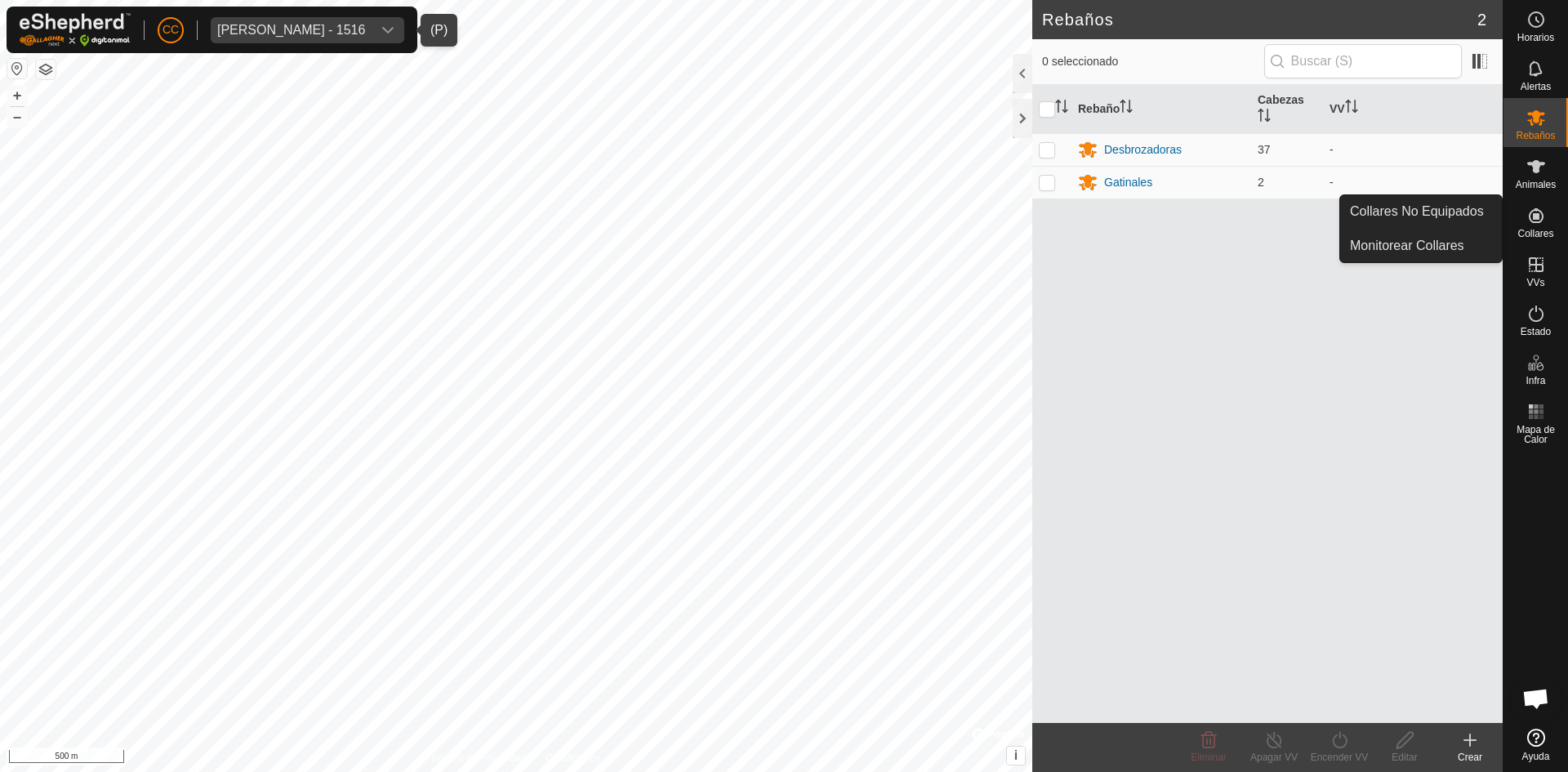
click at [1539, 220] on icon at bounding box center [1536, 216] width 20 height 20
click at [1461, 216] on link "Collares No Equipados" at bounding box center [1421, 212] width 162 height 33
